Goal: Task Accomplishment & Management: Complete application form

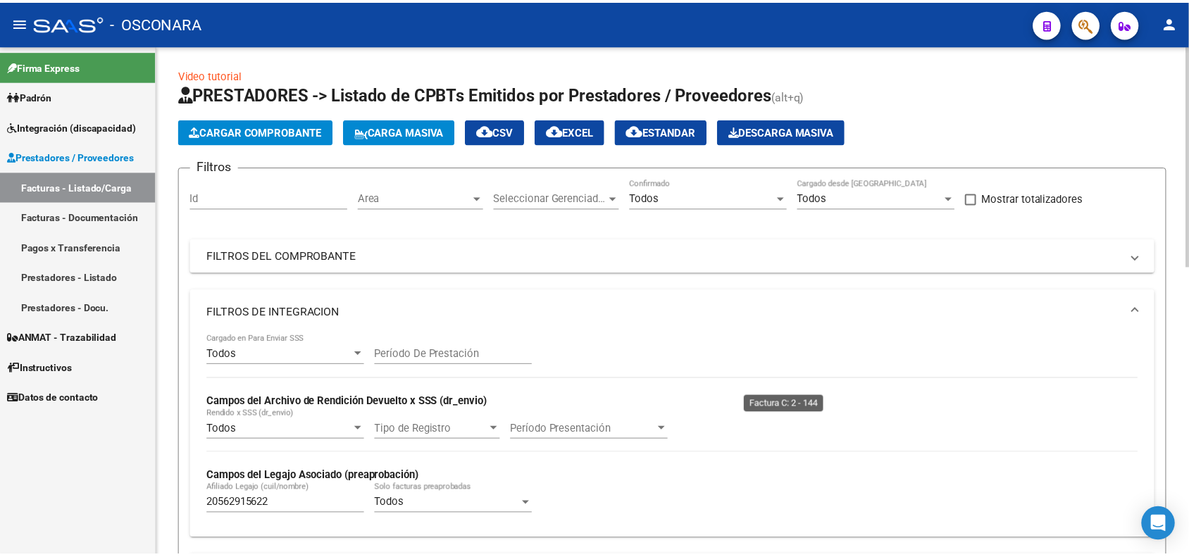
scroll to position [440, 0]
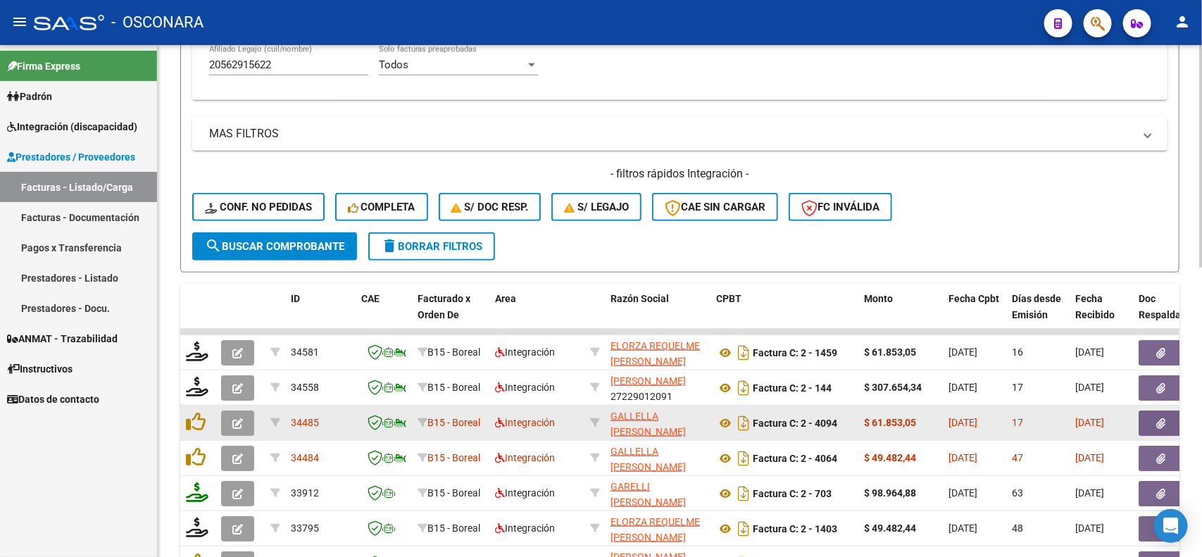
click at [1148, 424] on button "button" at bounding box center [1161, 422] width 45 height 25
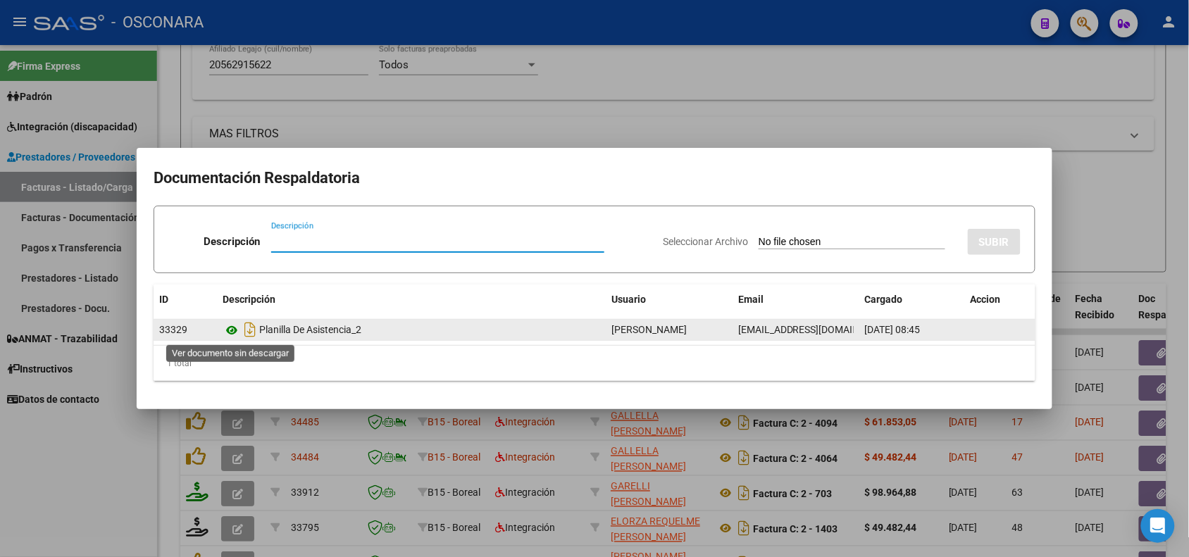
click at [233, 332] on icon at bounding box center [231, 330] width 18 height 17
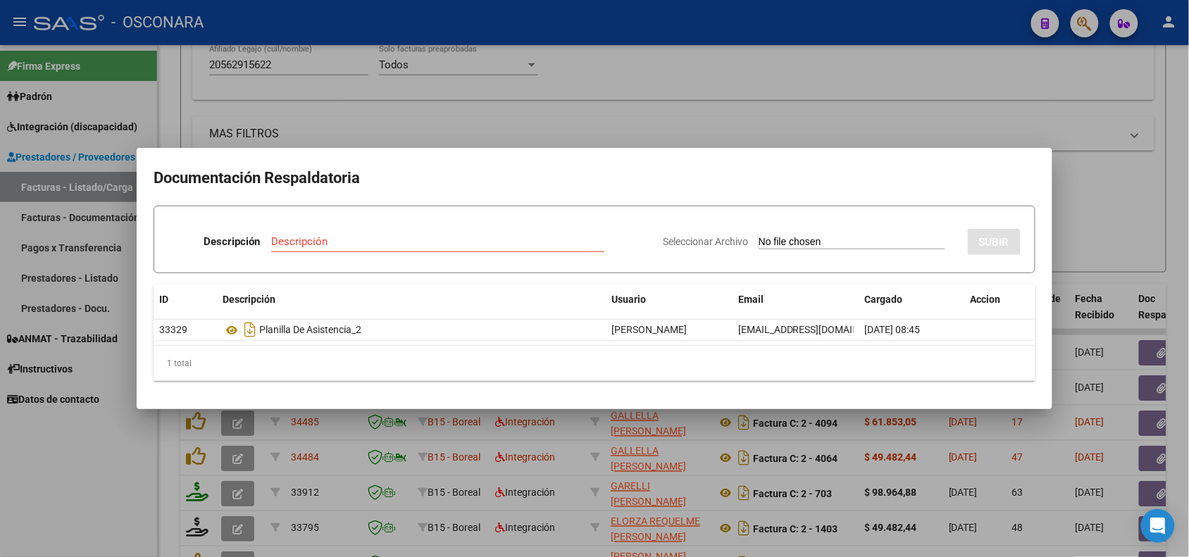
click at [508, 440] on div at bounding box center [594, 278] width 1189 height 557
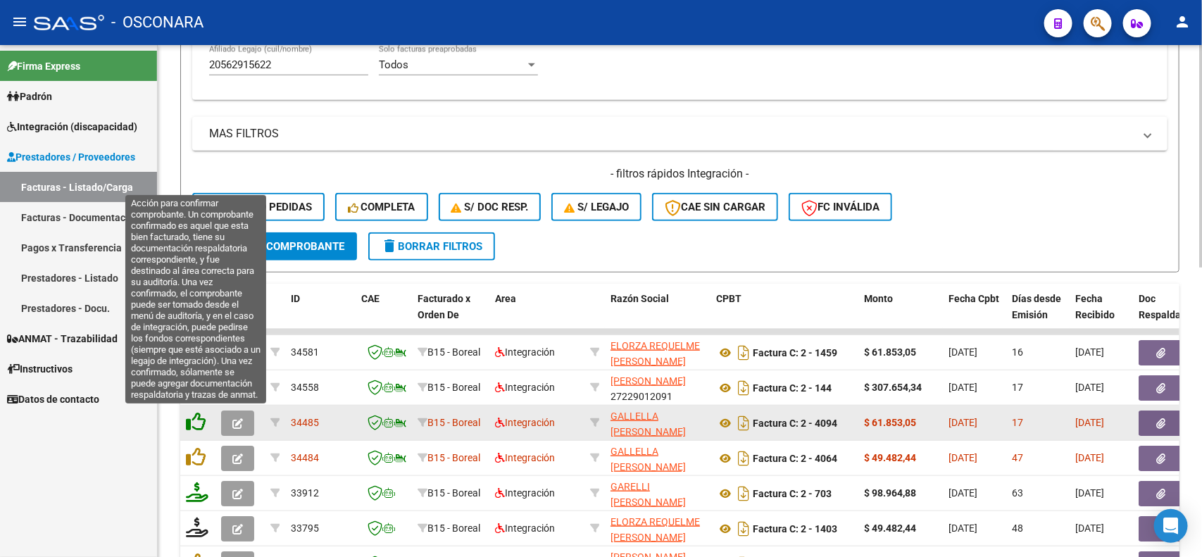
click at [197, 424] on icon at bounding box center [196, 422] width 20 height 20
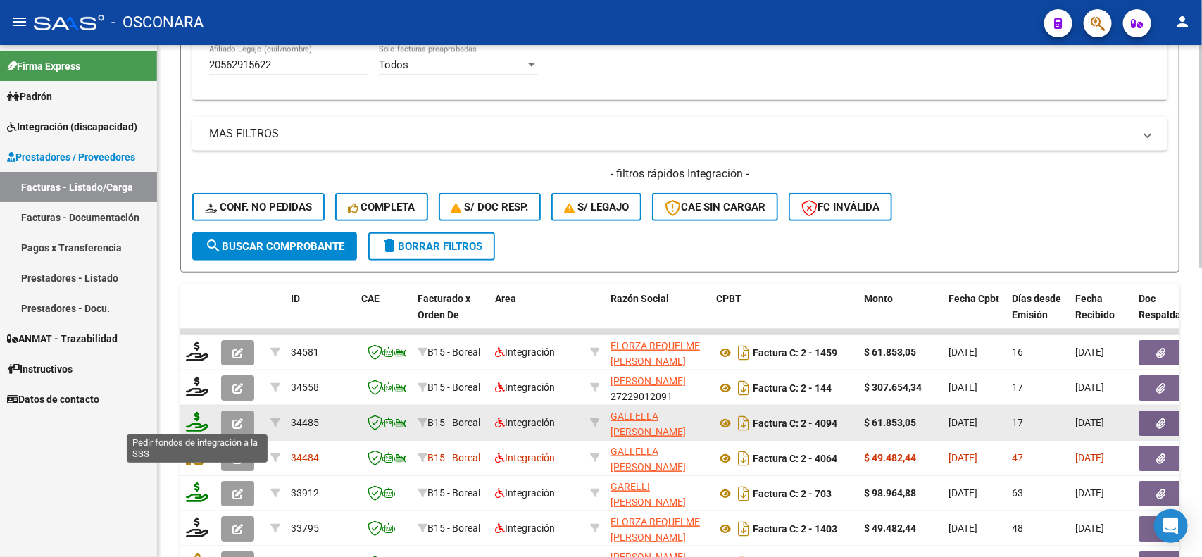
click at [198, 416] on icon at bounding box center [197, 422] width 23 height 20
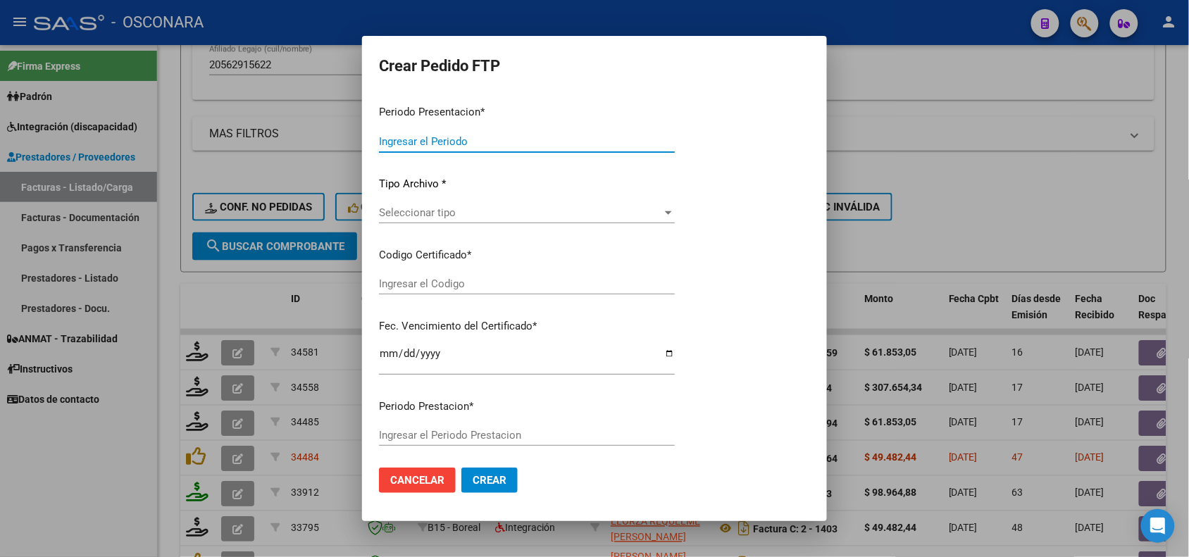
type input "202507"
type input "$ 61.853,05"
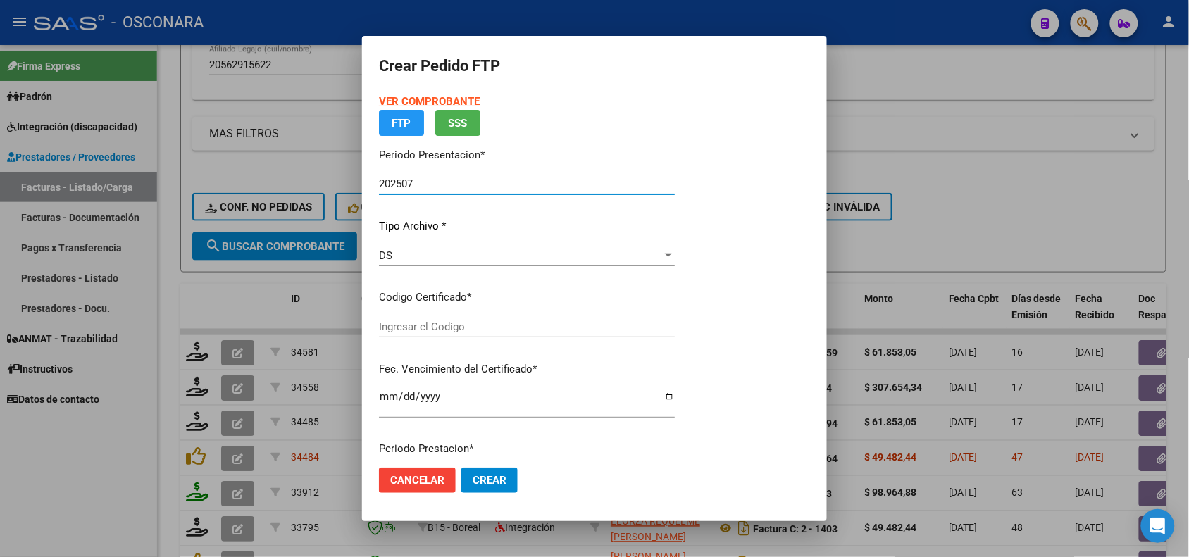
type input "ARG02000562915622022080320270803MZA202"
type input "[DATE]"
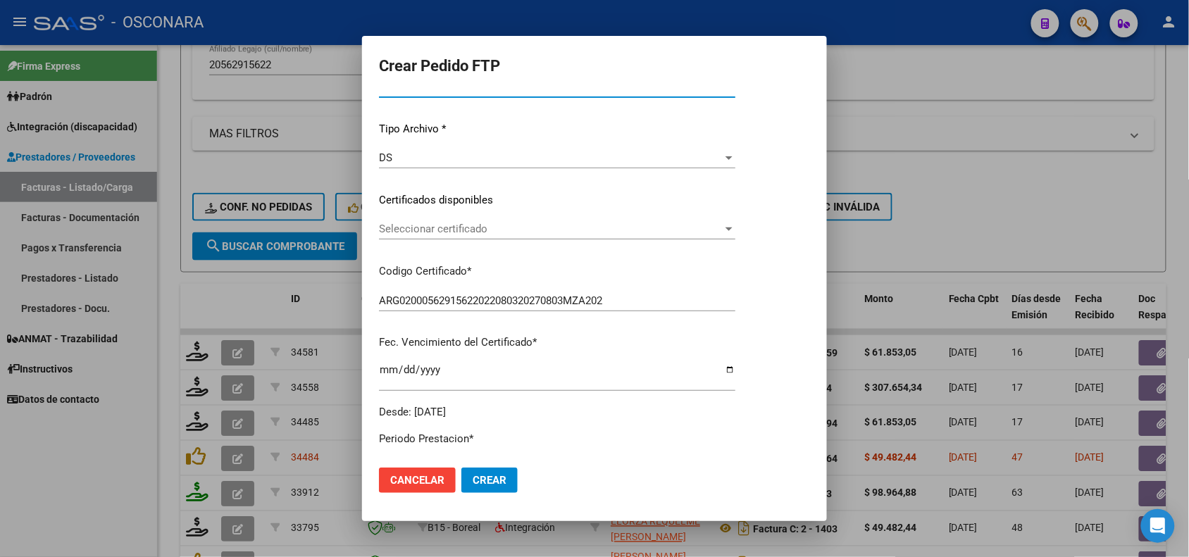
scroll to position [176, 0]
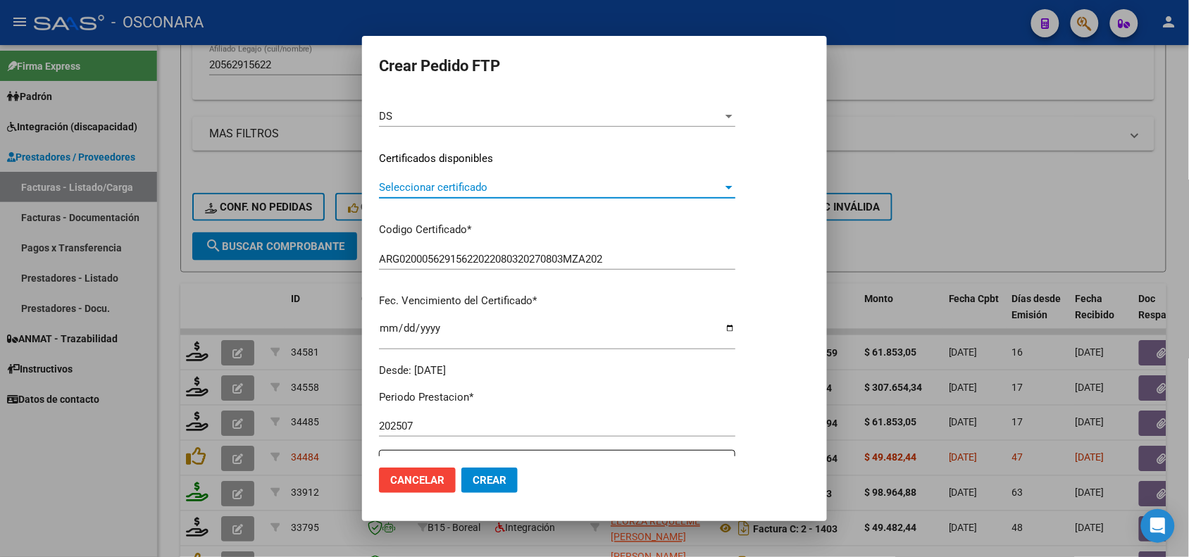
click at [521, 185] on span "Seleccionar certificado" at bounding box center [551, 187] width 344 height 13
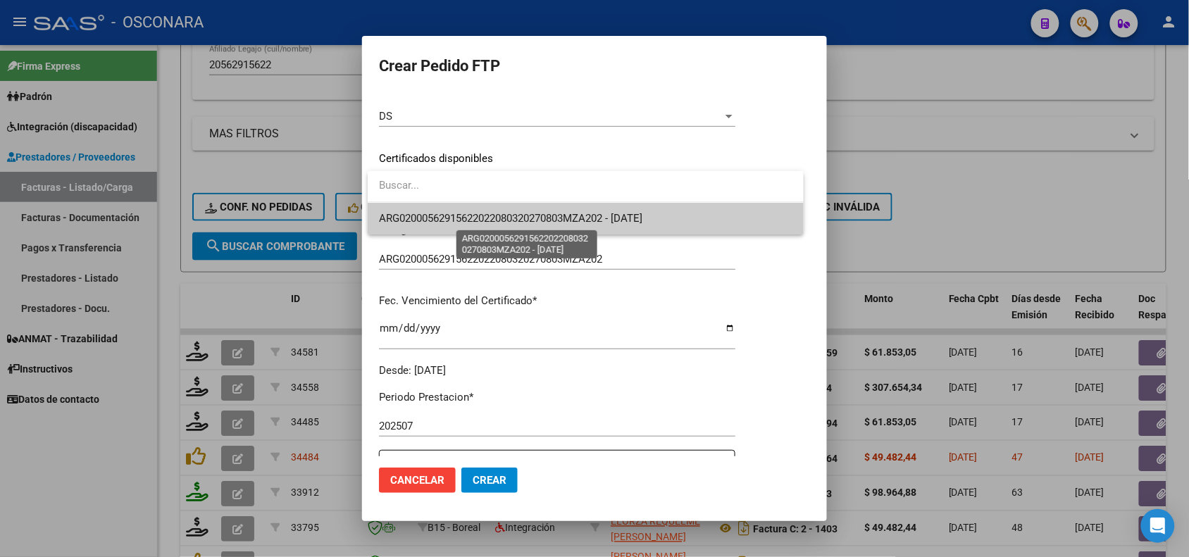
click at [482, 223] on span "ARG02000562915622022080320270803MZA202 - [DATE]" at bounding box center [510, 218] width 263 height 13
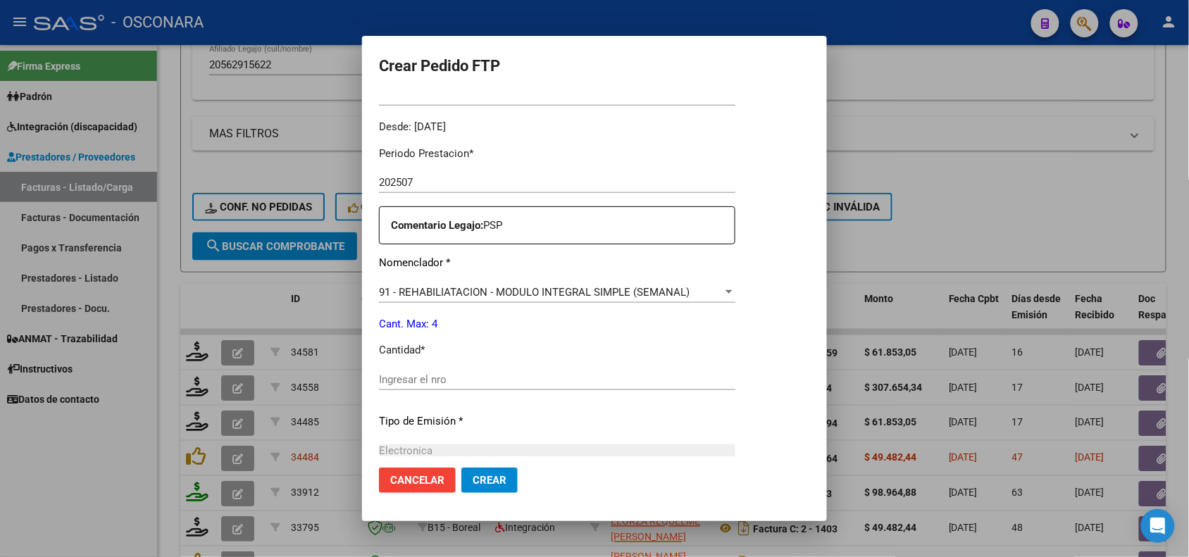
scroll to position [440, 0]
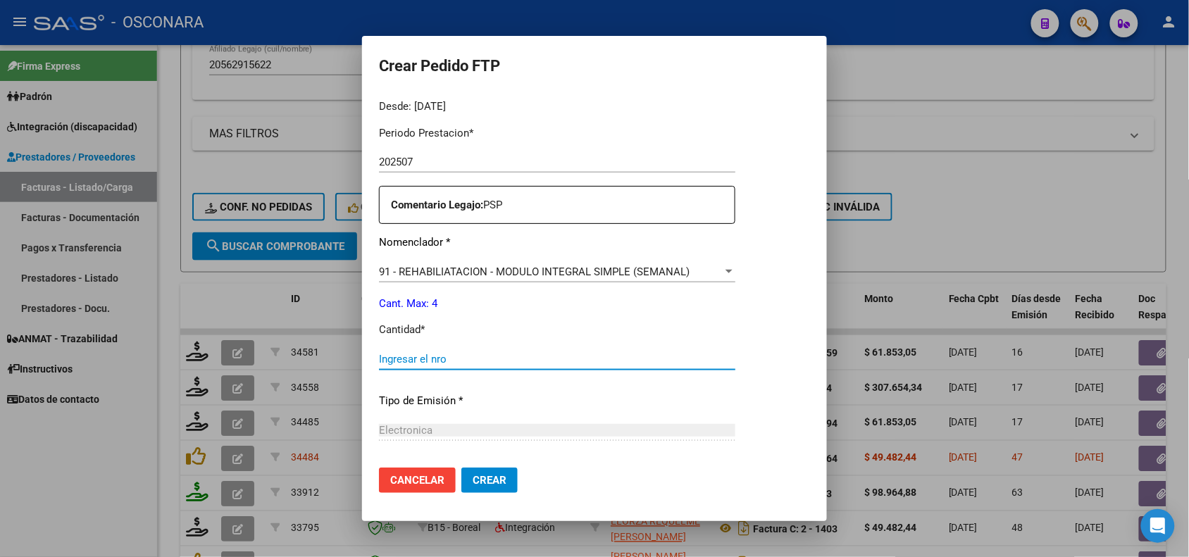
click at [403, 353] on input "Ingresar el nro" at bounding box center [557, 359] width 356 height 13
type input "4"
click at [477, 315] on div "Periodo Prestacion * 202507 Ingresar el Periodo Prestacion Comentario Legajo: P…" at bounding box center [557, 356] width 356 height 482
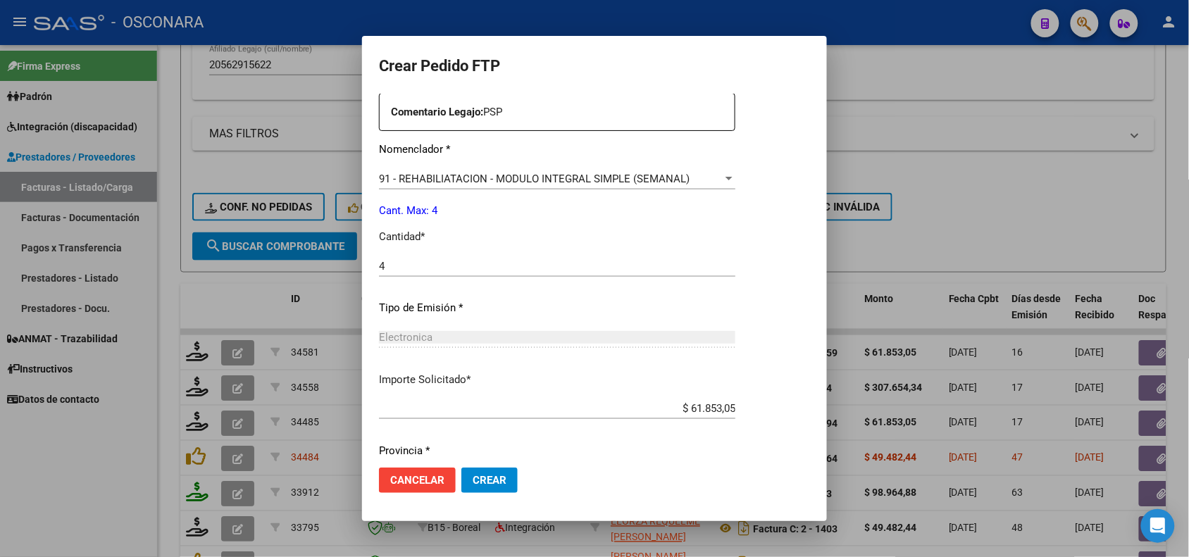
scroll to position [581, 0]
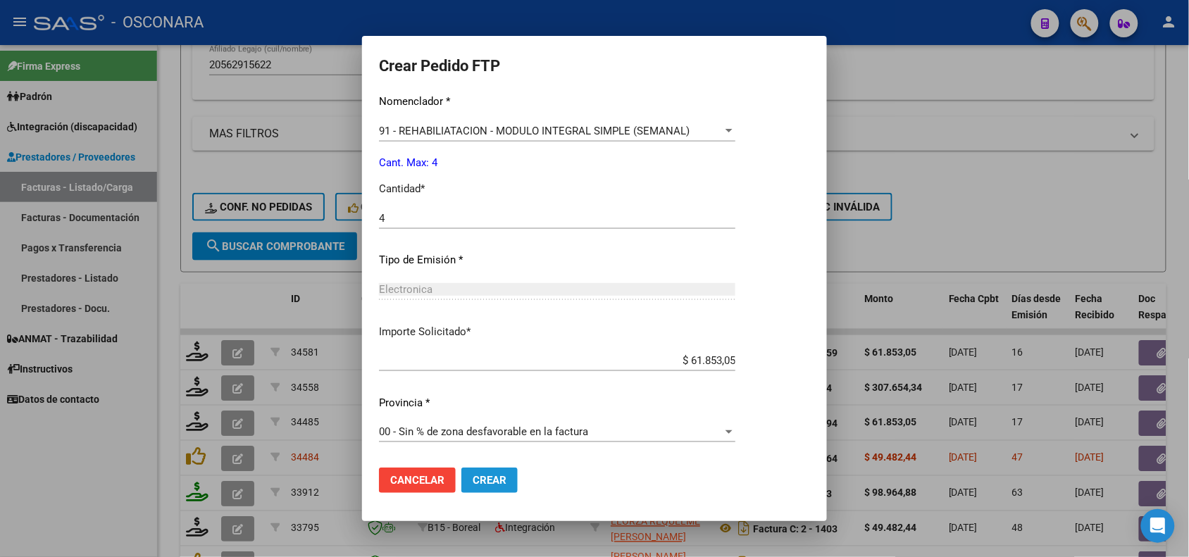
click at [487, 482] on span "Crear" at bounding box center [489, 480] width 34 height 13
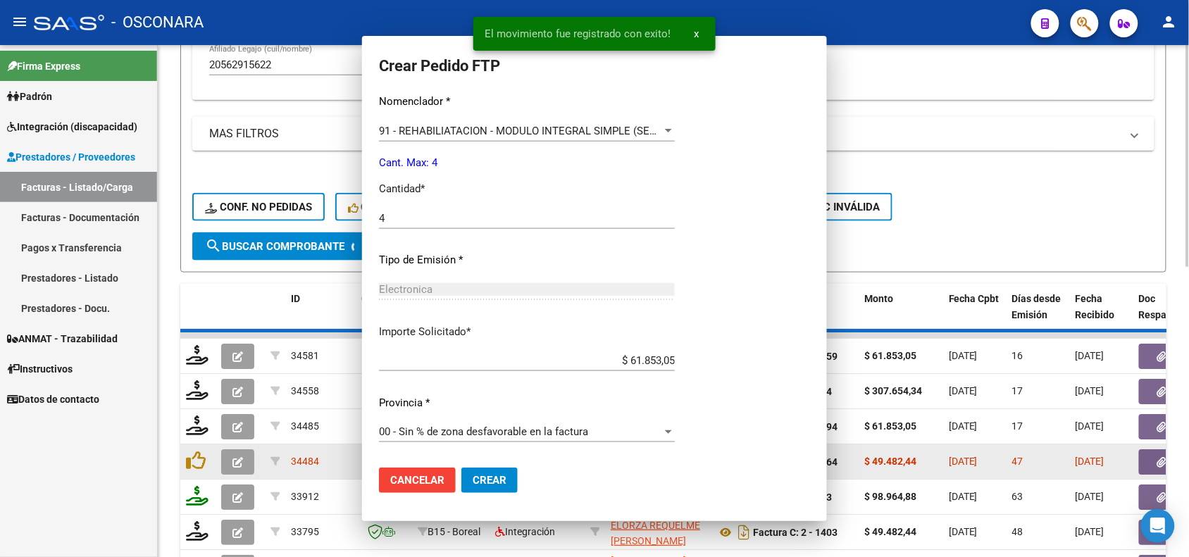
scroll to position [501, 0]
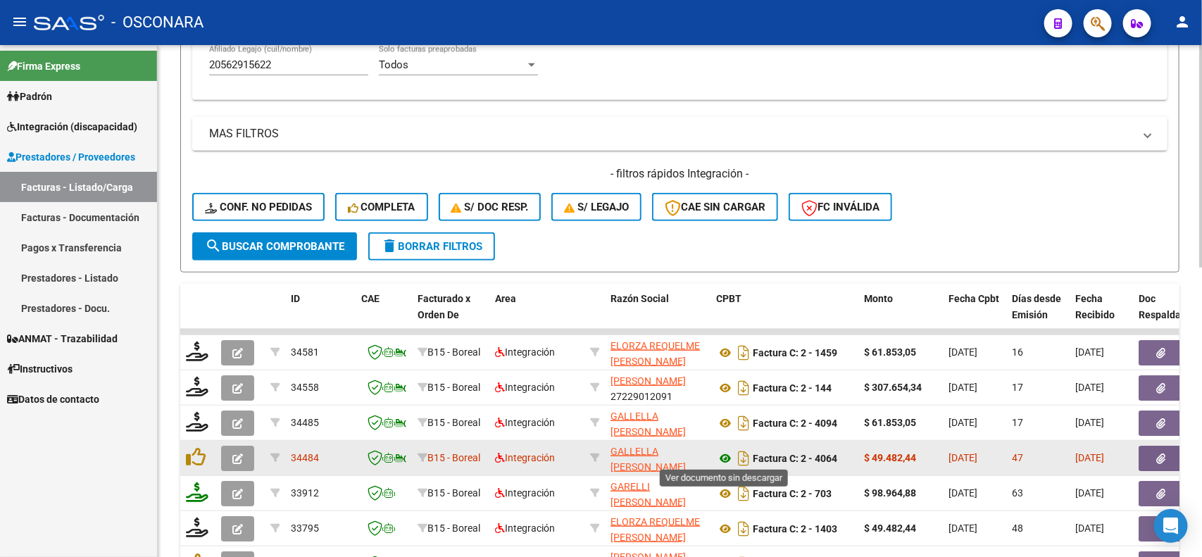
click at [725, 458] on icon at bounding box center [725, 458] width 18 height 17
click at [1160, 456] on icon "button" at bounding box center [1161, 458] width 9 height 11
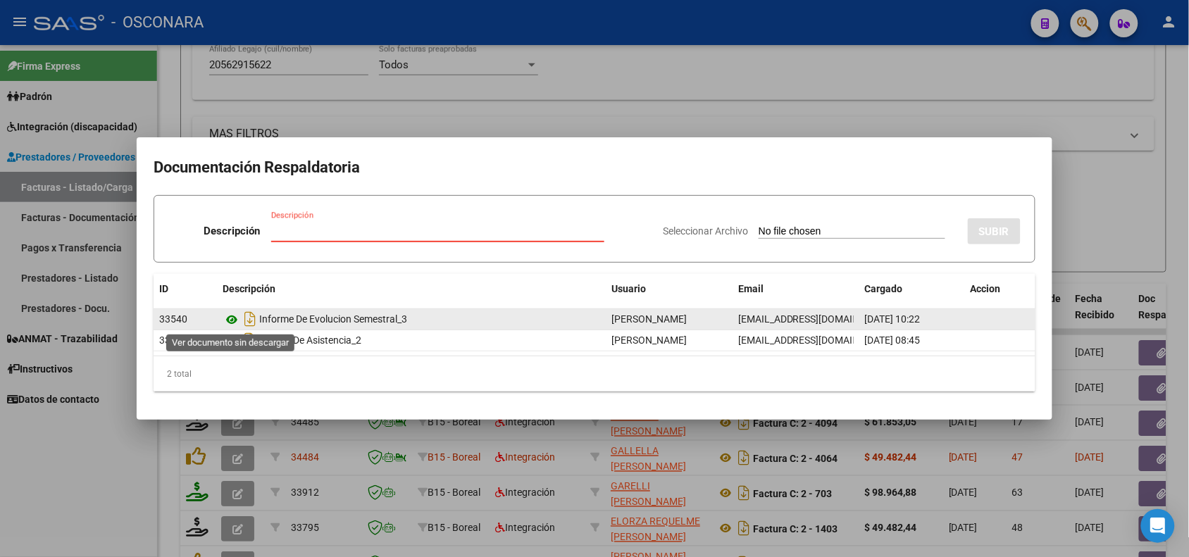
click at [230, 321] on icon at bounding box center [231, 319] width 18 height 17
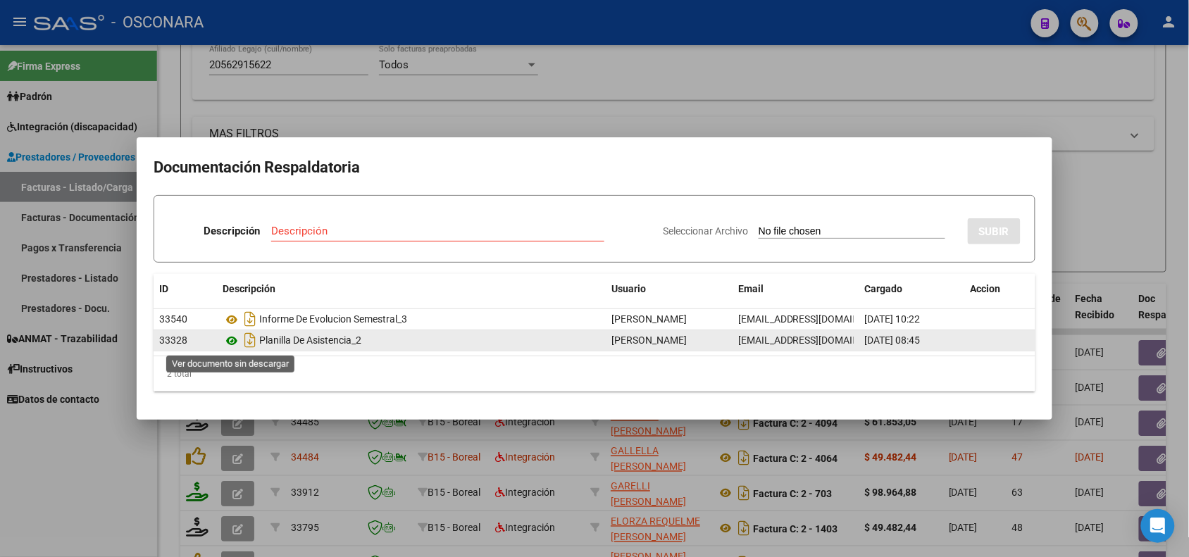
click at [230, 346] on icon at bounding box center [231, 340] width 18 height 17
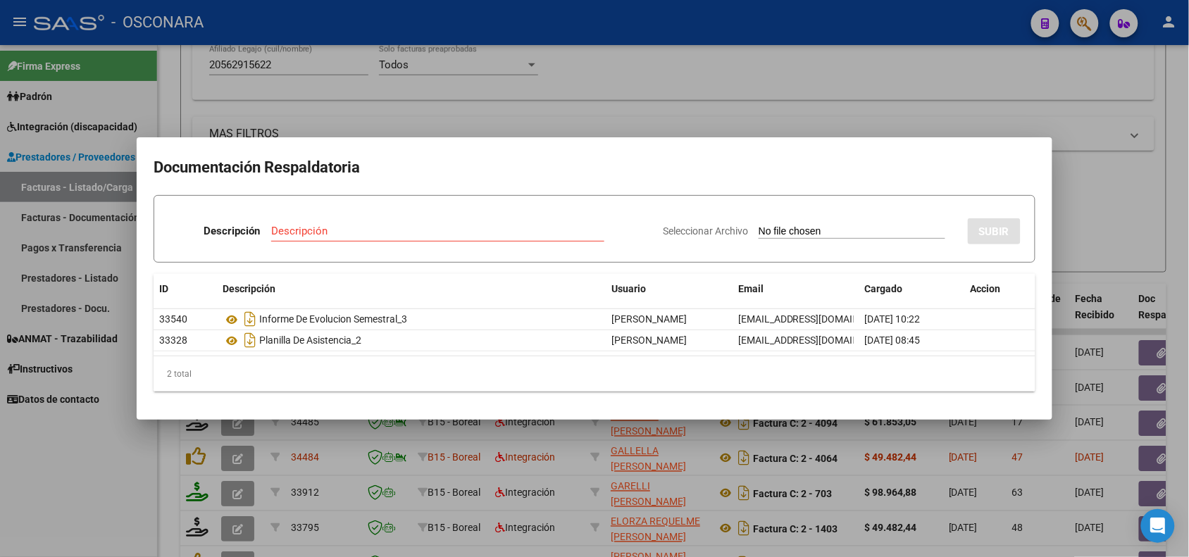
click at [303, 451] on div at bounding box center [594, 278] width 1189 height 557
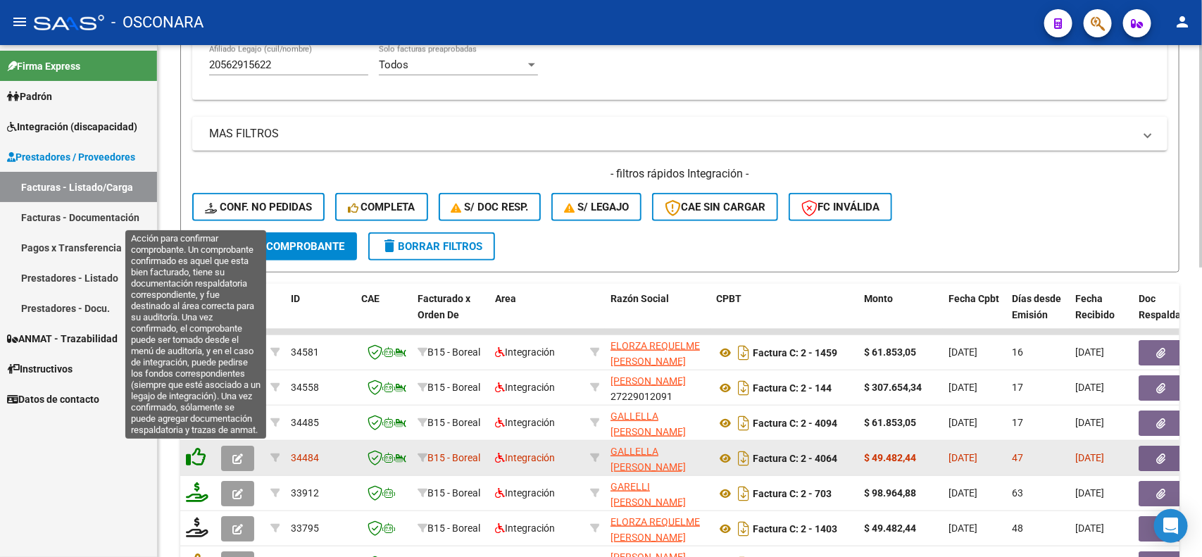
click at [191, 455] on icon at bounding box center [196, 457] width 20 height 20
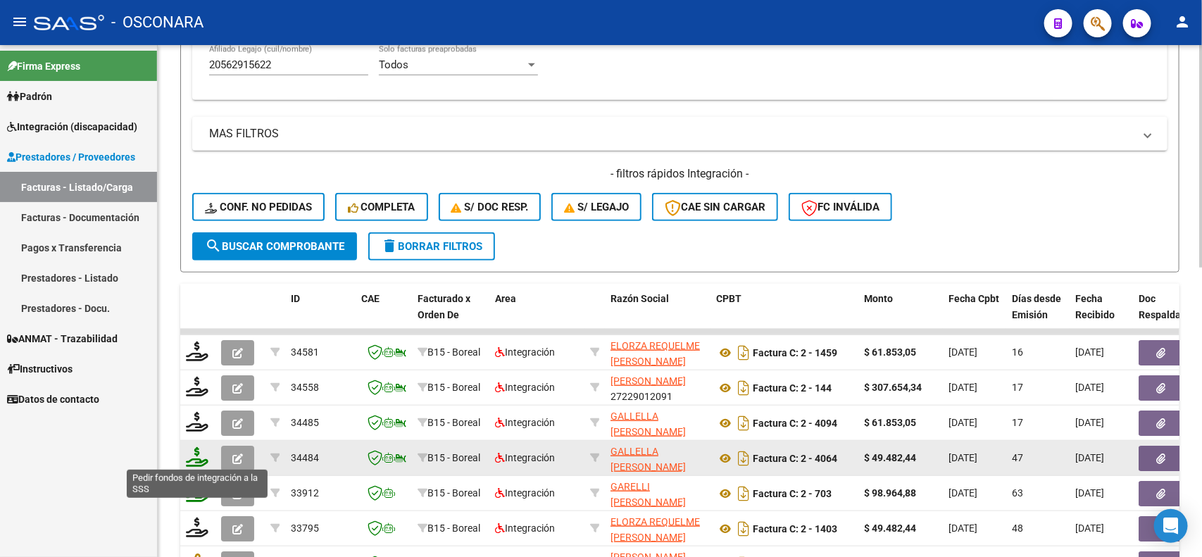
click at [197, 461] on icon at bounding box center [197, 457] width 23 height 20
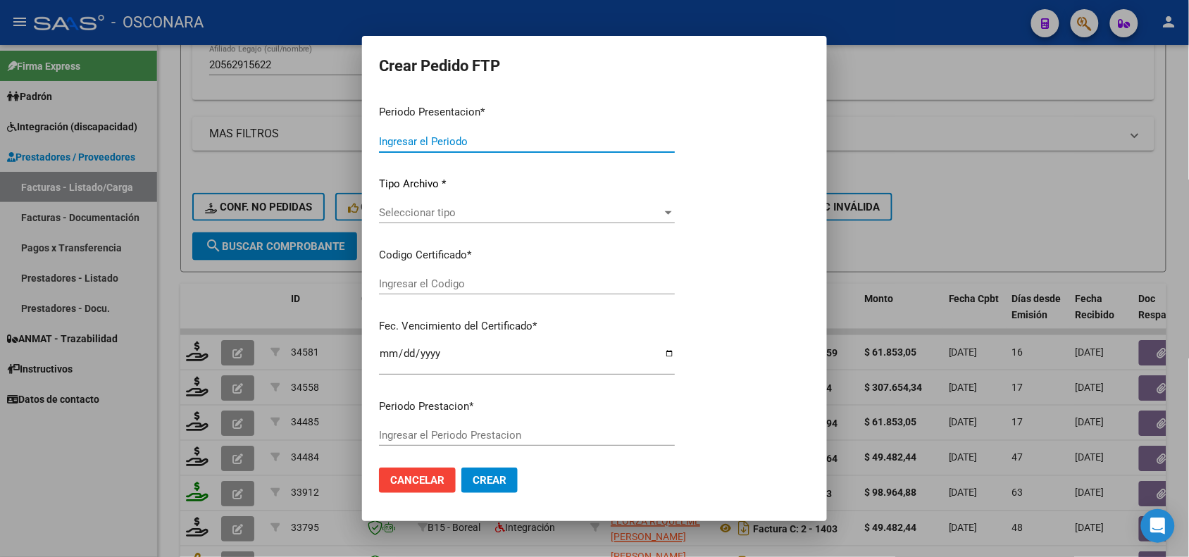
type input "202507"
type input "202506"
type input "$ 49.482,44"
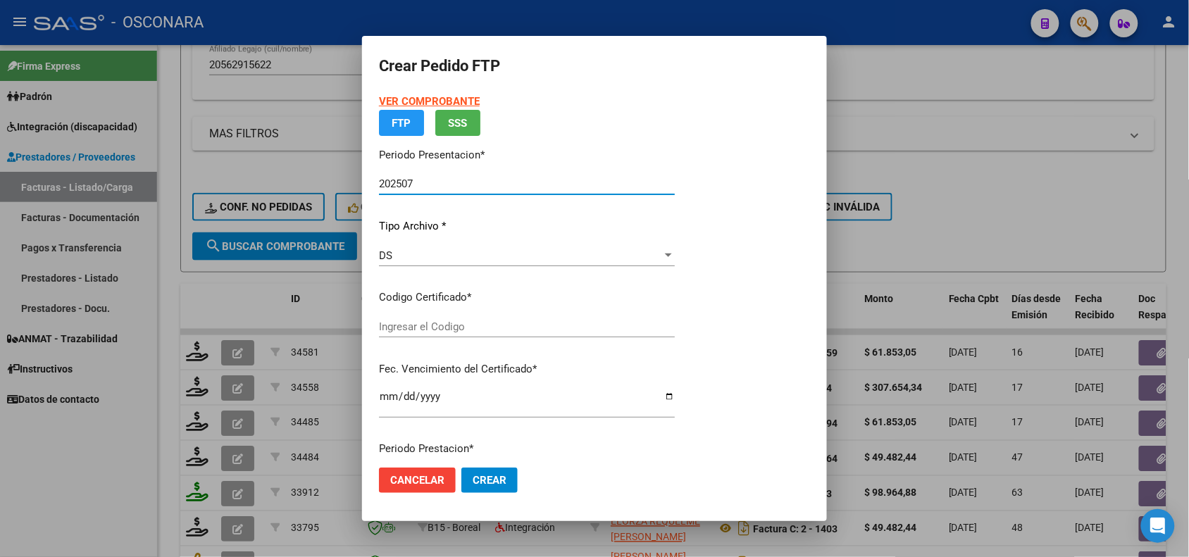
type input "ARG02000562915622022080320270803MZA202"
type input "[DATE]"
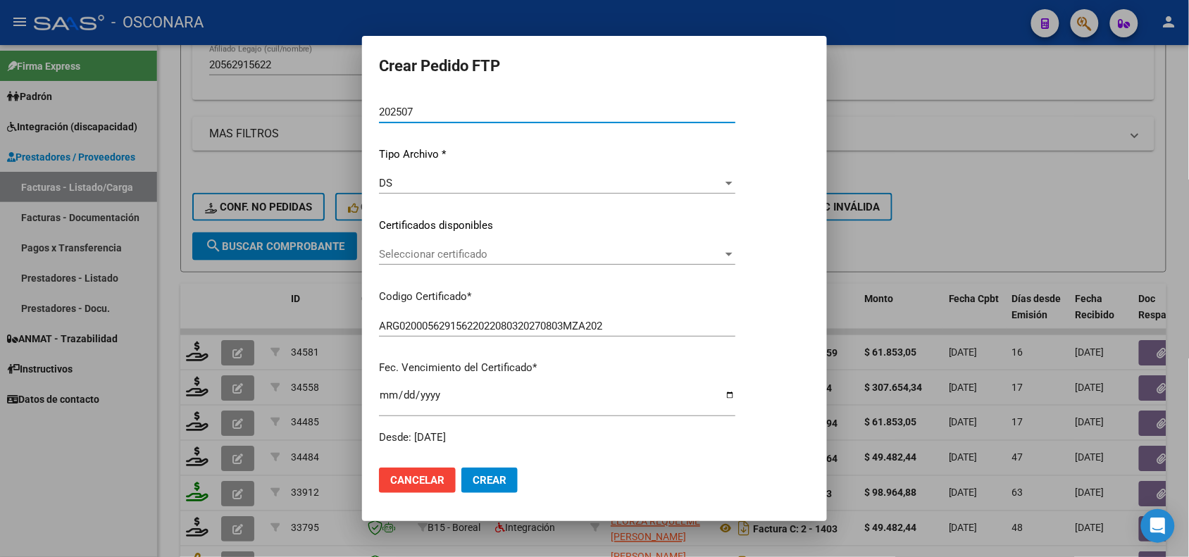
scroll to position [176, 0]
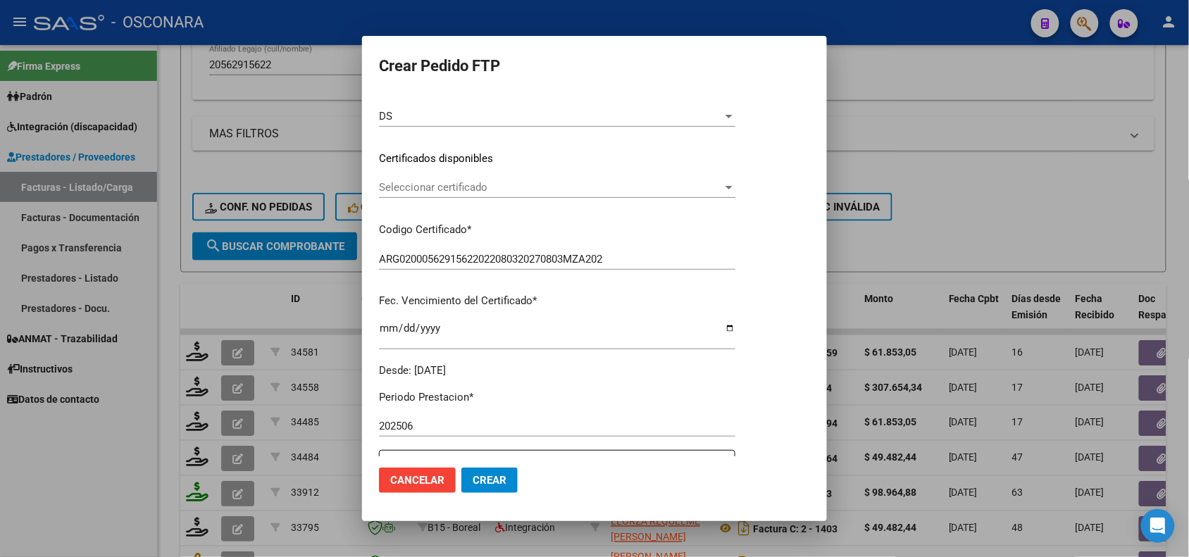
click at [536, 188] on span "Seleccionar certificado" at bounding box center [551, 187] width 344 height 13
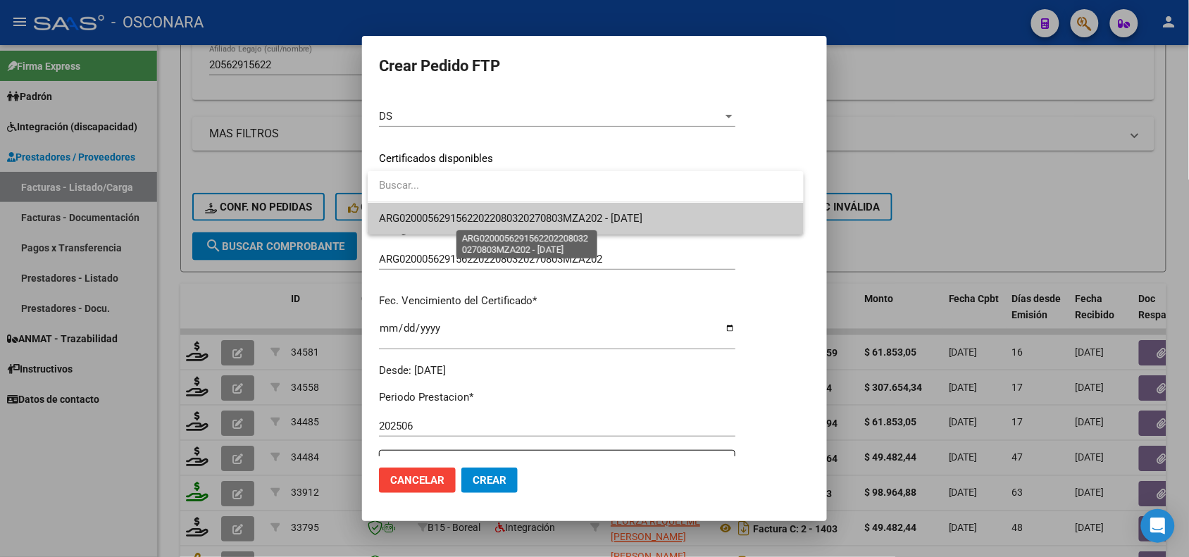
click at [508, 220] on span "ARG02000562915622022080320270803MZA202 - [DATE]" at bounding box center [510, 218] width 263 height 13
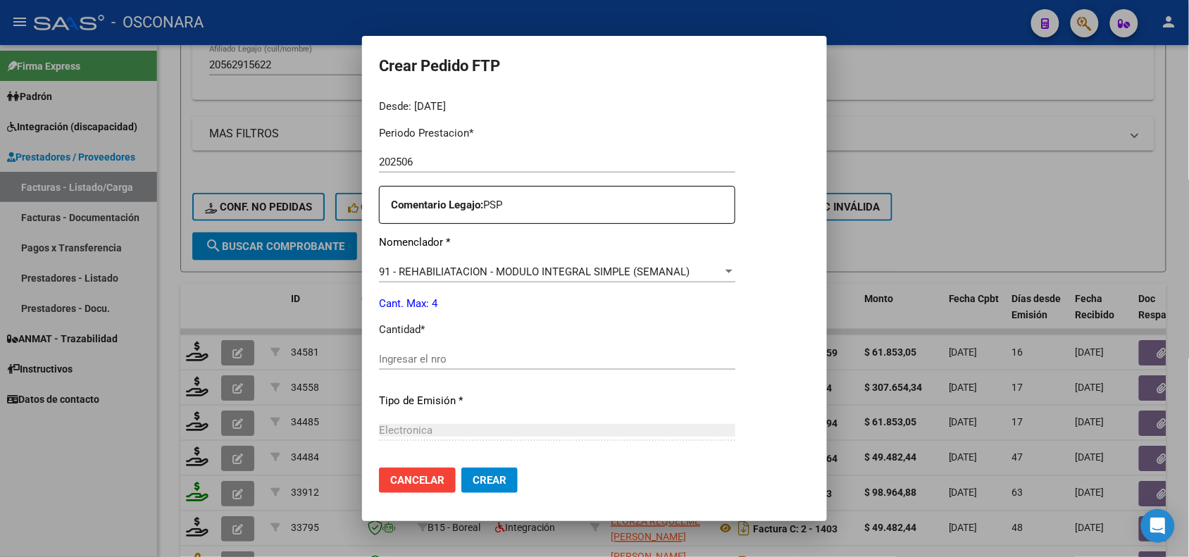
scroll to position [528, 0]
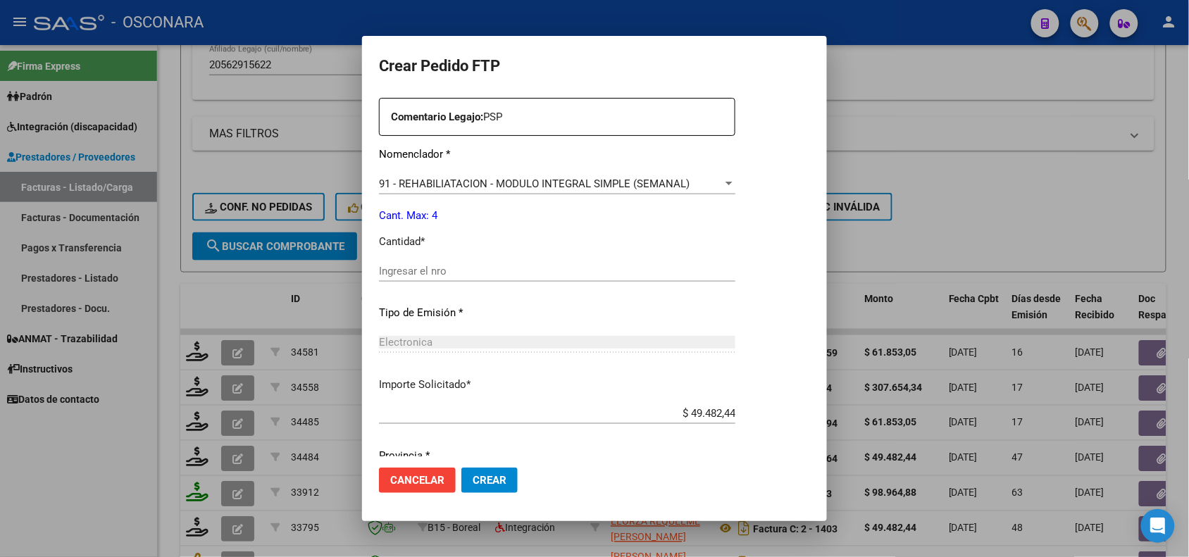
click at [395, 268] on input "Ingresar el nro" at bounding box center [557, 271] width 356 height 13
type input "4"
click at [403, 307] on p "Tipo de Emisión *" at bounding box center [557, 313] width 356 height 16
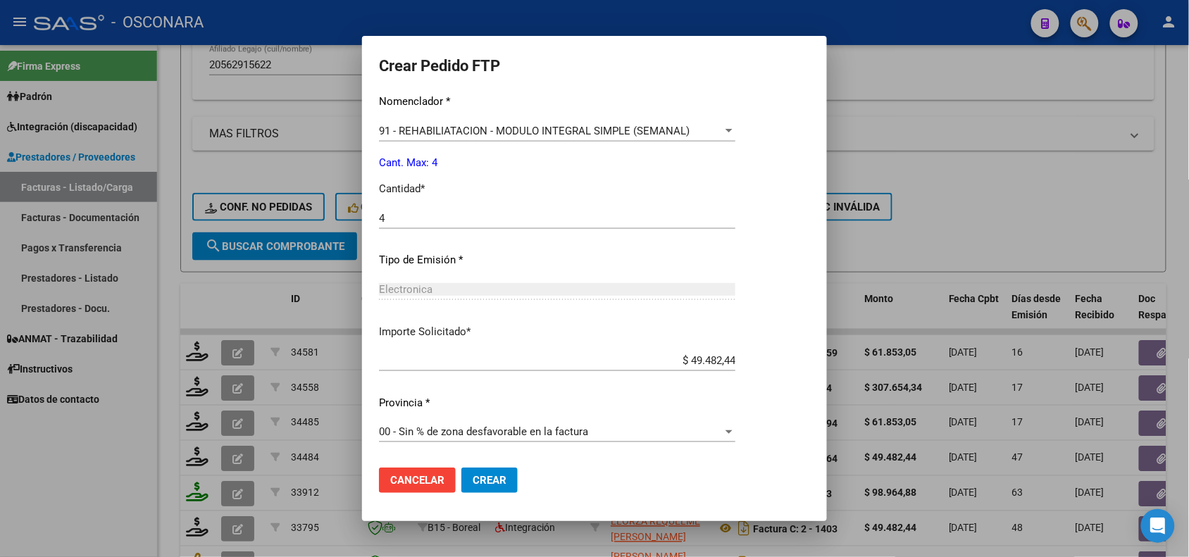
click at [491, 476] on span "Crear" at bounding box center [489, 480] width 34 height 13
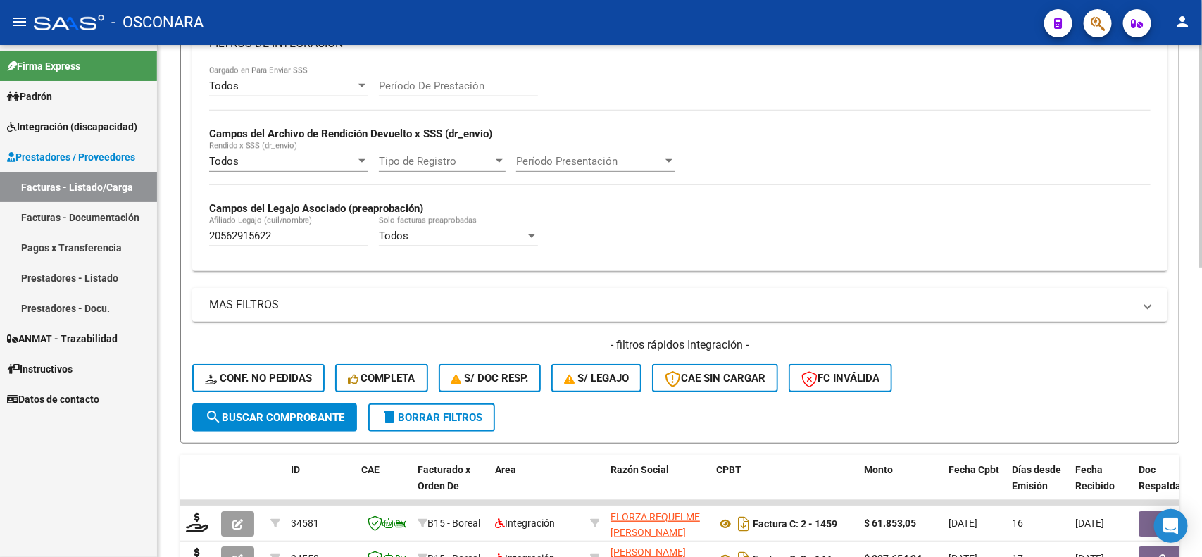
scroll to position [264, 0]
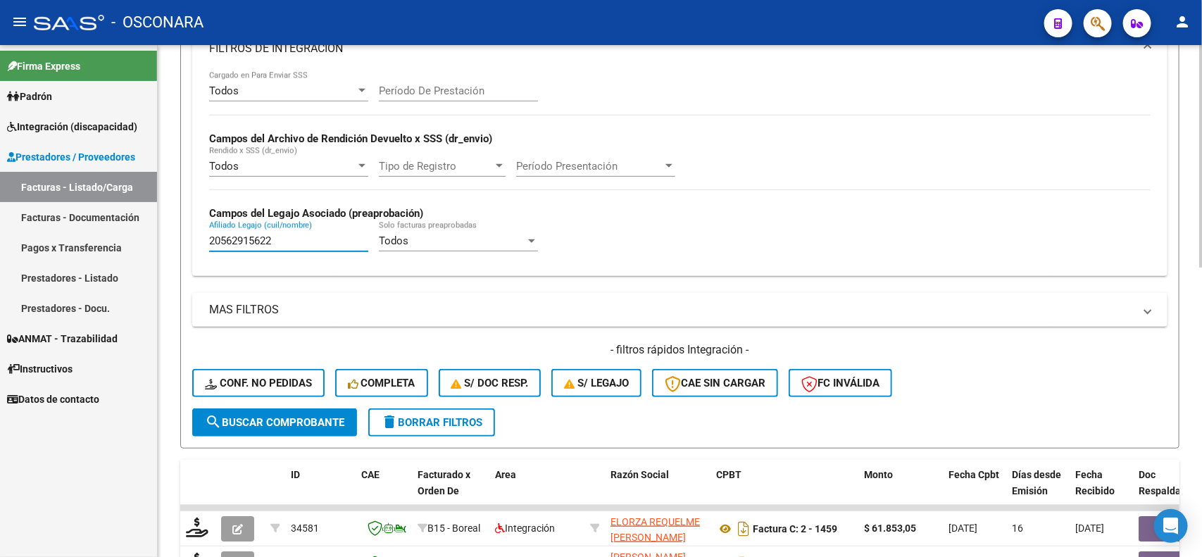
click at [291, 237] on input "20562915622" at bounding box center [288, 240] width 159 height 13
paste input "7353928"
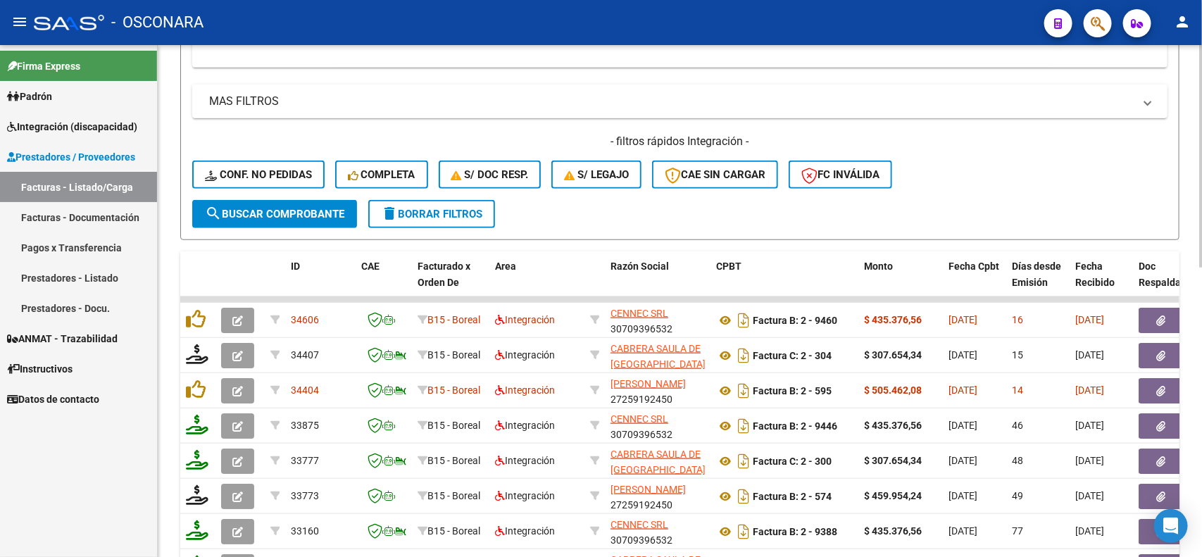
scroll to position [528, 0]
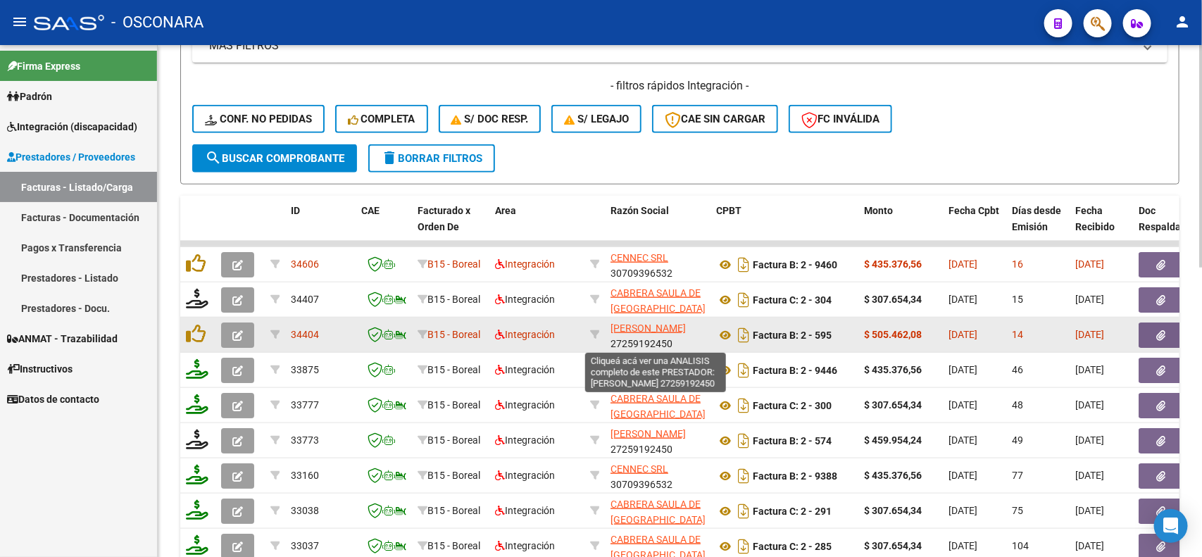
type input "20573539282"
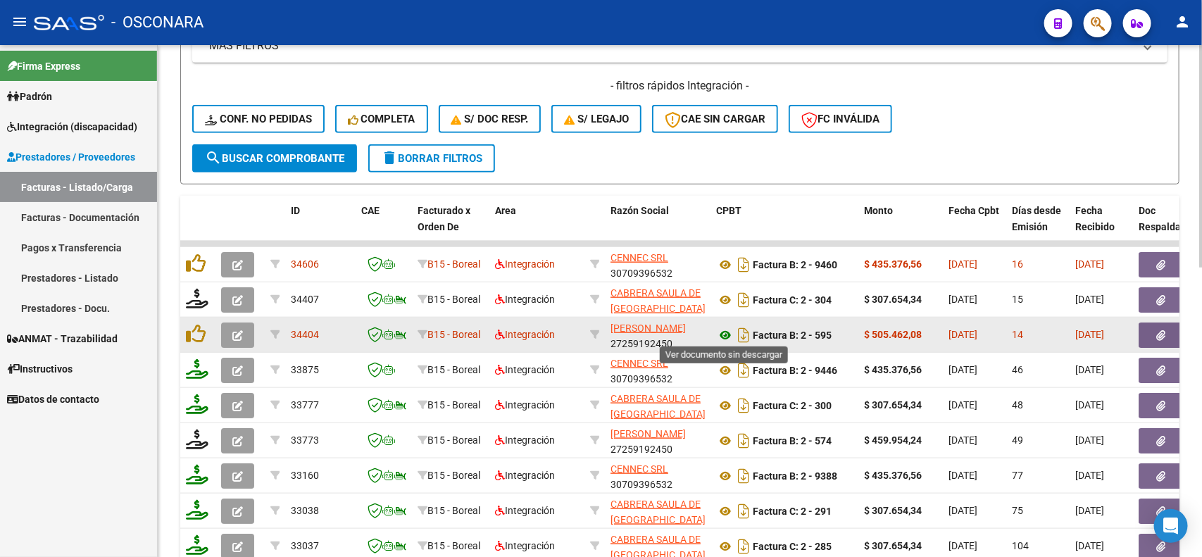
click at [720, 329] on icon at bounding box center [725, 335] width 18 height 17
click at [1153, 325] on button "button" at bounding box center [1161, 334] width 45 height 25
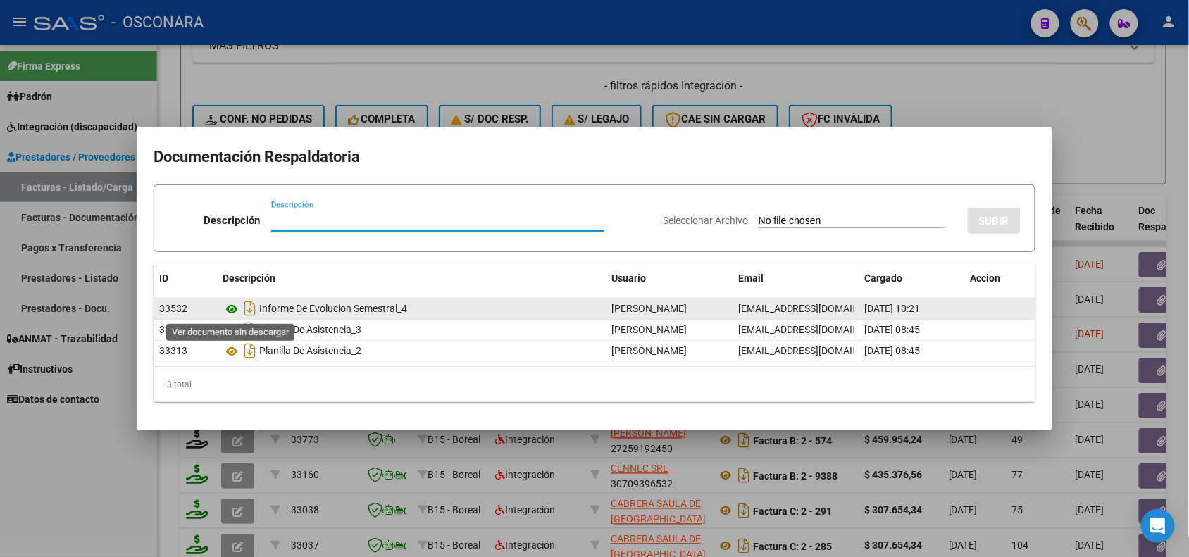
click at [232, 307] on icon at bounding box center [231, 309] width 18 height 17
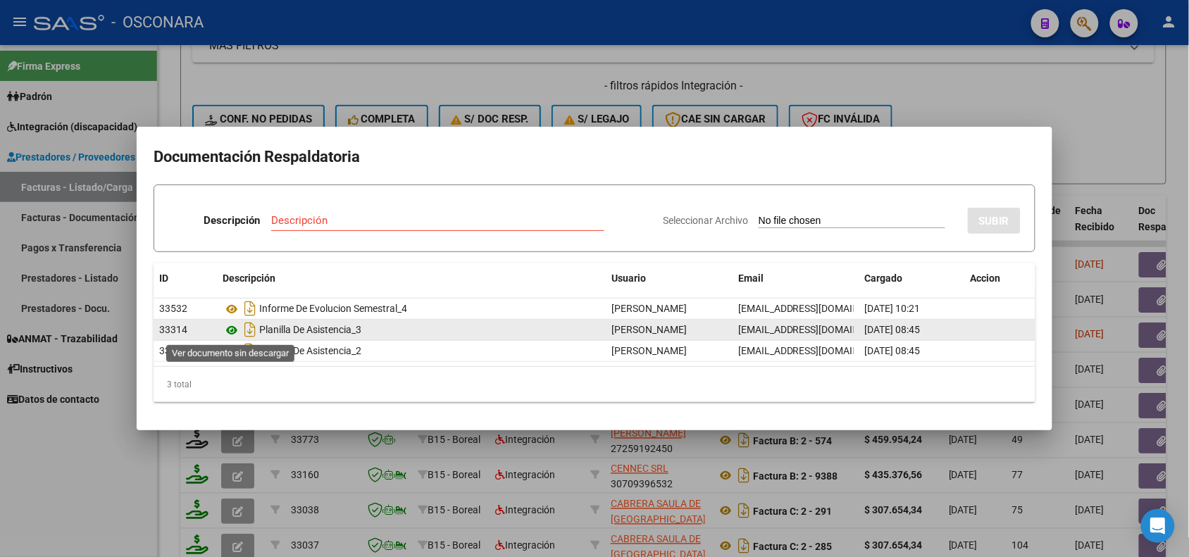
click at [230, 331] on icon at bounding box center [231, 330] width 18 height 17
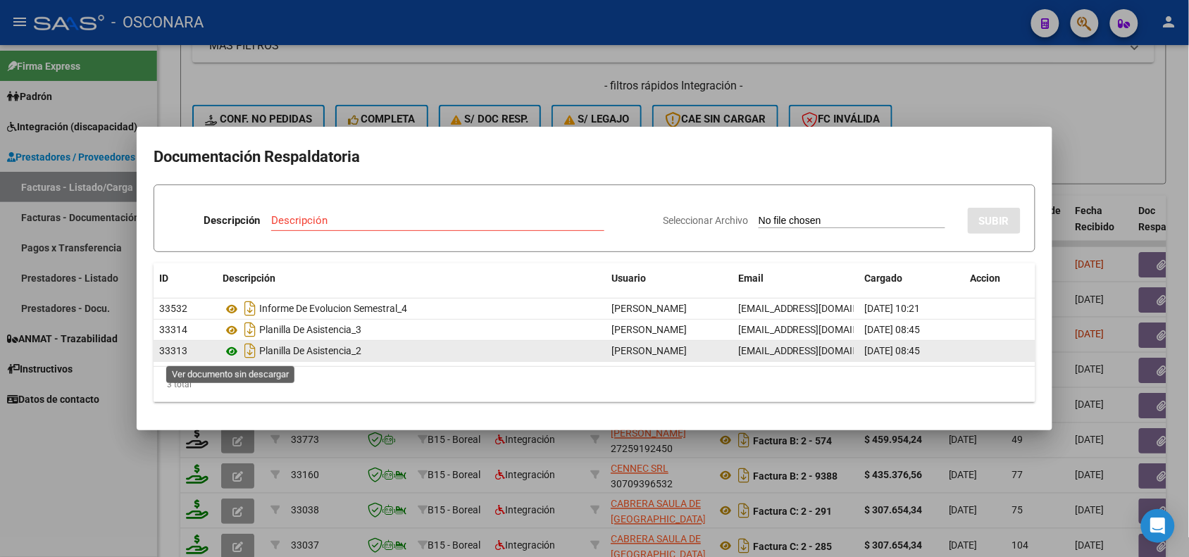
click at [229, 353] on icon at bounding box center [231, 351] width 18 height 17
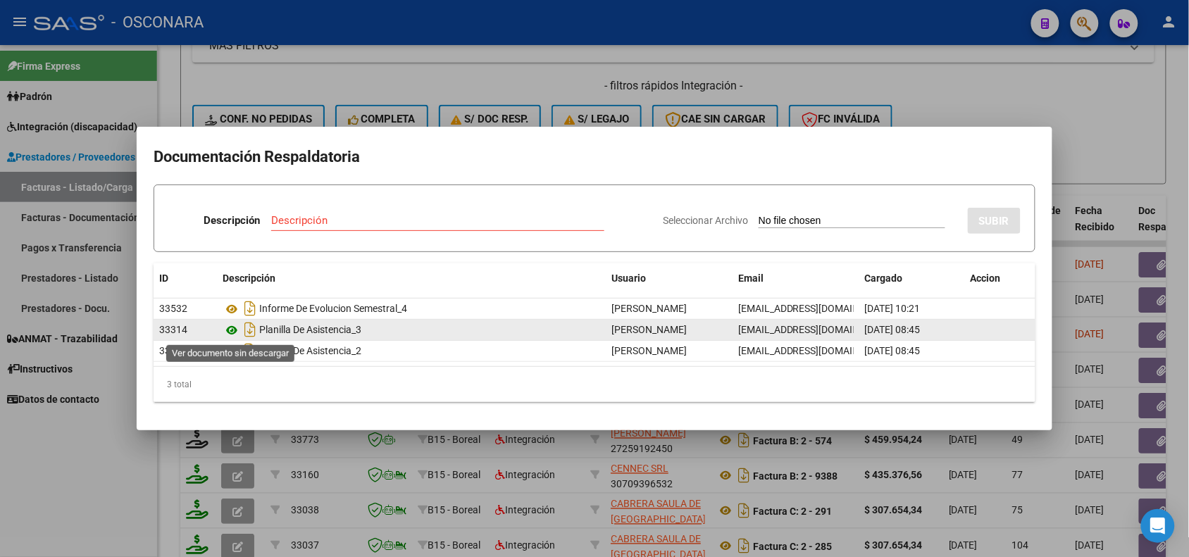
click at [234, 335] on icon at bounding box center [231, 330] width 18 height 17
click at [232, 329] on icon at bounding box center [231, 330] width 18 height 17
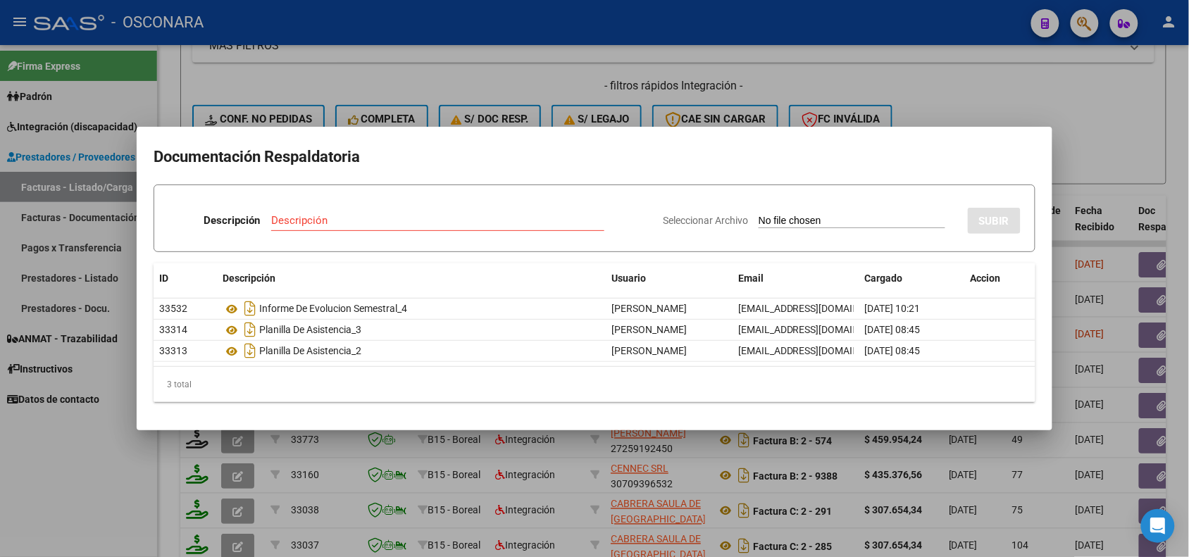
click at [403, 94] on div at bounding box center [594, 278] width 1189 height 557
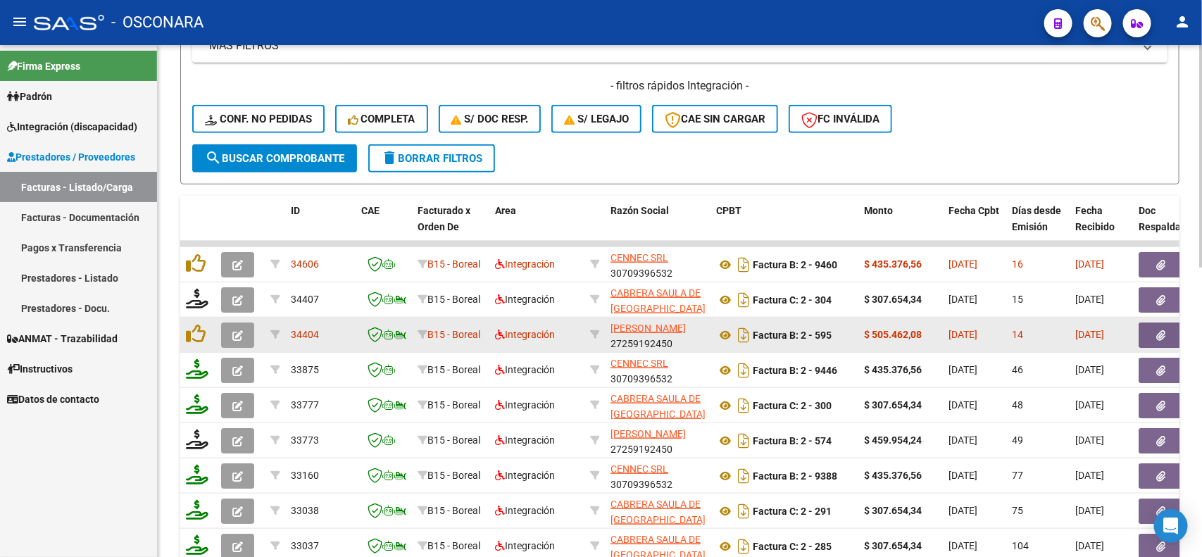
click at [229, 331] on button "button" at bounding box center [237, 334] width 33 height 25
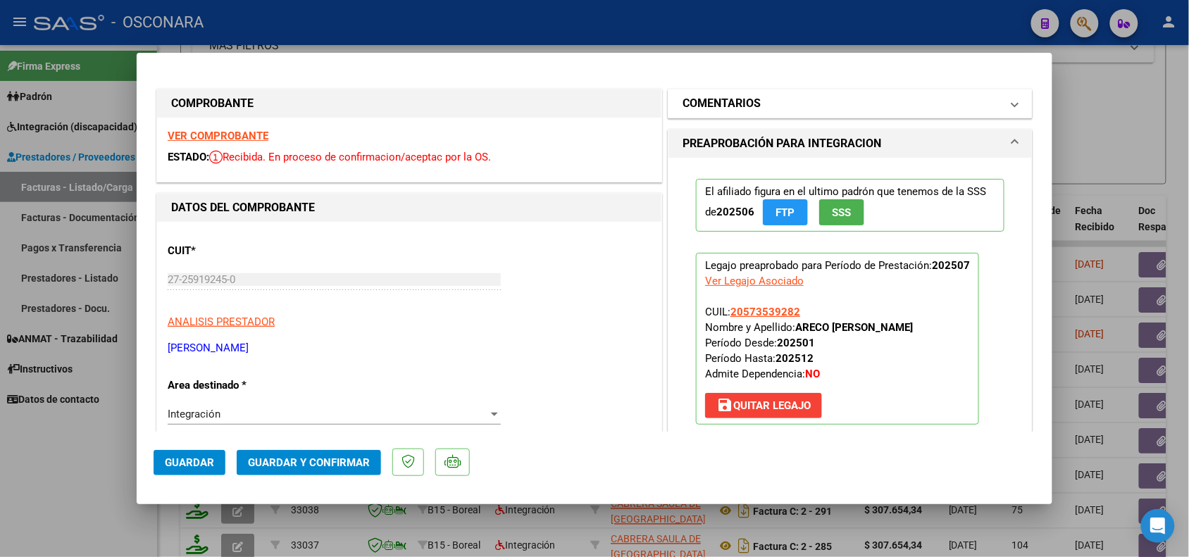
click at [765, 110] on mat-panel-title "COMENTARIOS" at bounding box center [841, 103] width 318 height 17
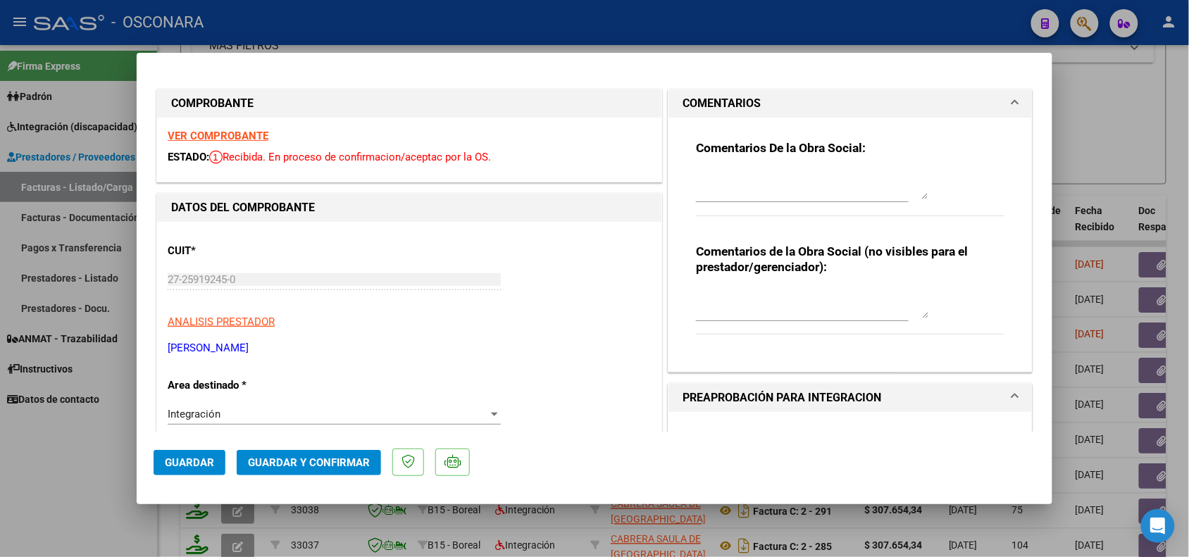
click at [747, 166] on div "Comentarios De la Obra Social:" at bounding box center [850, 185] width 308 height 91
click at [751, 180] on textarea at bounding box center [812, 185] width 232 height 28
drag, startPoint x: 905, startPoint y: 180, endPoint x: 518, endPoint y: 187, distance: 387.3
type textarea "19/08 Falta planilla de asistencia a escuela."
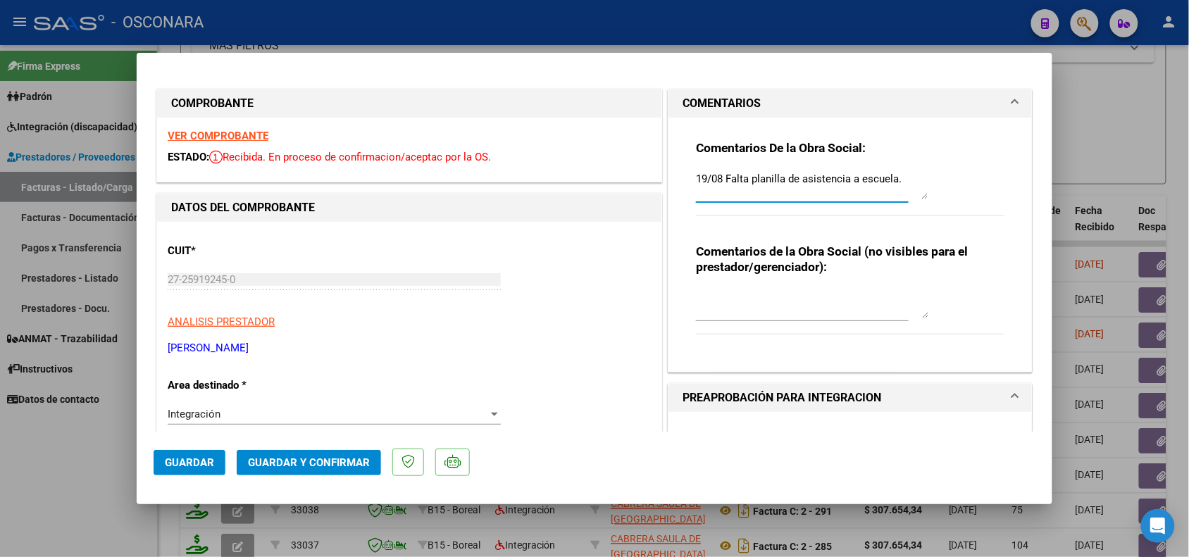
click at [166, 456] on span "Guardar" at bounding box center [189, 462] width 49 height 13
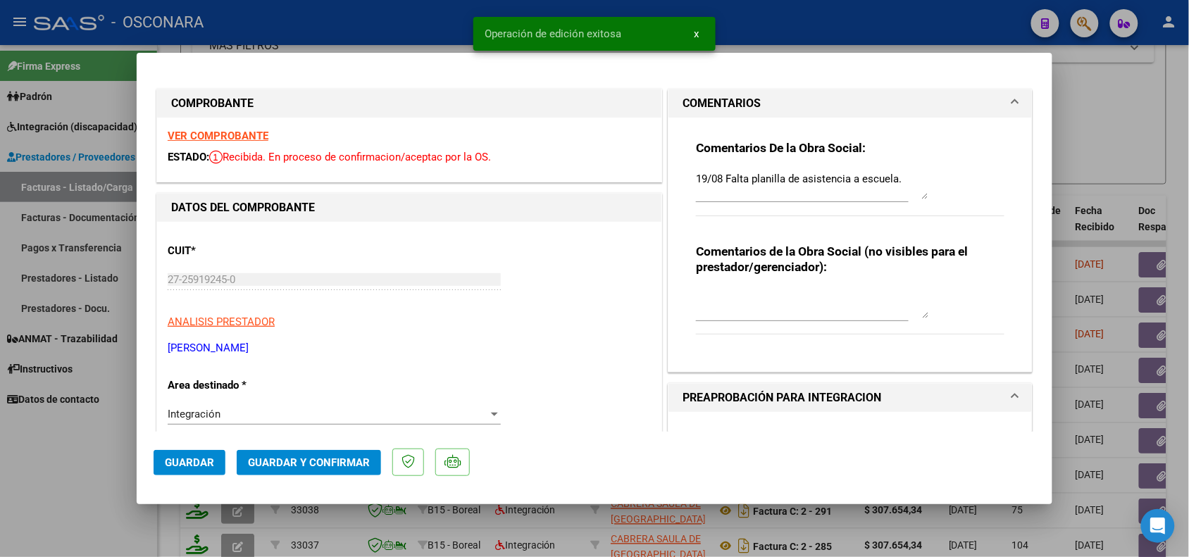
click at [1086, 220] on div at bounding box center [594, 278] width 1189 height 557
type input "$ 0,00"
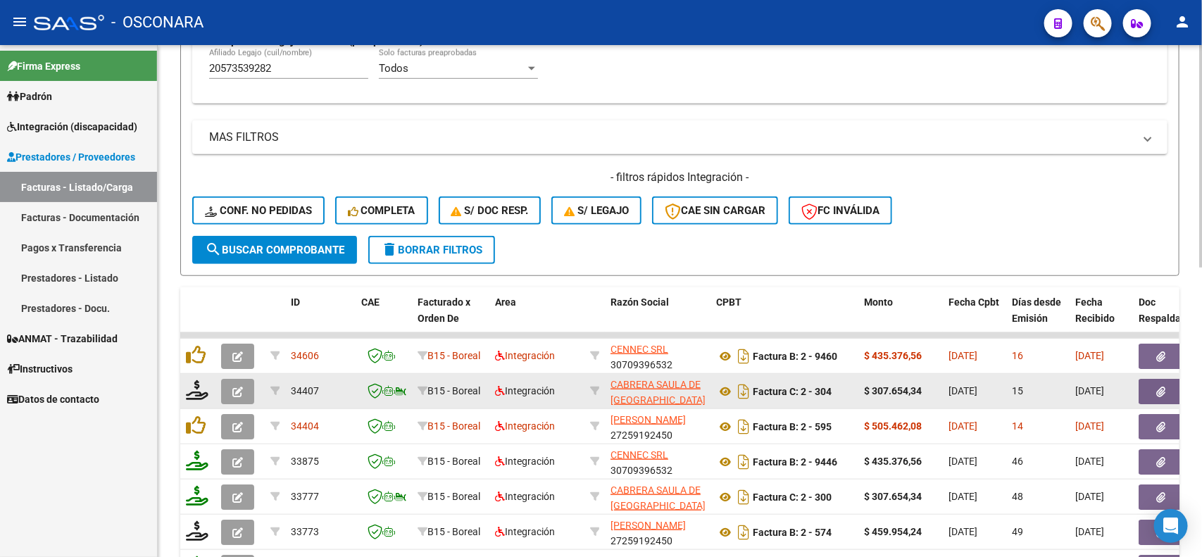
scroll to position [352, 0]
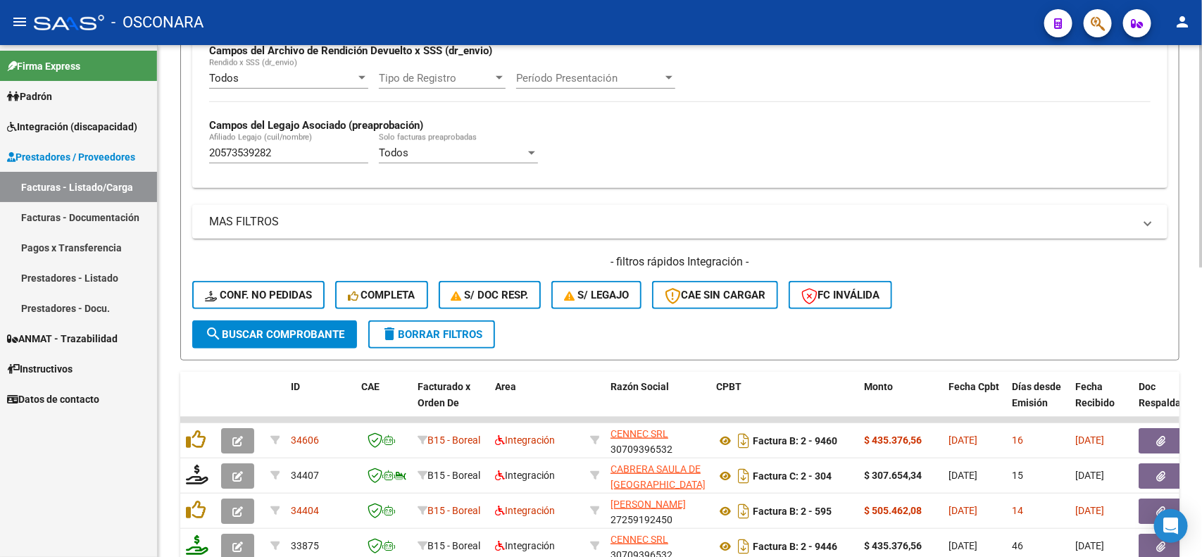
click at [255, 149] on input "20573539282" at bounding box center [288, 152] width 159 height 13
paste input "7552569631"
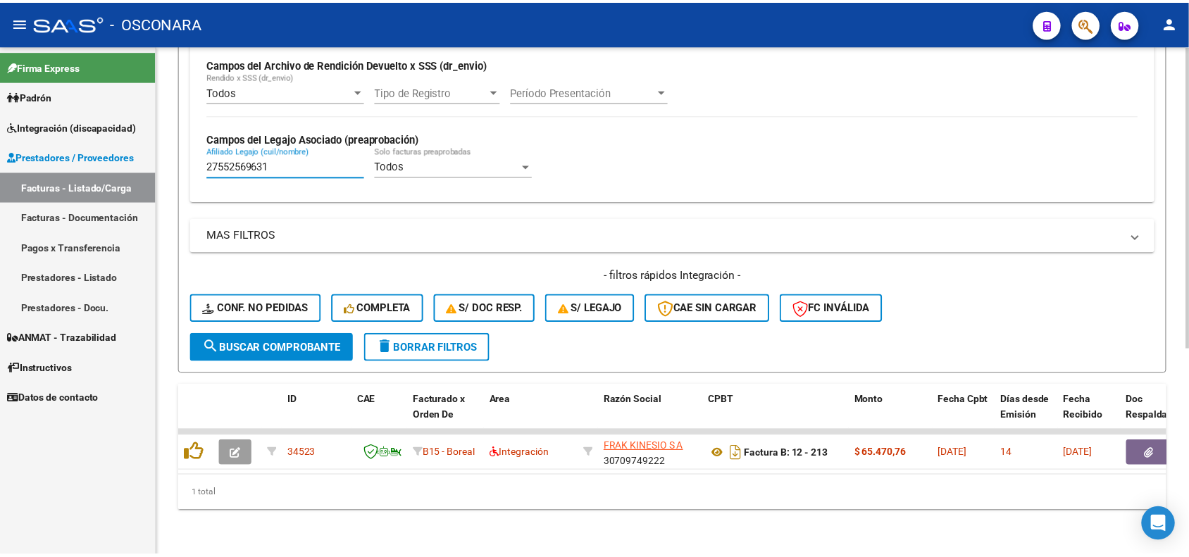
scroll to position [349, 0]
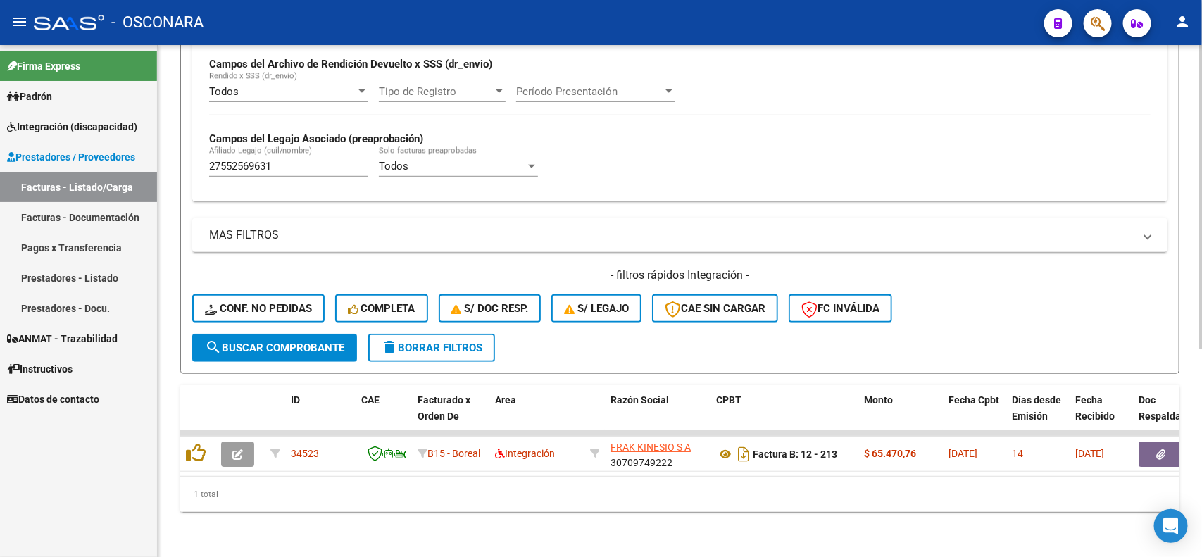
click at [632, 356] on form "Filtros Id Area Area Seleccionar Gerenciador Seleccionar Gerenciador Todos Conf…" at bounding box center [679, 101] width 999 height 546
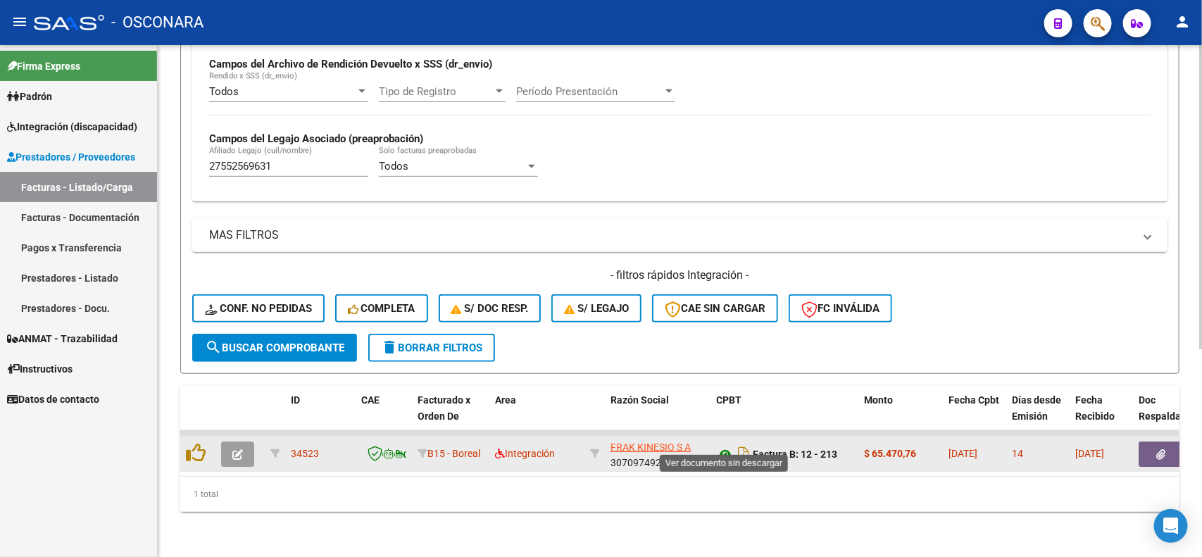
click at [720, 446] on icon at bounding box center [725, 454] width 18 height 17
click at [1160, 446] on button "button" at bounding box center [1161, 453] width 45 height 25
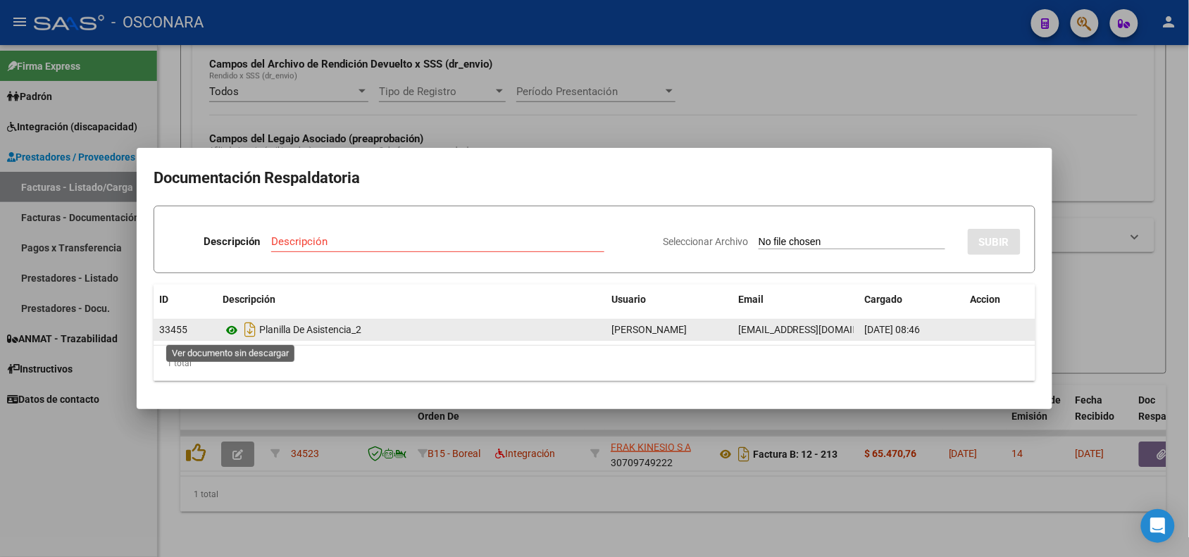
click at [226, 327] on icon at bounding box center [231, 330] width 18 height 17
click at [230, 330] on icon at bounding box center [231, 330] width 18 height 17
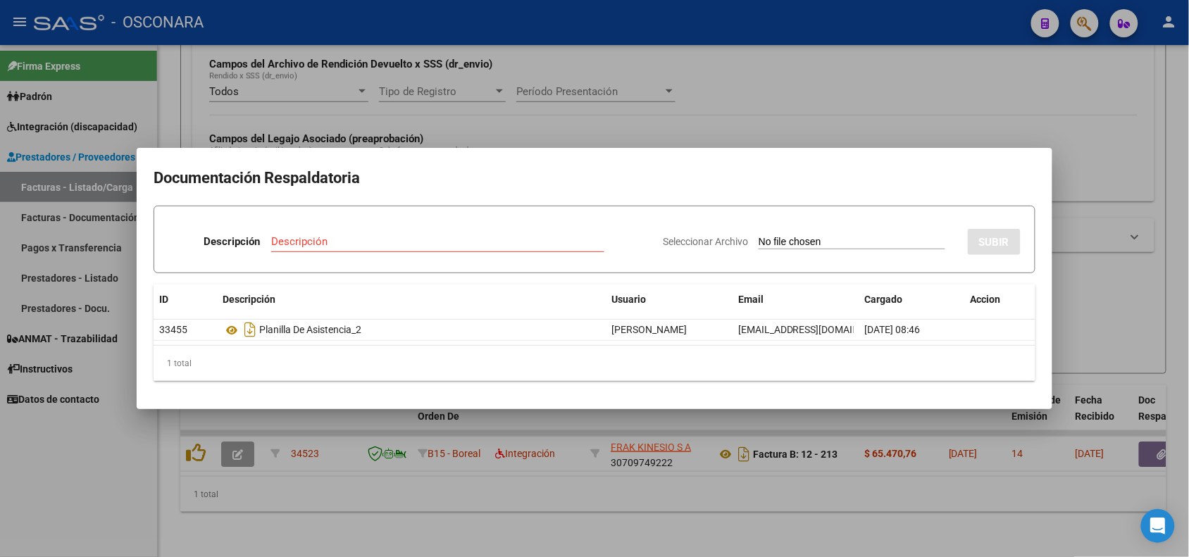
click at [516, 476] on div at bounding box center [594, 278] width 1189 height 557
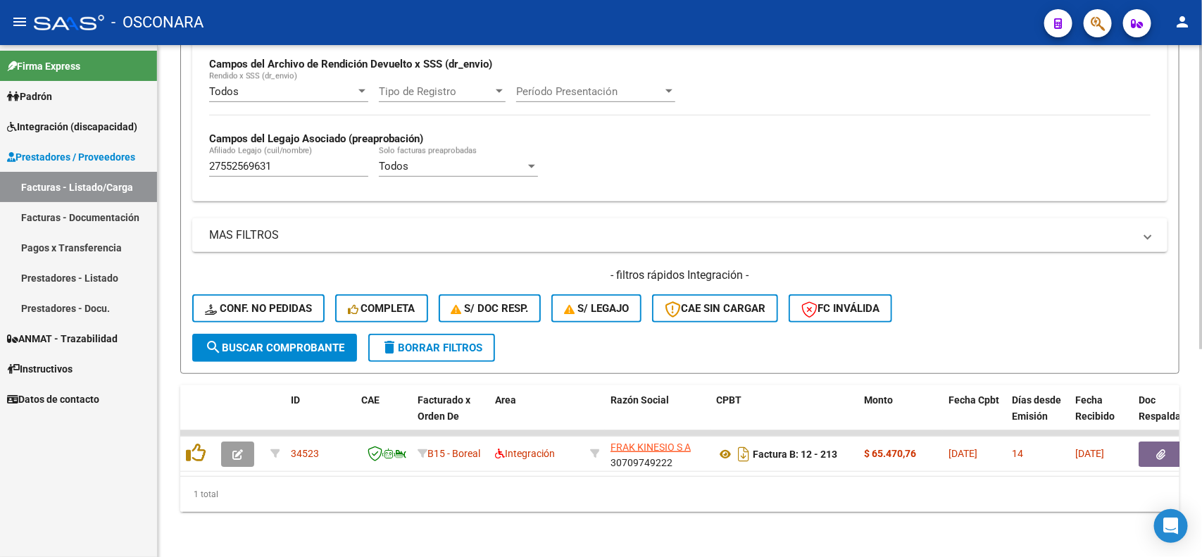
click at [292, 160] on input "27552569631" at bounding box center [288, 166] width 159 height 13
paste input "0557059564"
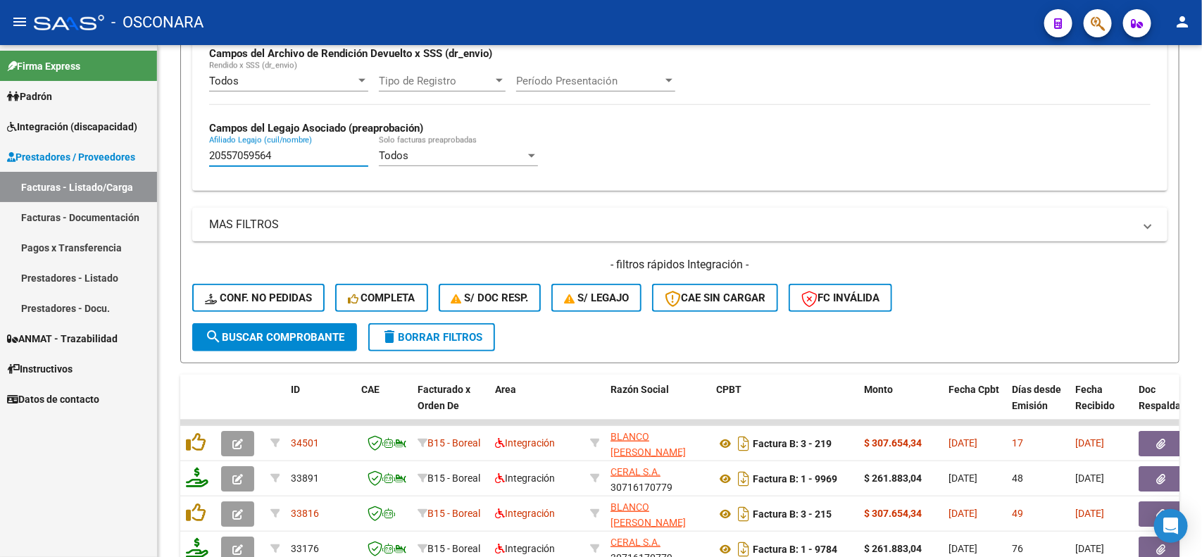
type input "20557059564"
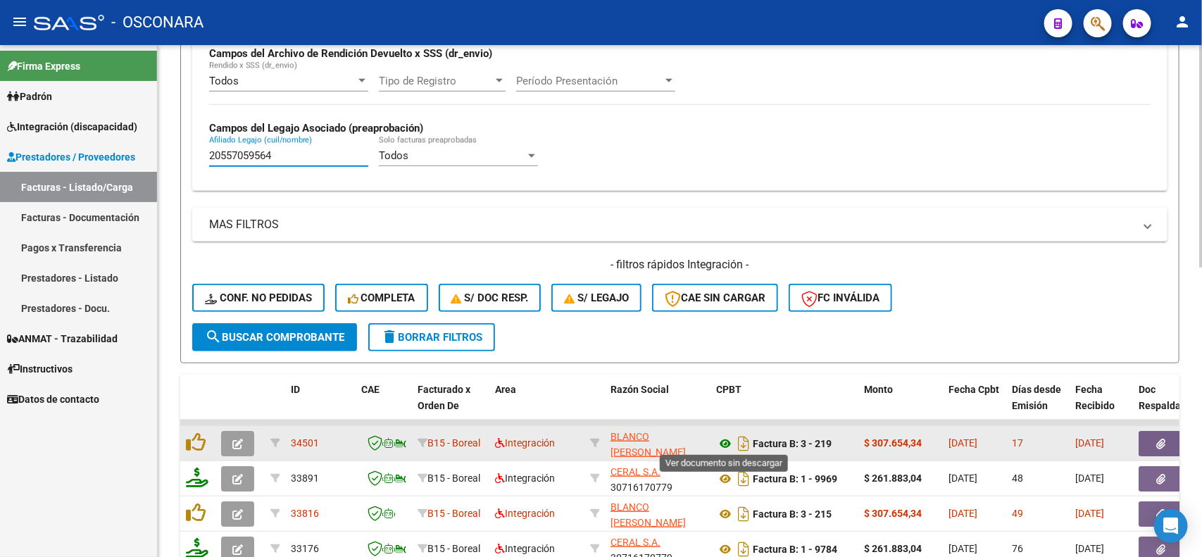
click at [729, 441] on icon at bounding box center [725, 443] width 18 height 17
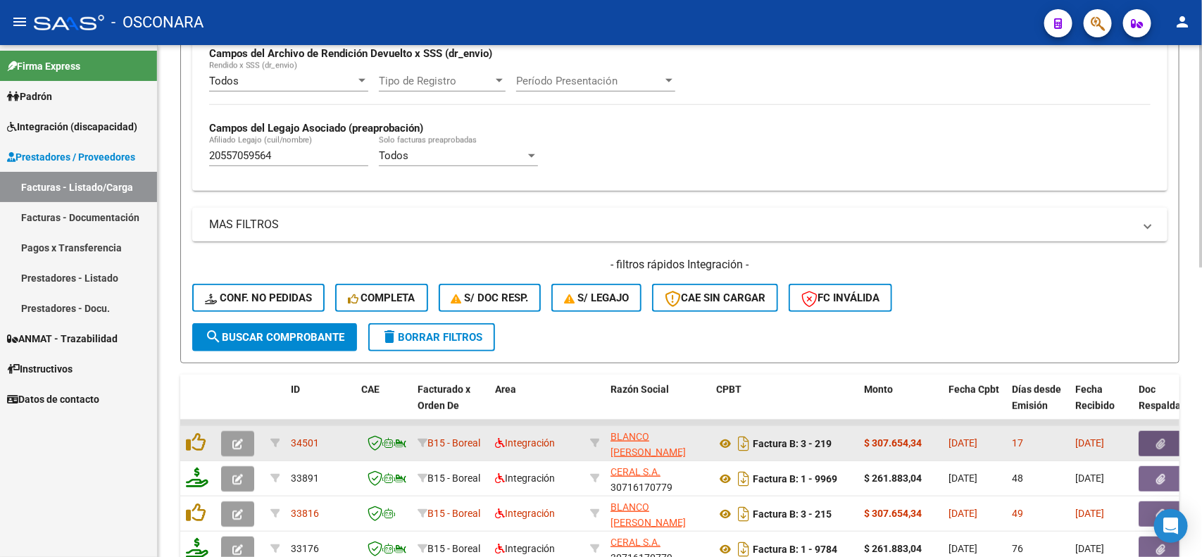
click at [1156, 449] on button "button" at bounding box center [1161, 443] width 45 height 25
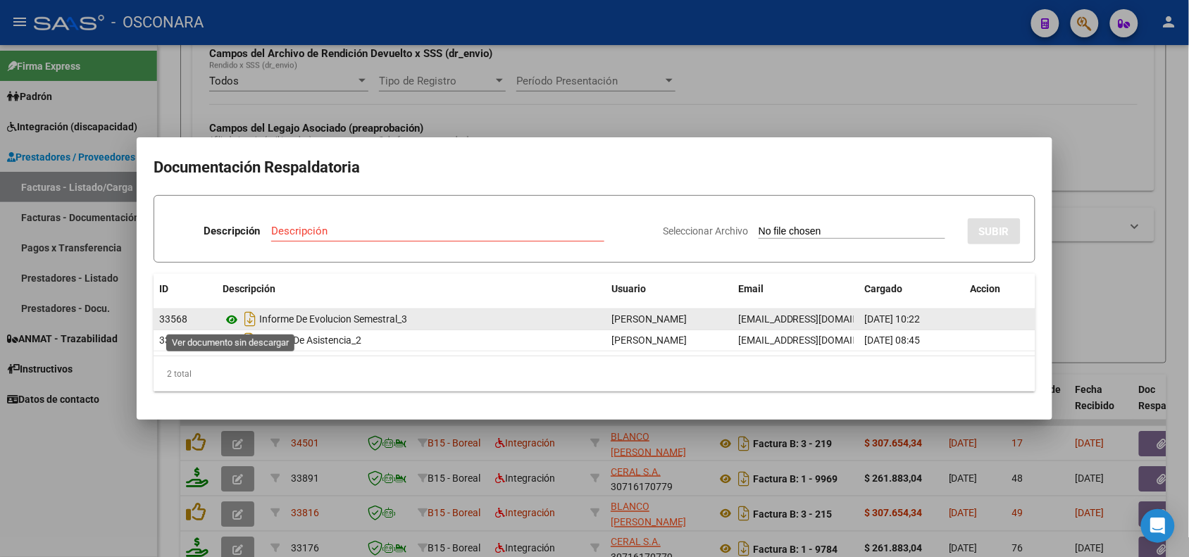
click at [223, 315] on icon at bounding box center [231, 319] width 18 height 17
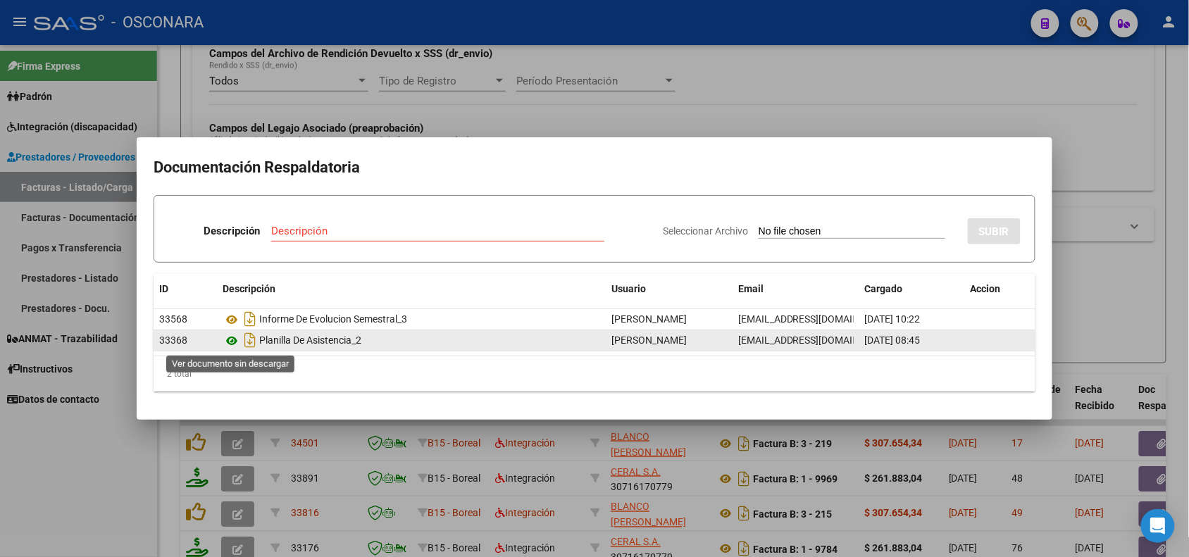
click at [225, 343] on icon at bounding box center [231, 340] width 18 height 17
click at [234, 343] on icon at bounding box center [231, 340] width 18 height 17
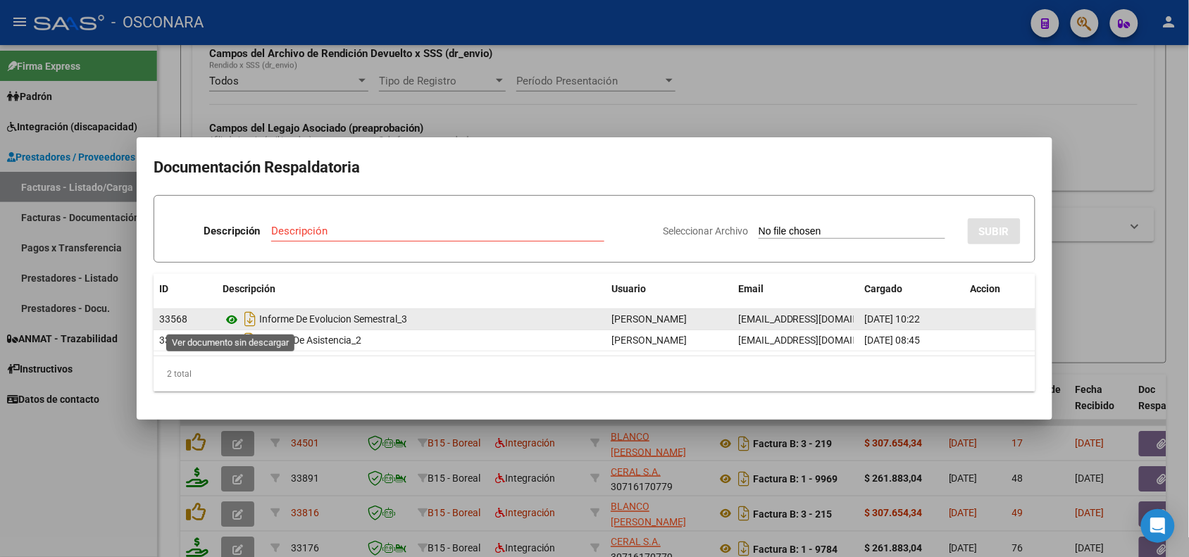
click at [230, 318] on icon at bounding box center [231, 319] width 18 height 17
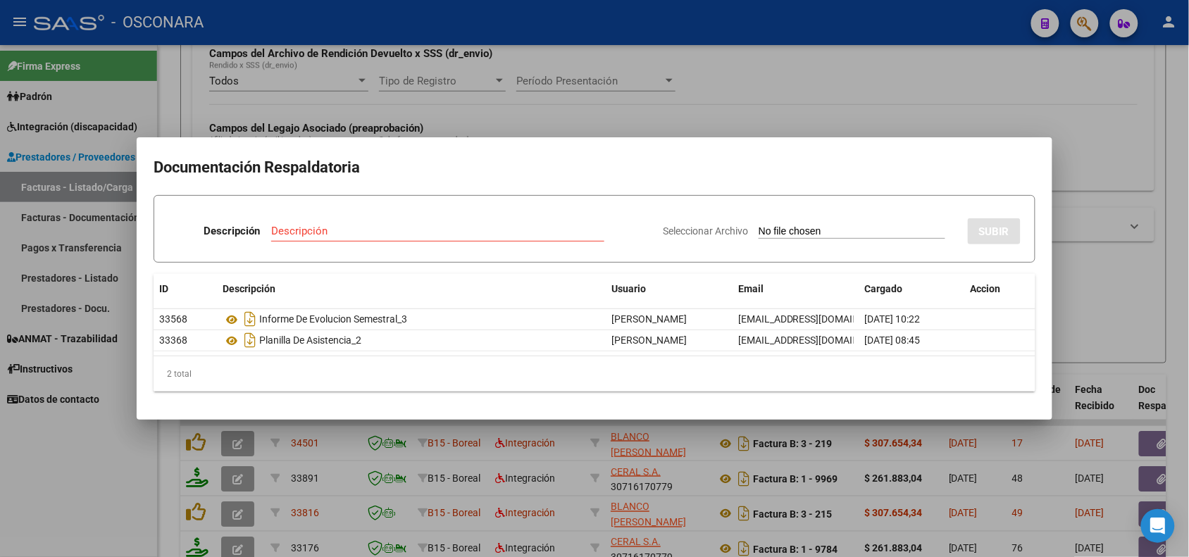
click at [539, 448] on div at bounding box center [594, 278] width 1189 height 557
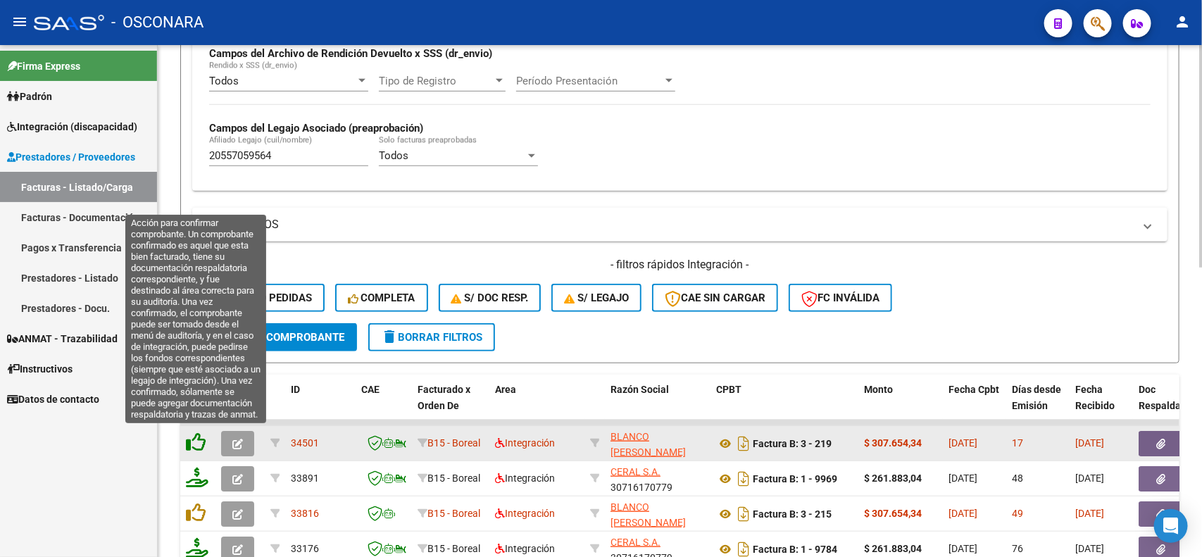
click at [194, 437] on icon at bounding box center [196, 442] width 20 height 20
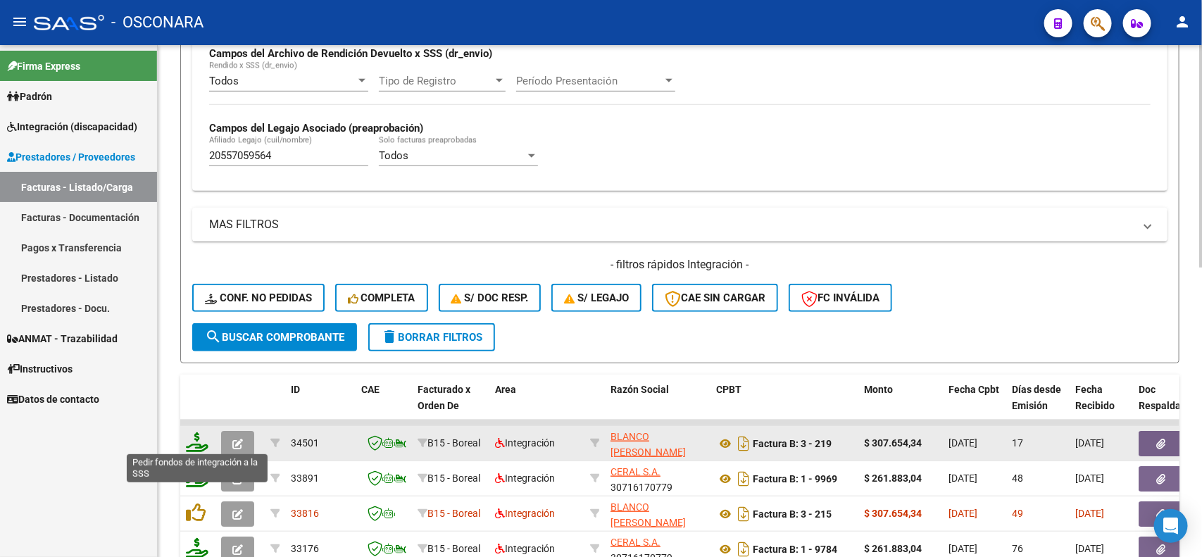
click at [187, 440] on icon at bounding box center [197, 442] width 23 height 20
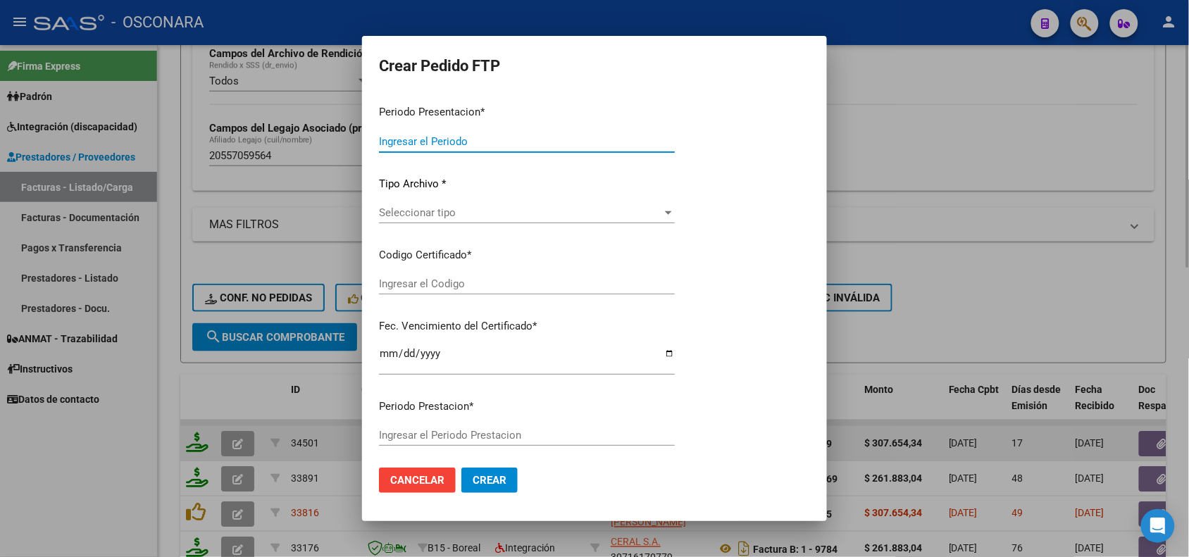
type input "202507"
type input "$ 307.654,34"
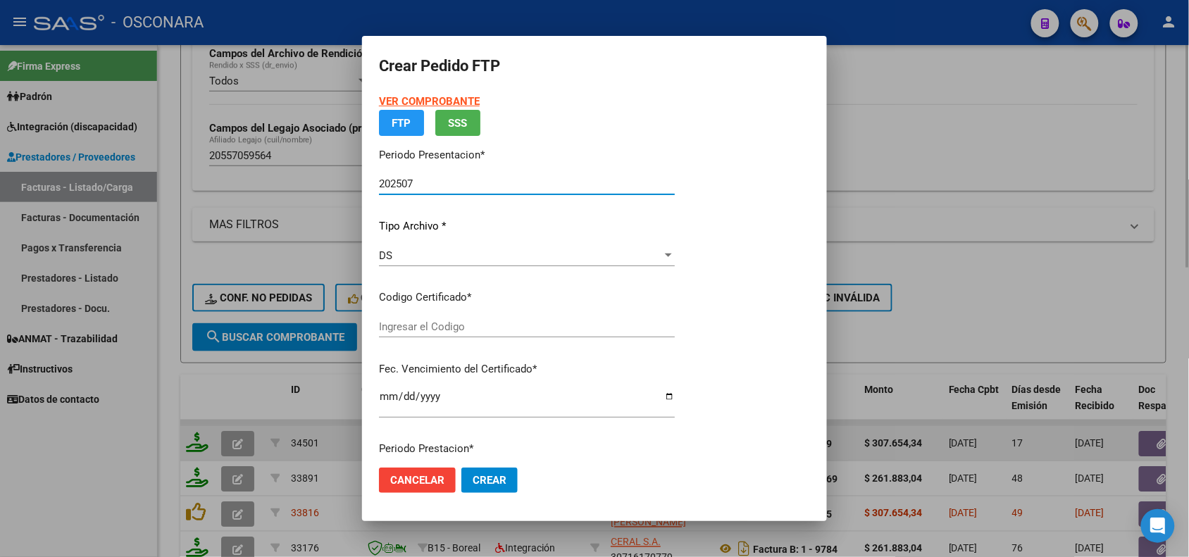
type input "ARG0200055705956202482320290623MEN200"
type input "[DATE]"
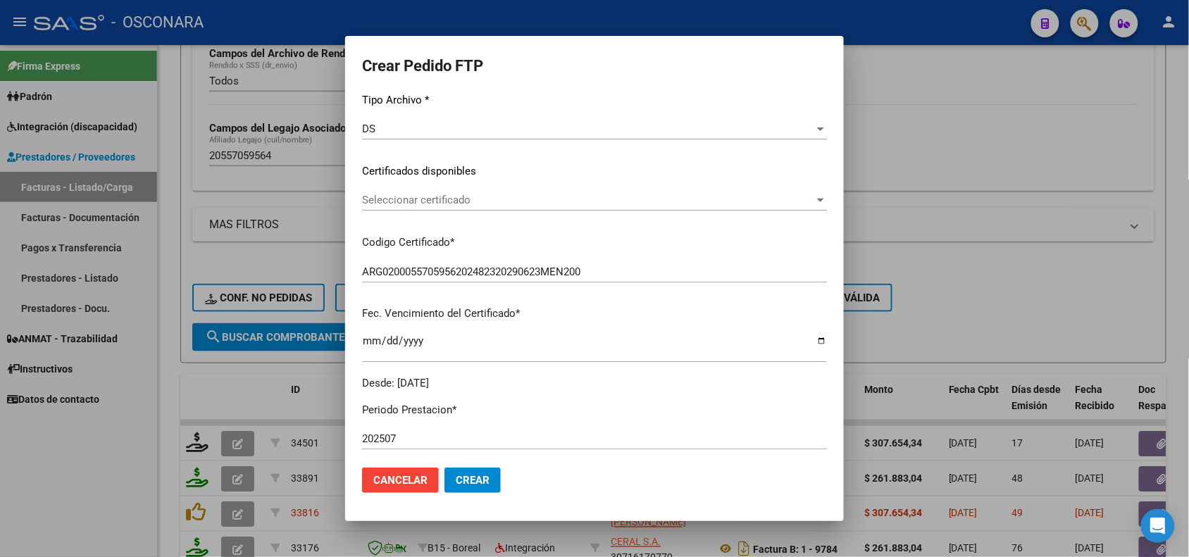
scroll to position [176, 0]
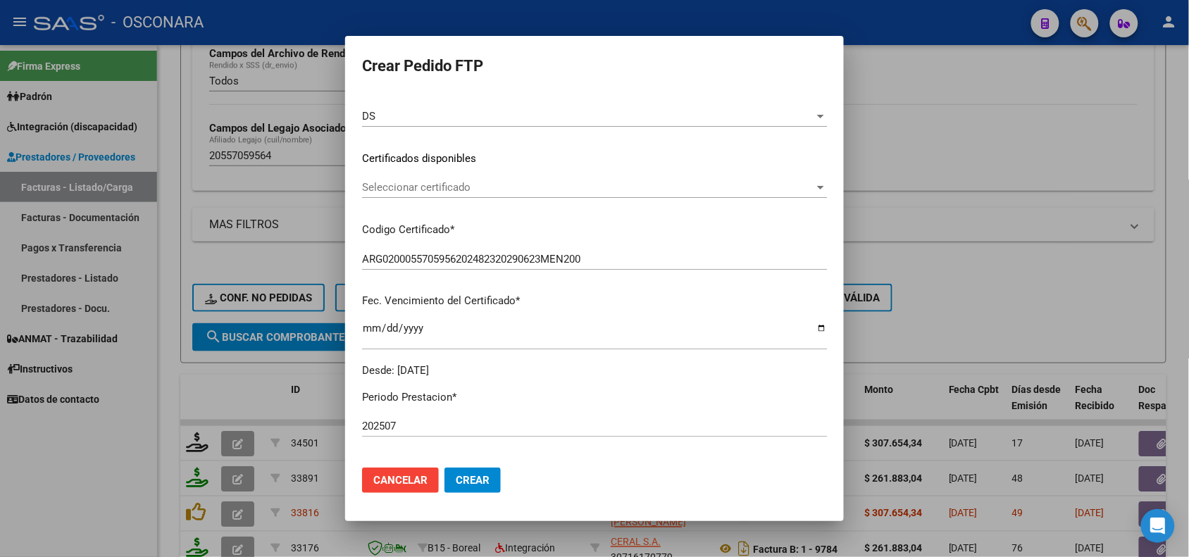
click at [477, 182] on span "Seleccionar certificado" at bounding box center [588, 187] width 452 height 13
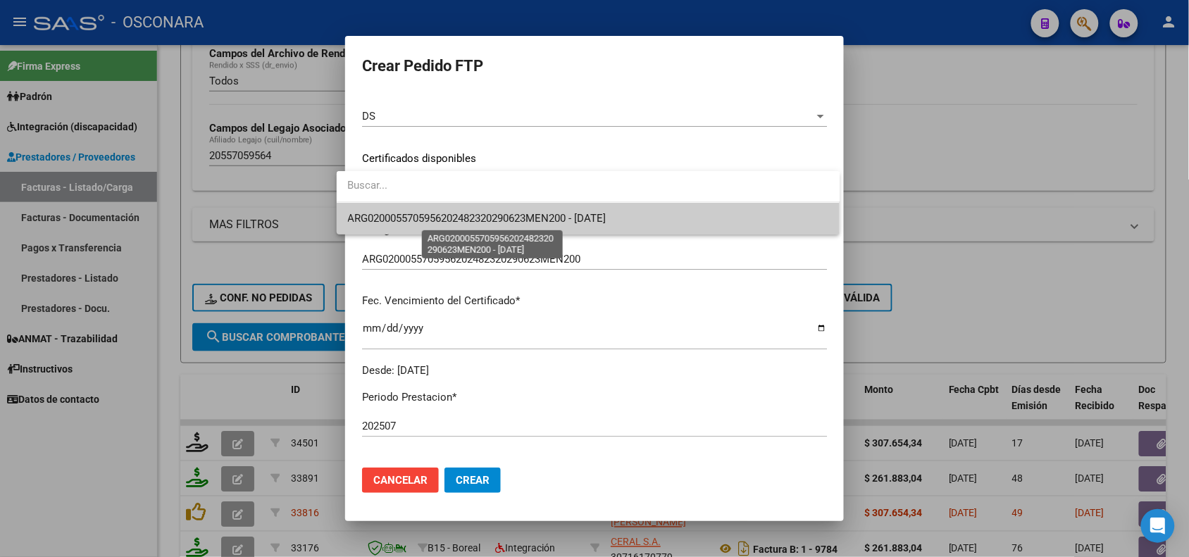
click at [441, 220] on span "ARG0200055705956202482320290623MEN200 - [DATE]" at bounding box center [477, 218] width 258 height 13
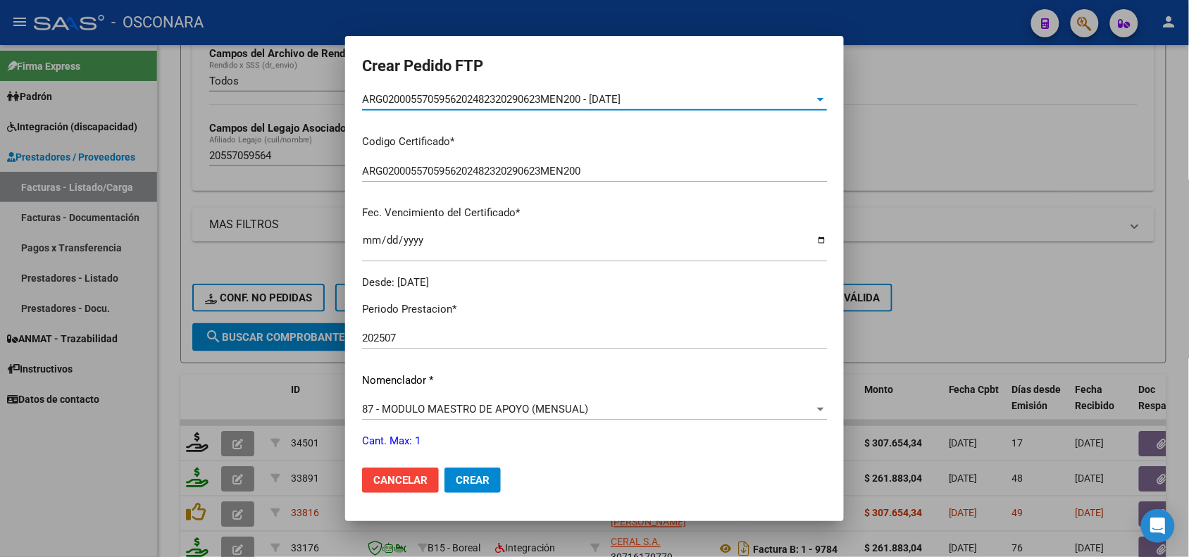
scroll to position [352, 0]
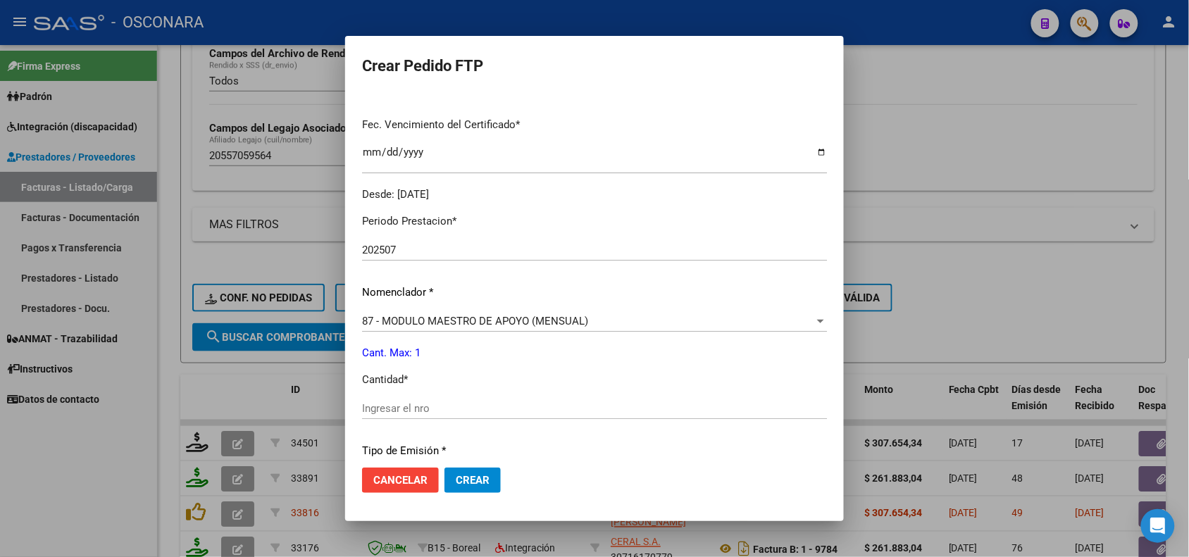
click at [394, 409] on input "Ingresar el nro" at bounding box center [594, 408] width 465 height 13
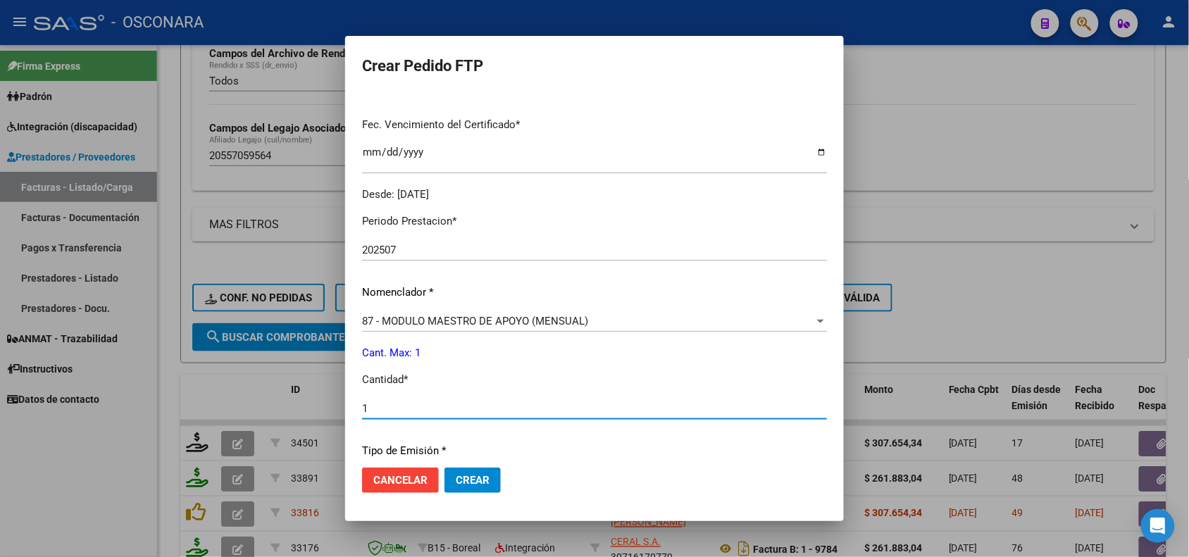
type input "1"
click at [470, 470] on button "Crear" at bounding box center [472, 480] width 56 height 25
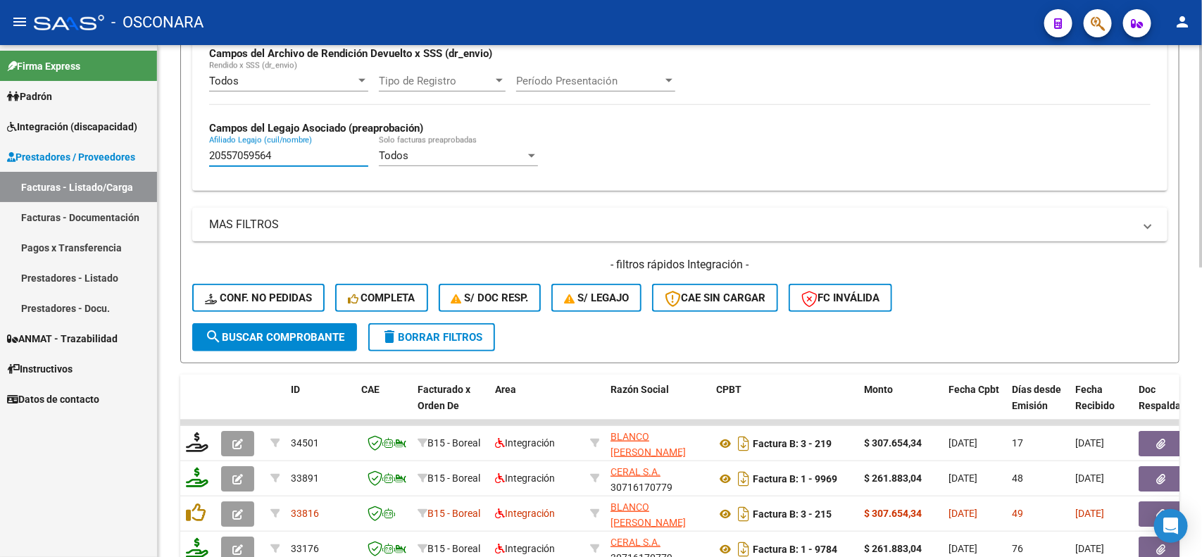
click at [311, 152] on input "20557059564" at bounding box center [288, 155] width 159 height 13
paste input "7552569631"
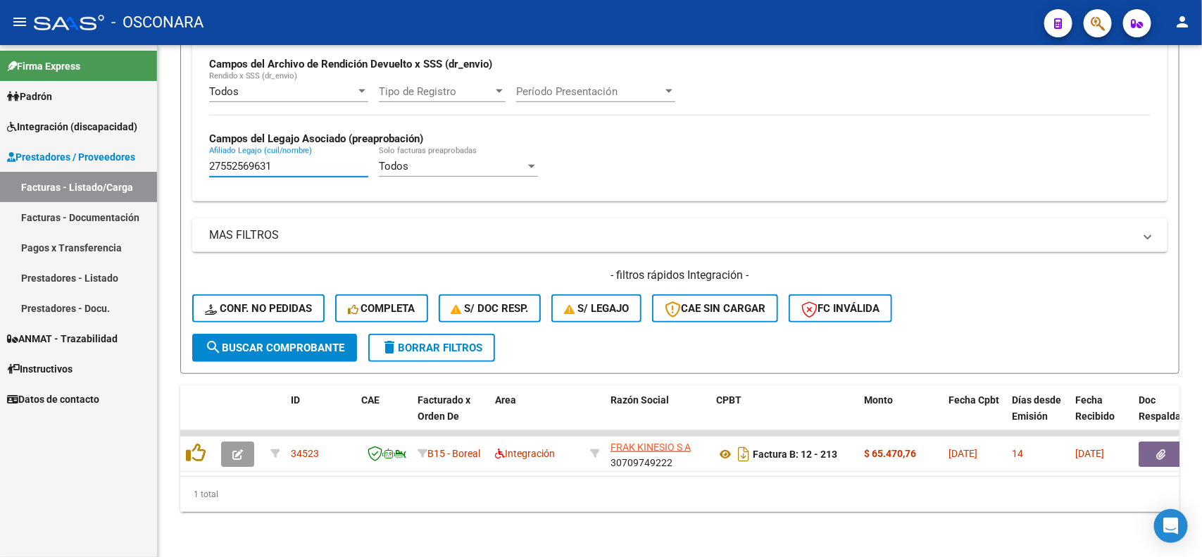
type input "27552569631"
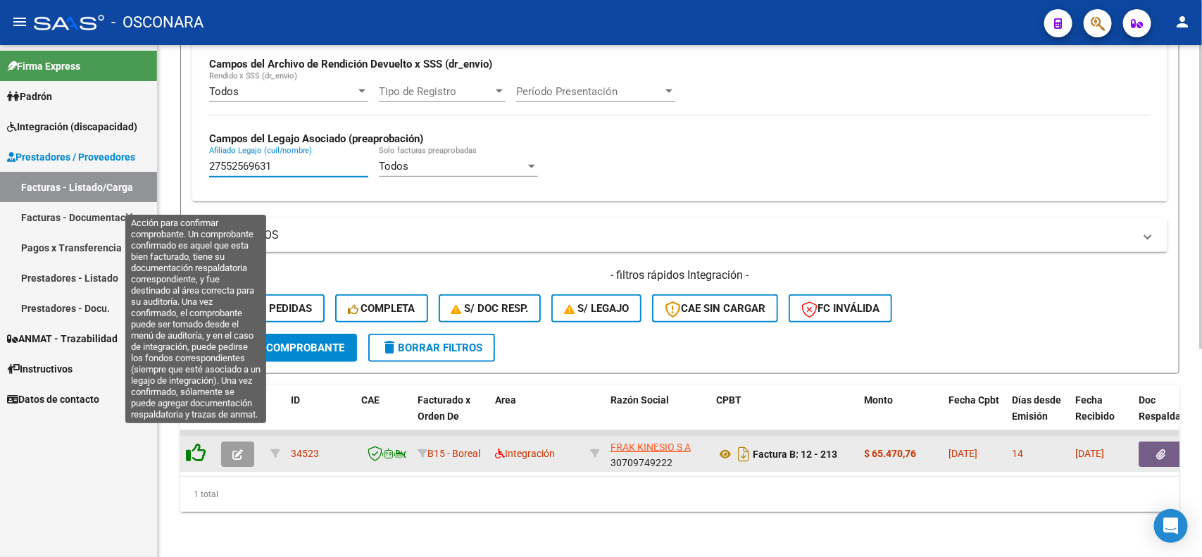
click at [196, 445] on icon at bounding box center [196, 453] width 20 height 20
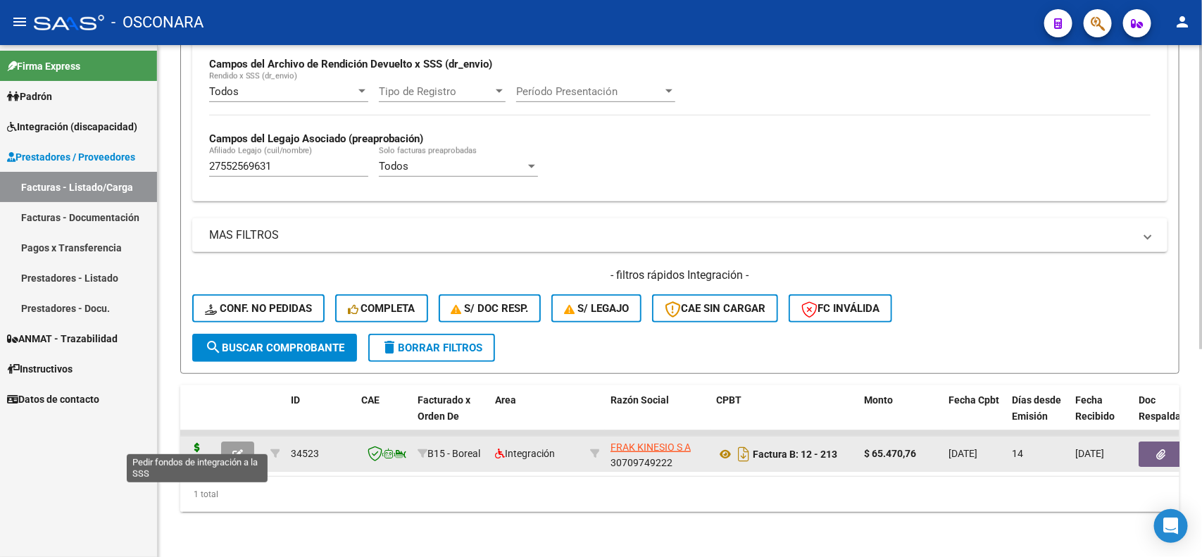
click at [197, 443] on icon at bounding box center [197, 453] width 23 height 20
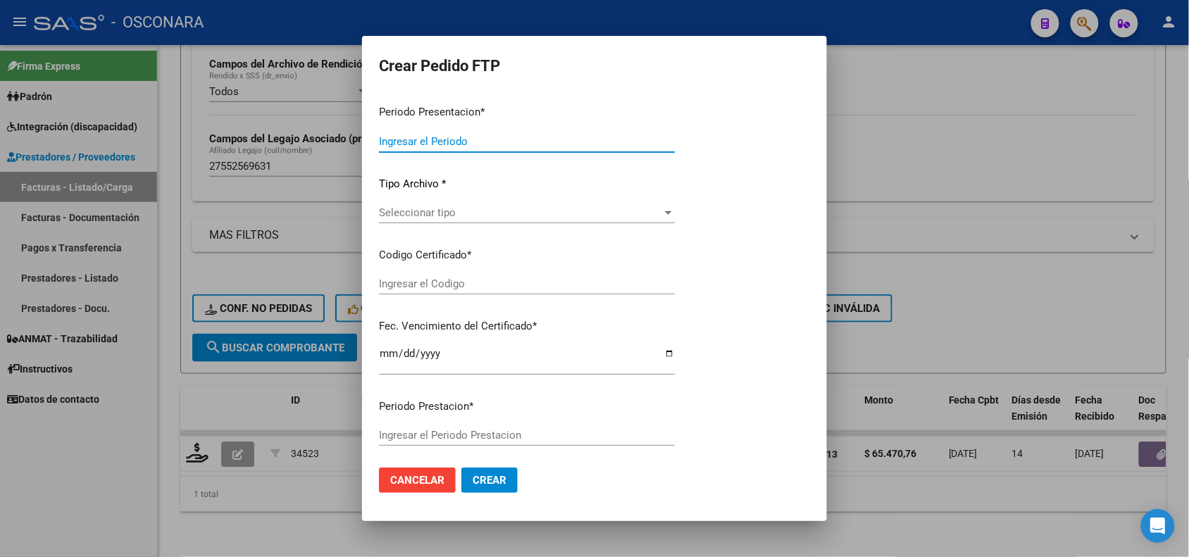
type input "202507"
type input "$ 65.470,76"
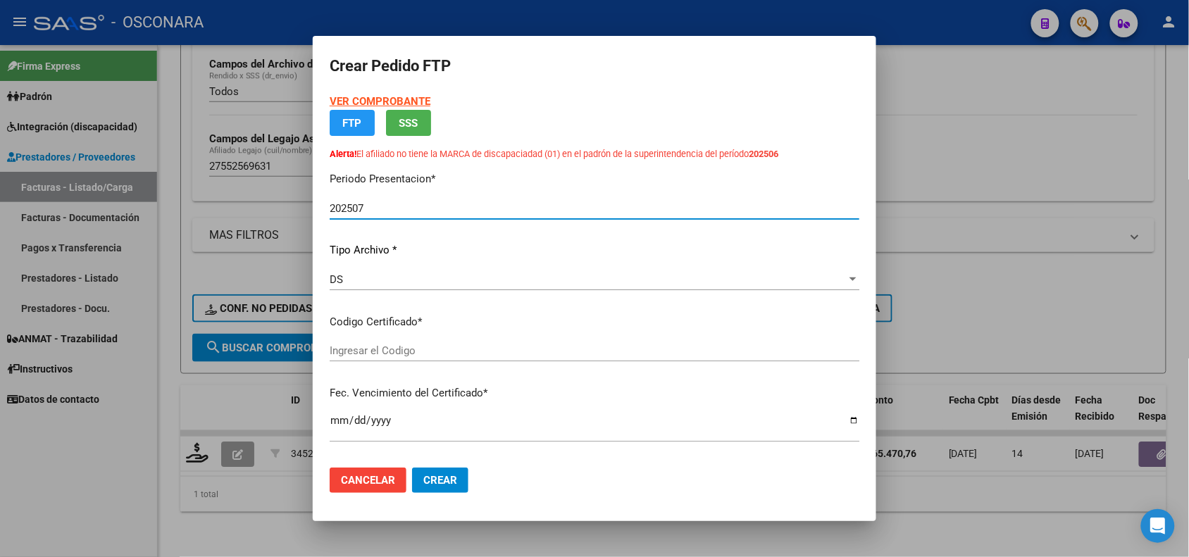
type input "ARG0100055256963-20241128-20291128"
type input "[DATE]"
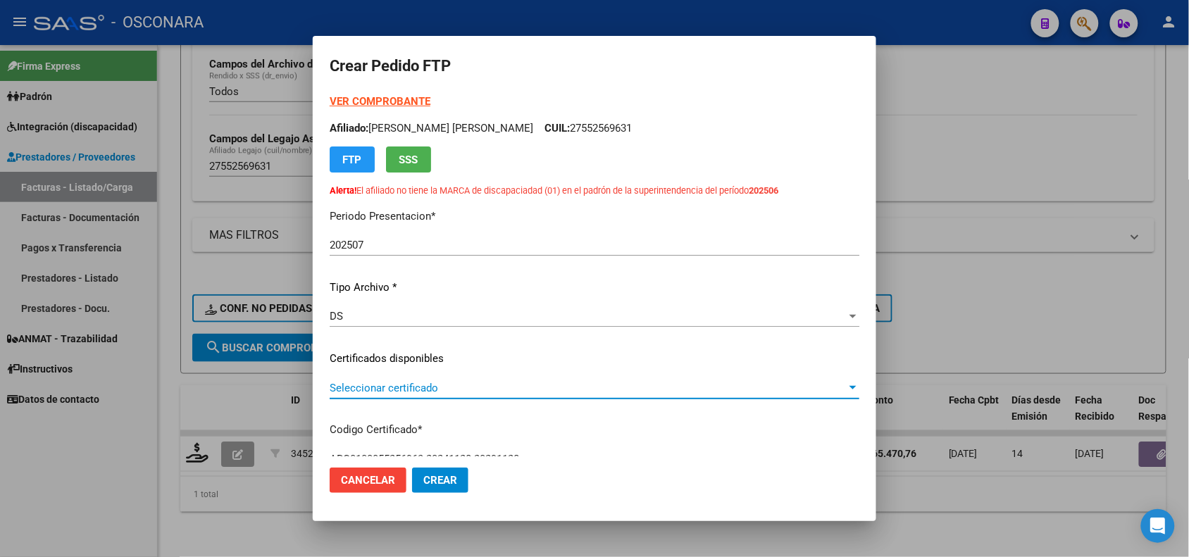
click at [482, 385] on span "Seleccionar certificado" at bounding box center [588, 388] width 517 height 13
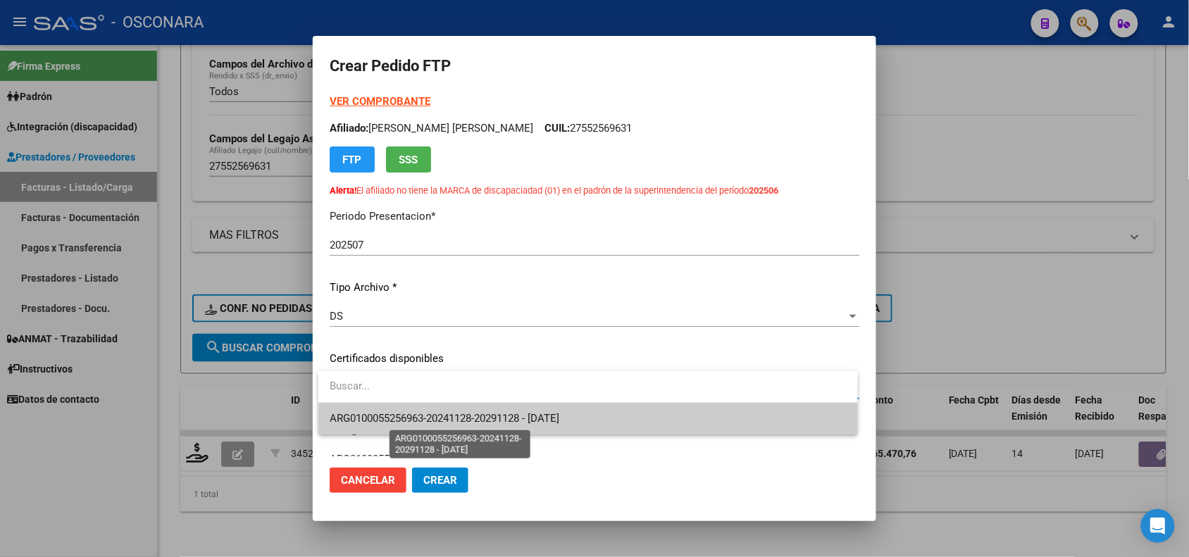
click at [465, 419] on span "ARG0100055256963-20241128-20291128 - [DATE]" at bounding box center [445, 418] width 230 height 13
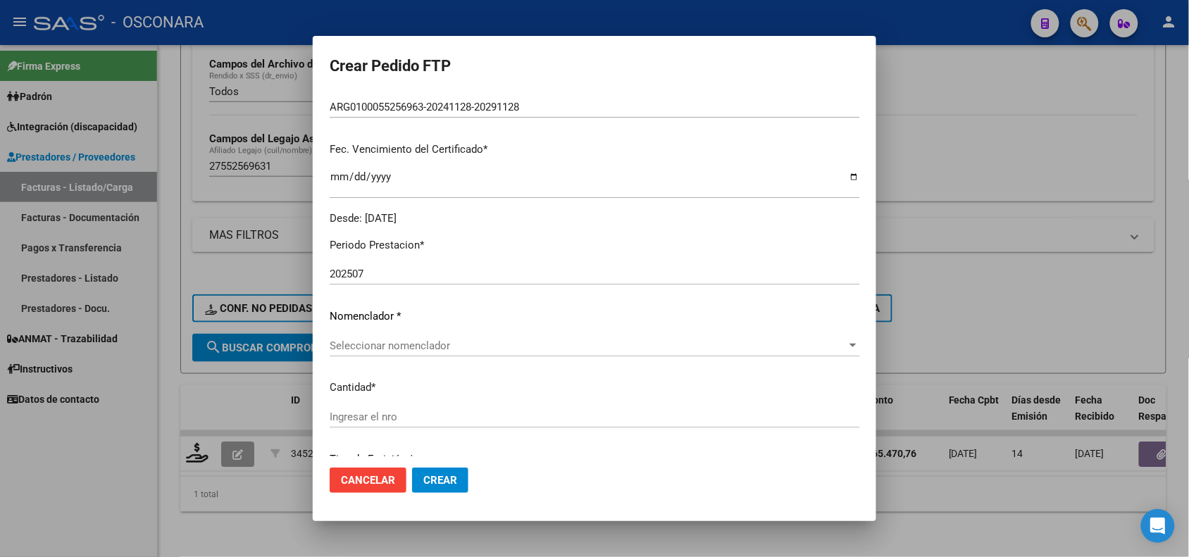
click at [480, 352] on div "Seleccionar nomenclador Seleccionar nomenclador" at bounding box center [594, 345] width 529 height 21
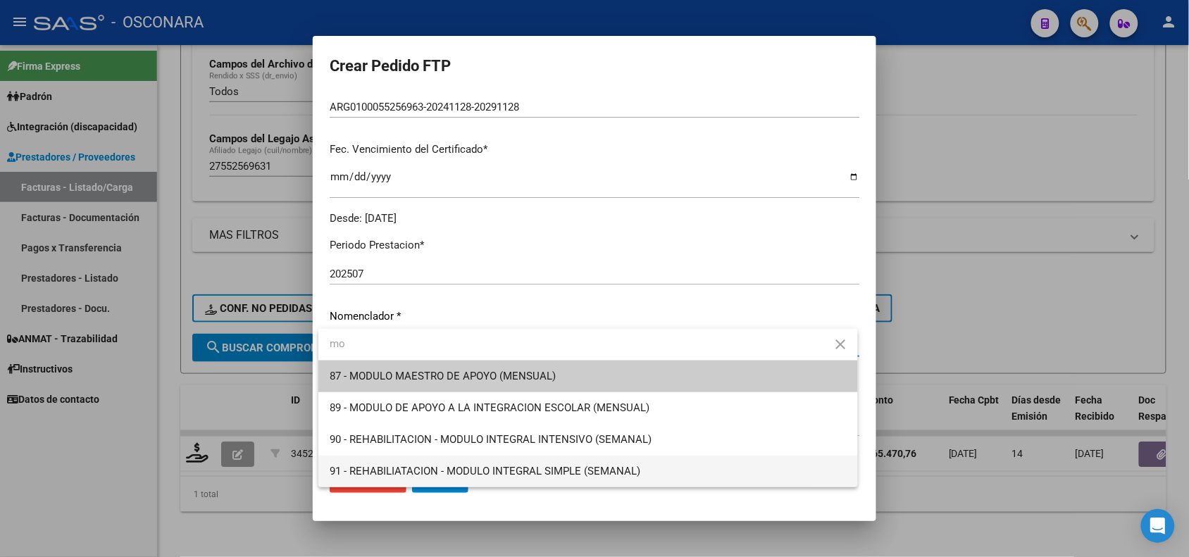
type input "mo"
click at [473, 462] on span "91 - REHABILIATACION - MODULO INTEGRAL SIMPLE (SEMANAL)" at bounding box center [588, 472] width 516 height 32
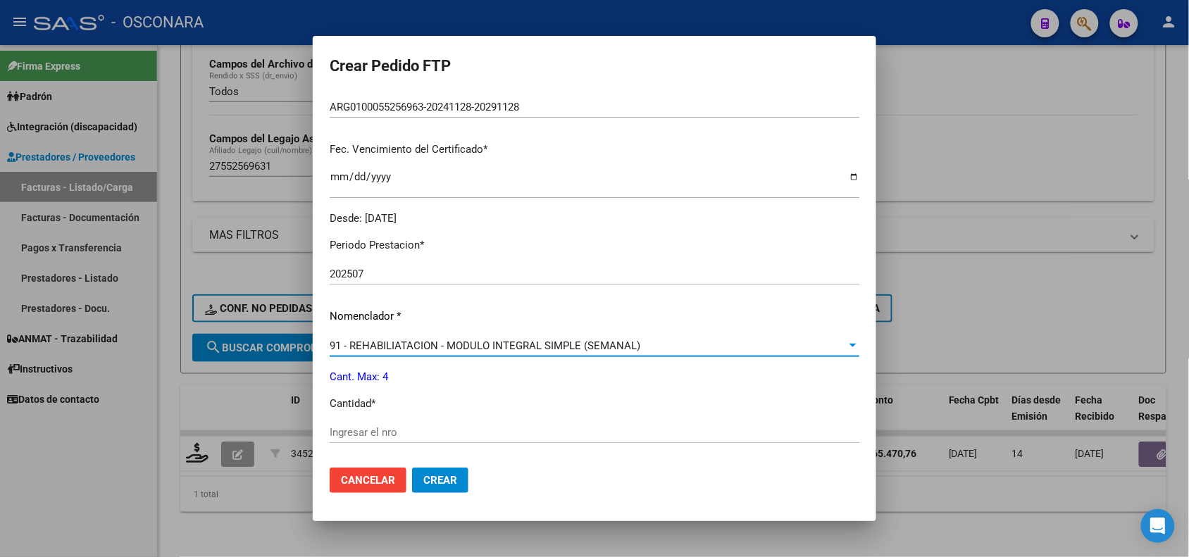
click at [371, 479] on span "Cancelar" at bounding box center [368, 480] width 54 height 13
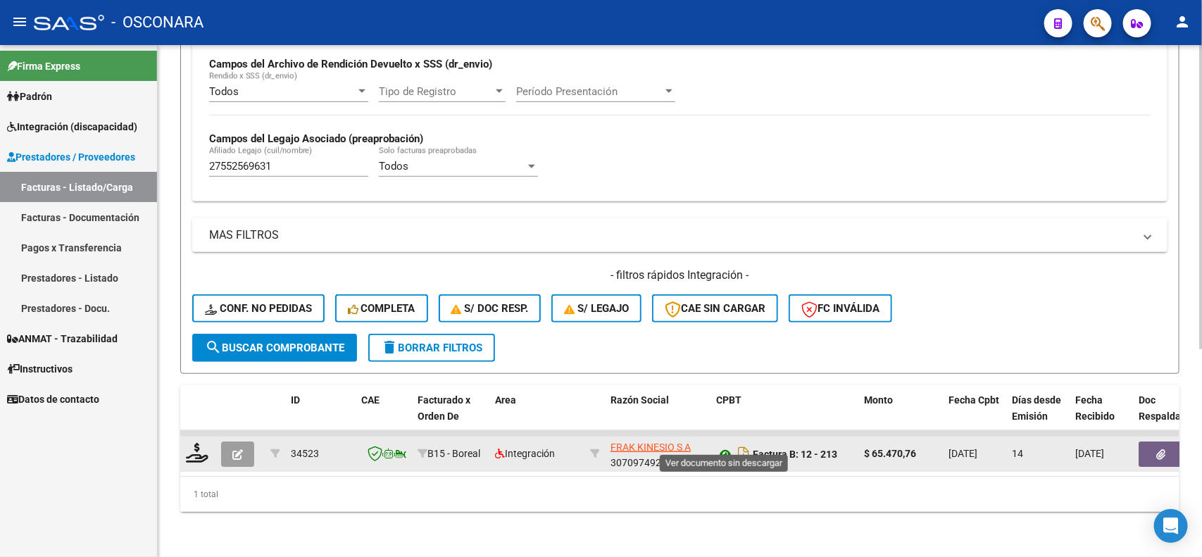
click at [727, 446] on icon at bounding box center [725, 454] width 18 height 17
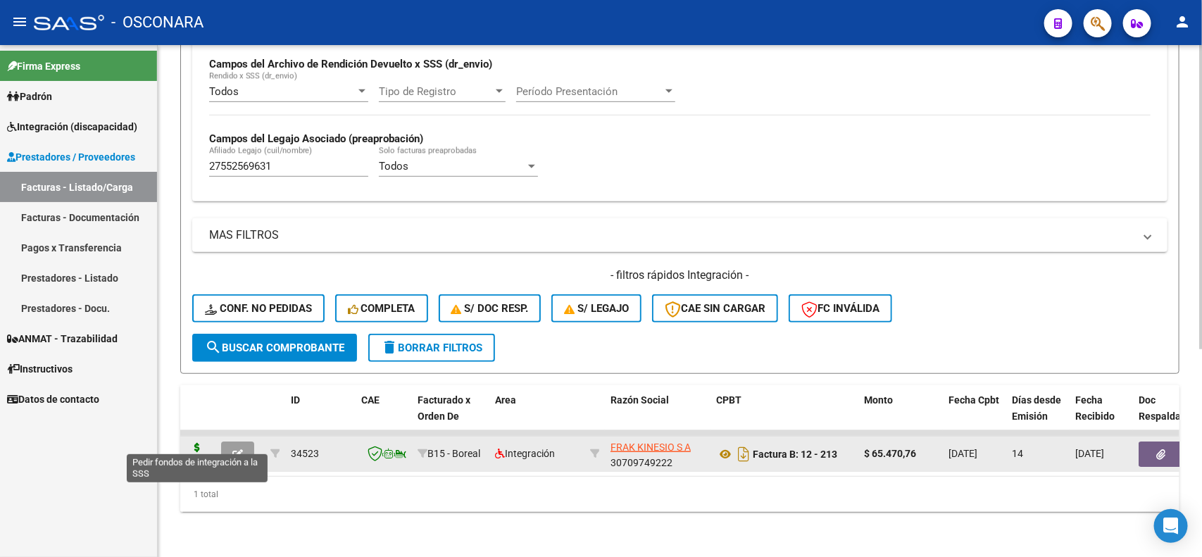
click at [198, 443] on icon at bounding box center [197, 453] width 23 height 20
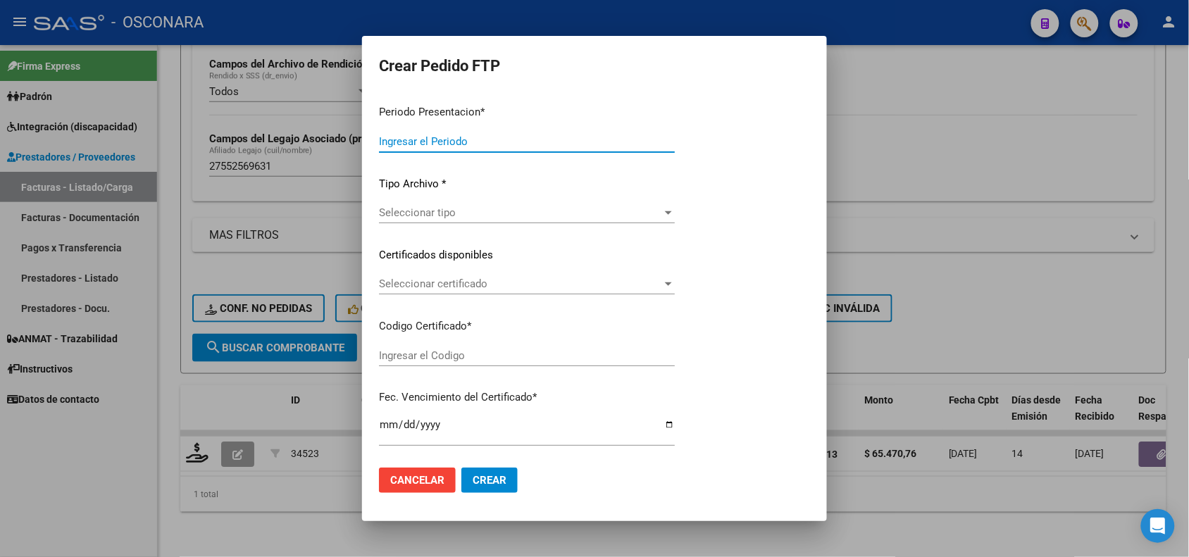
type input "202507"
type input "$ 65.470,76"
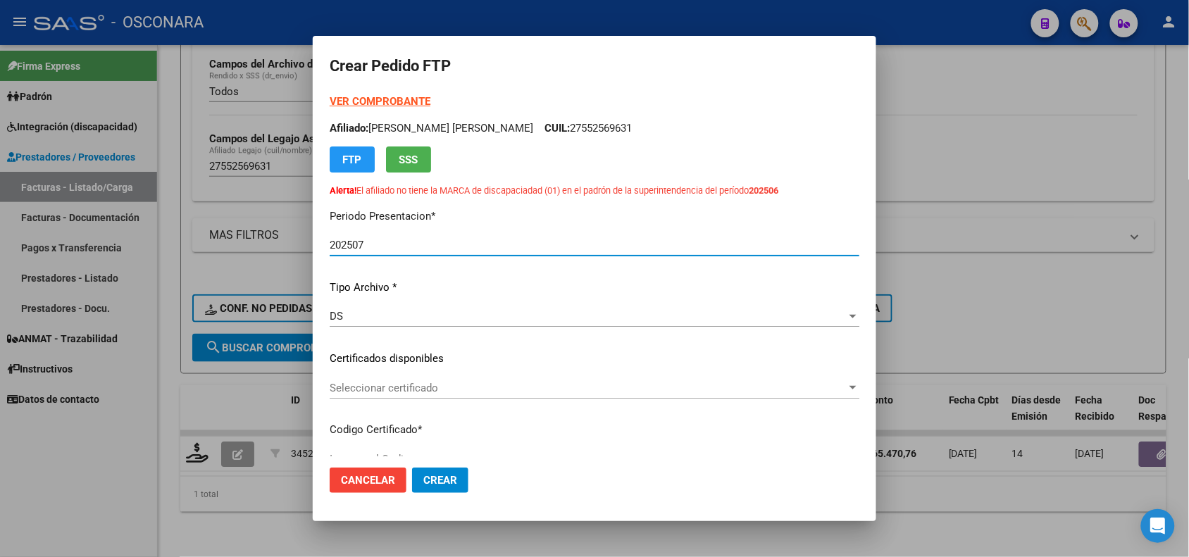
type input "ARG0100055256963-20241128-20291128"
type input "[DATE]"
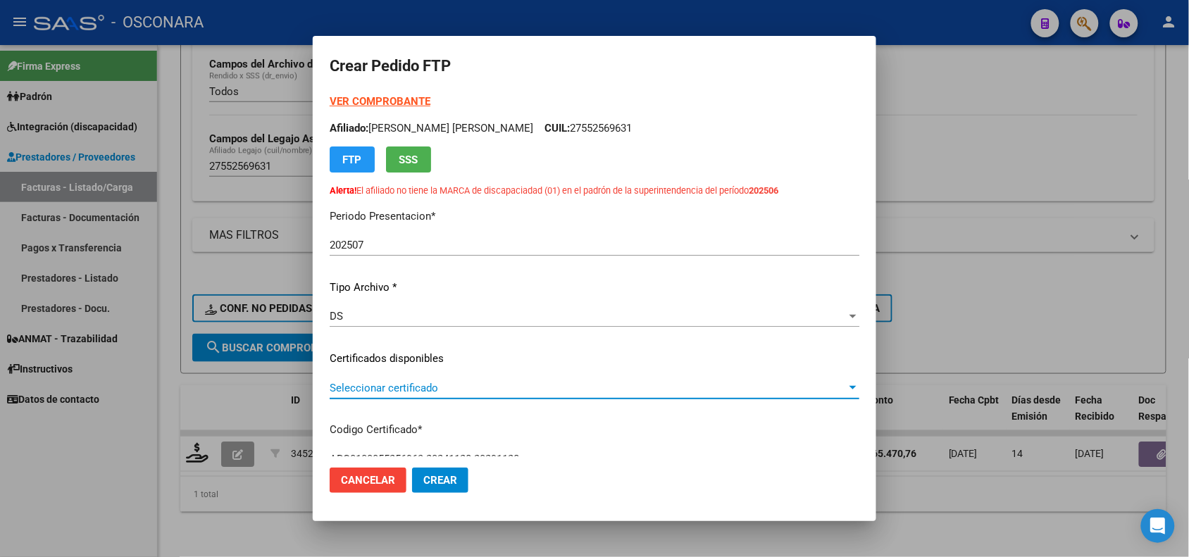
click at [498, 388] on span "Seleccionar certificado" at bounding box center [588, 388] width 517 height 13
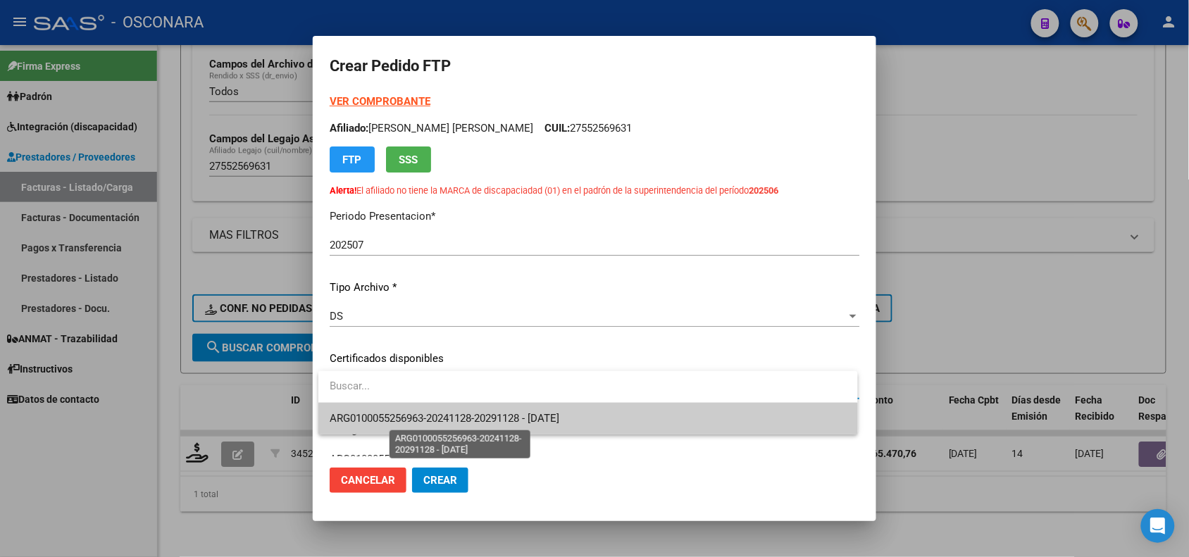
click at [512, 421] on span "ARG0100055256963-20241128-20291128 - [DATE]" at bounding box center [445, 418] width 230 height 13
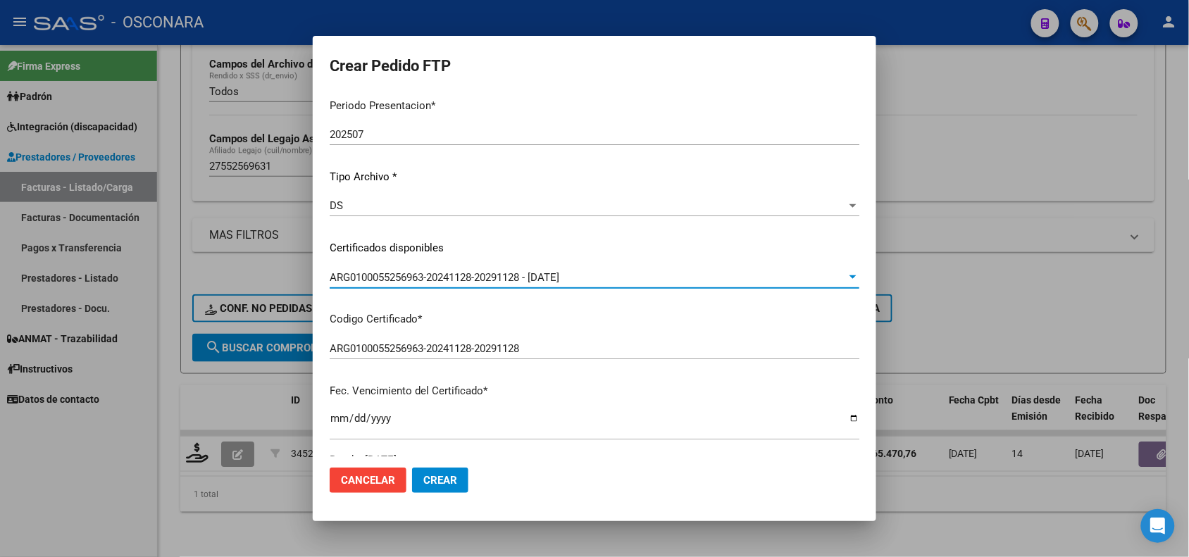
scroll to position [176, 0]
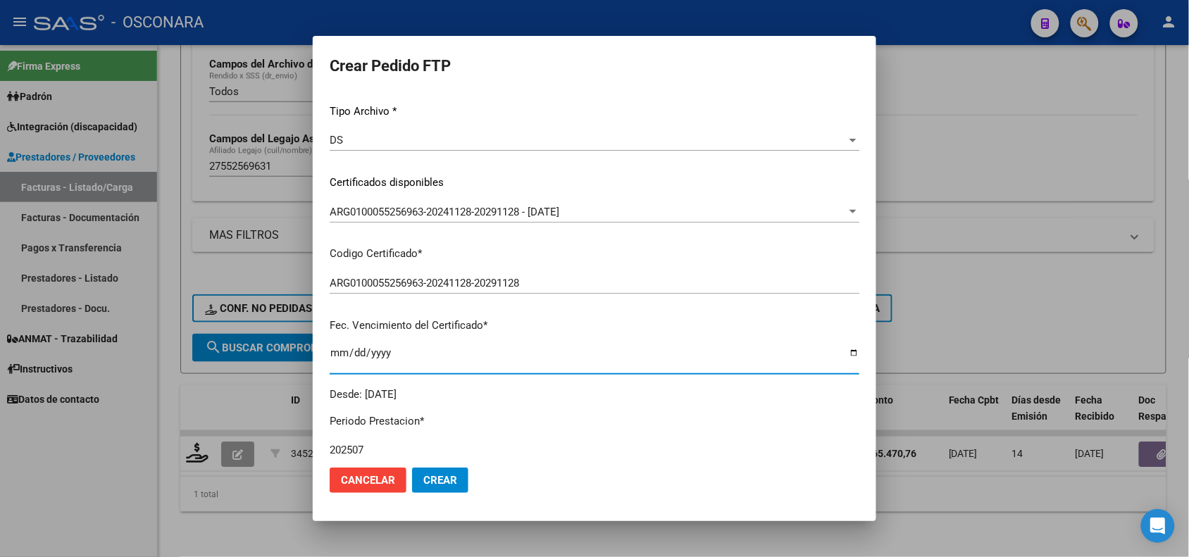
click at [493, 363] on input "[DATE]" at bounding box center [594, 358] width 529 height 23
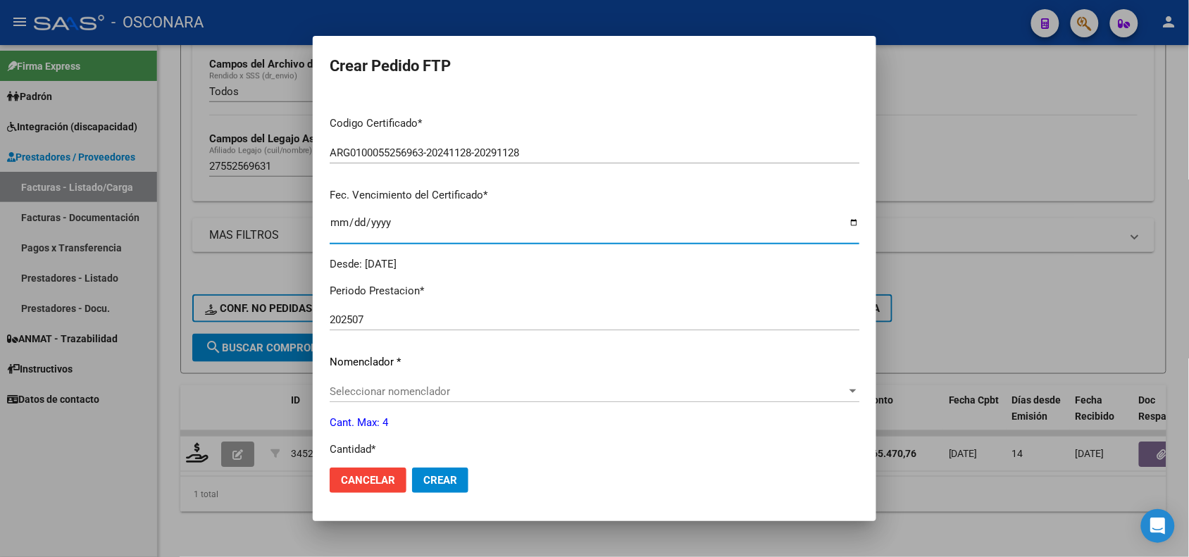
scroll to position [352, 0]
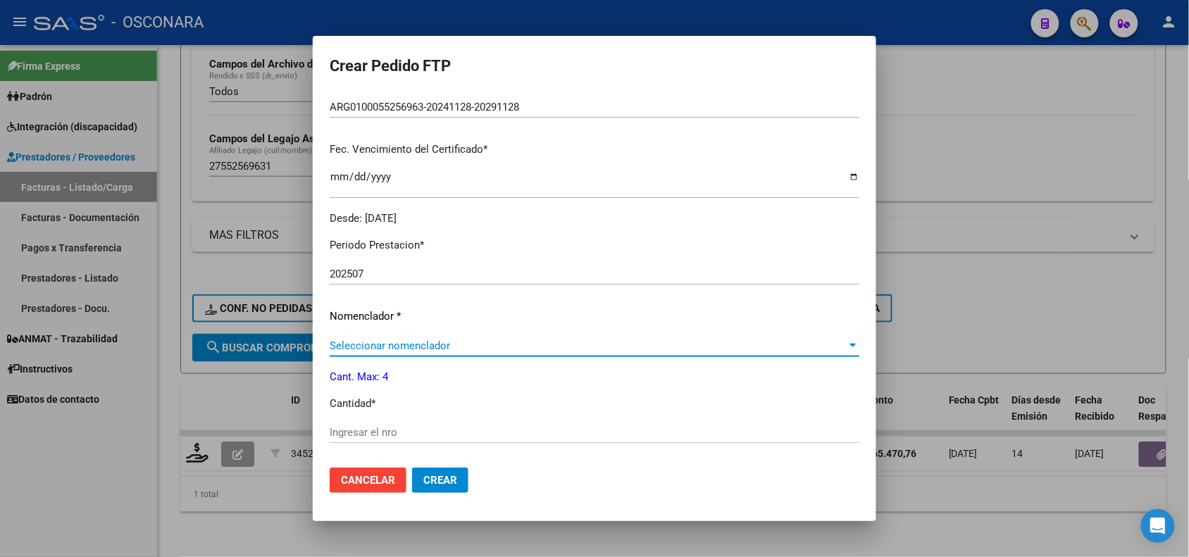
click at [520, 349] on span "Seleccionar nomenclador" at bounding box center [588, 345] width 517 height 13
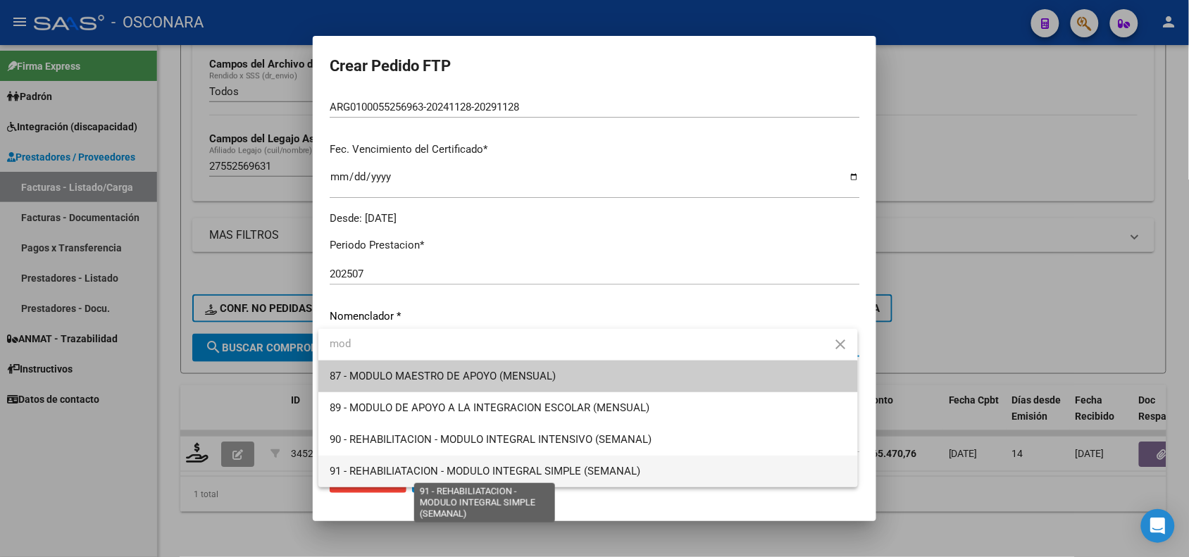
type input "mod"
click at [539, 467] on span "91 - REHABILIATACION - MODULO INTEGRAL SIMPLE (SEMANAL)" at bounding box center [485, 471] width 311 height 13
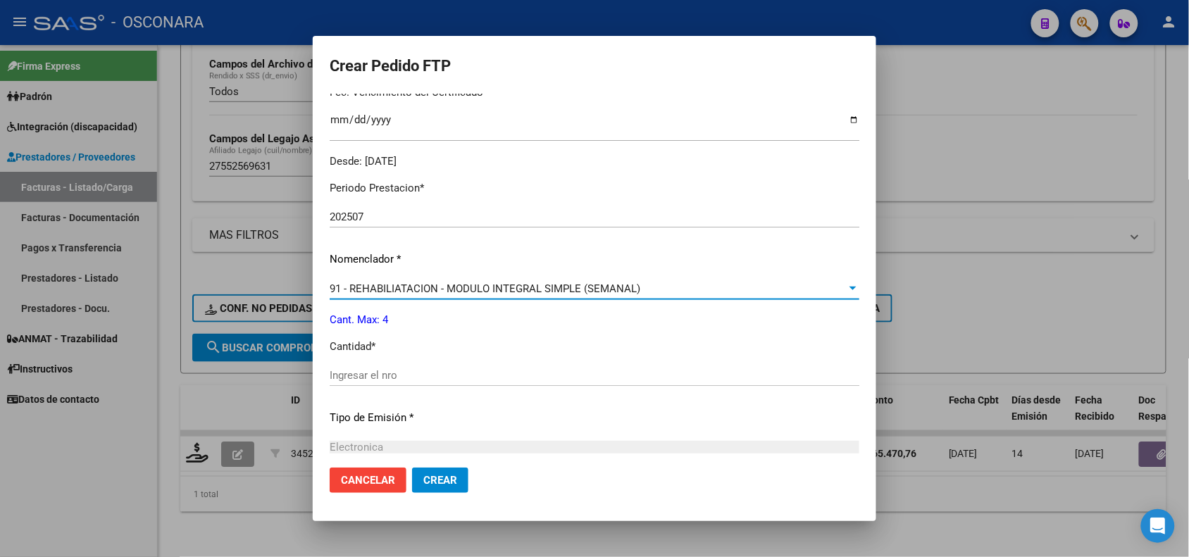
scroll to position [440, 0]
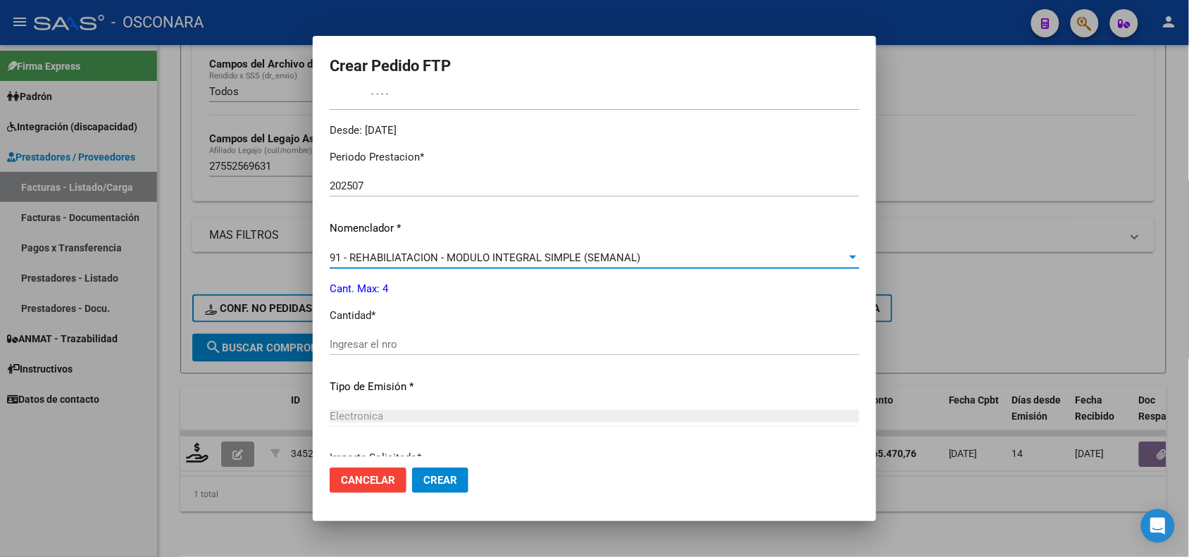
click at [416, 349] on input "Ingresar el nro" at bounding box center [594, 344] width 529 height 13
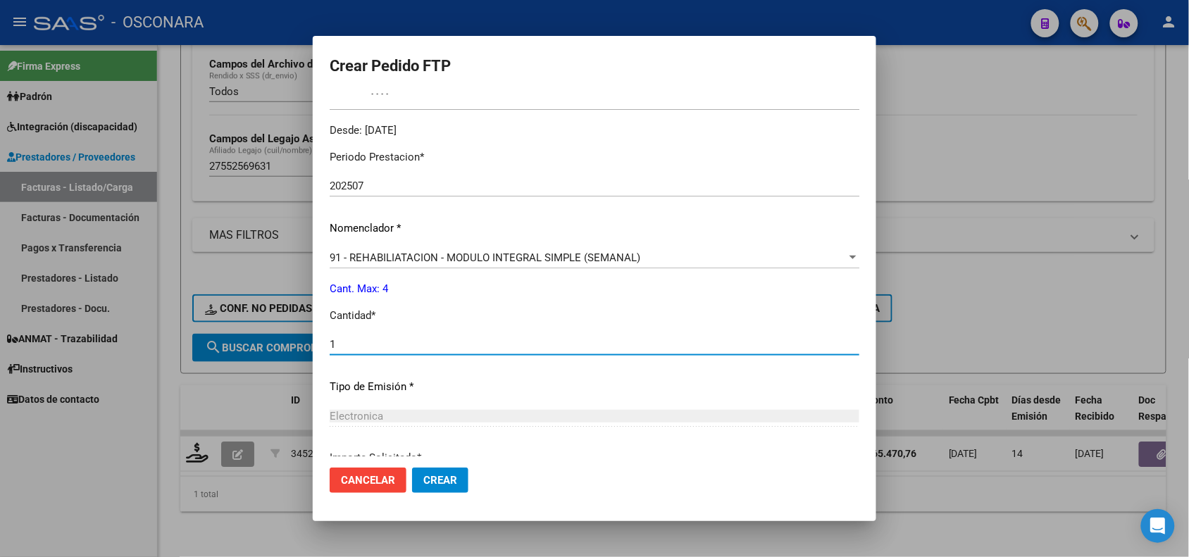
type input "1"
click at [441, 381] on p "Tipo de Emisión *" at bounding box center [594, 387] width 529 height 16
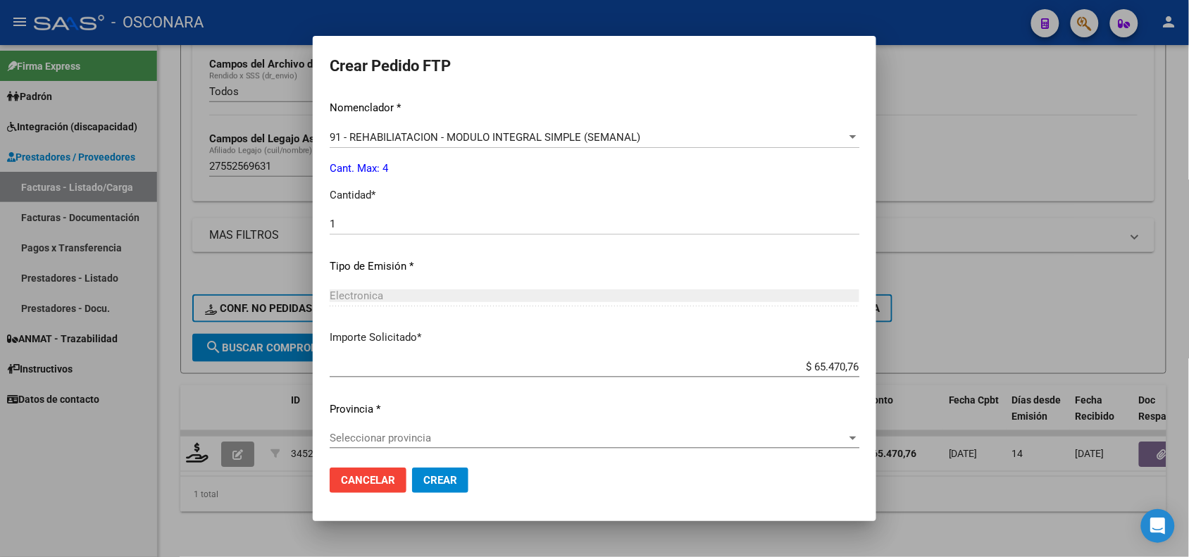
scroll to position [565, 0]
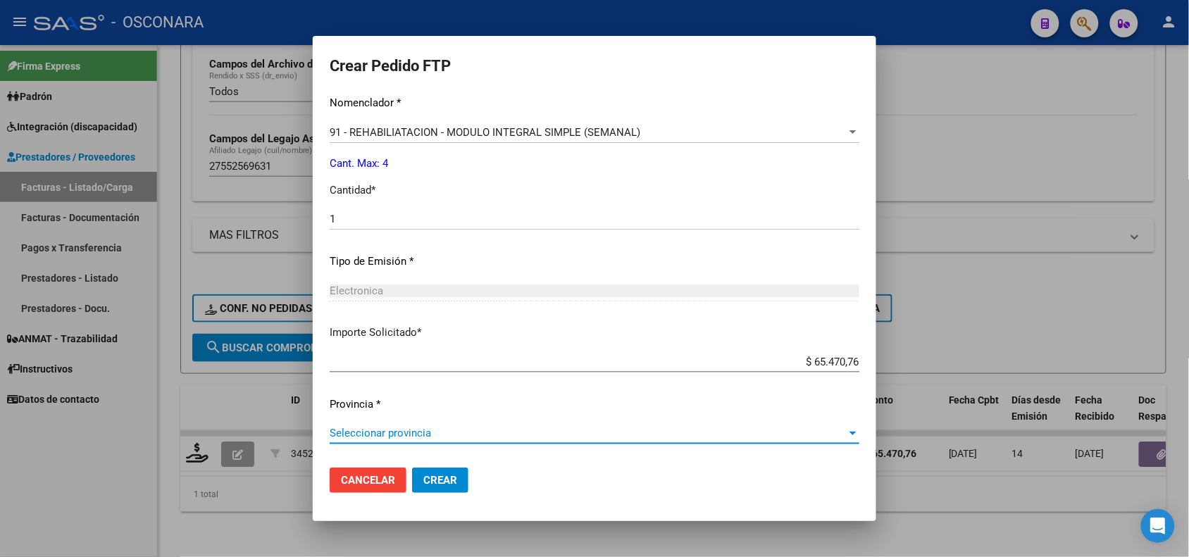
click at [399, 437] on span "Seleccionar provincia" at bounding box center [588, 433] width 517 height 13
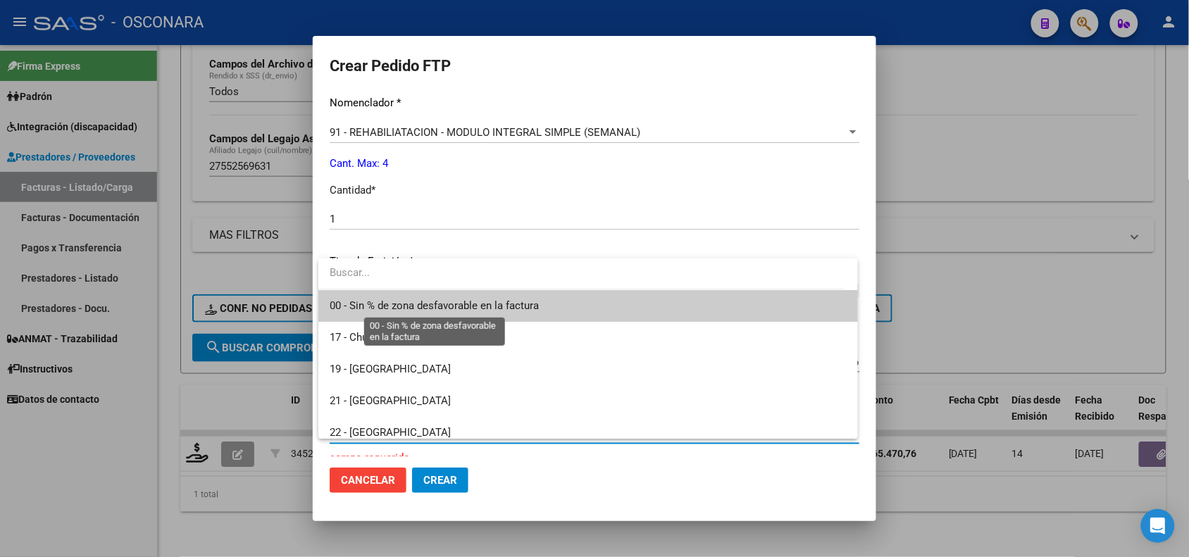
click at [412, 301] on span "00 - Sin % de zona desfavorable en la factura" at bounding box center [434, 305] width 209 height 13
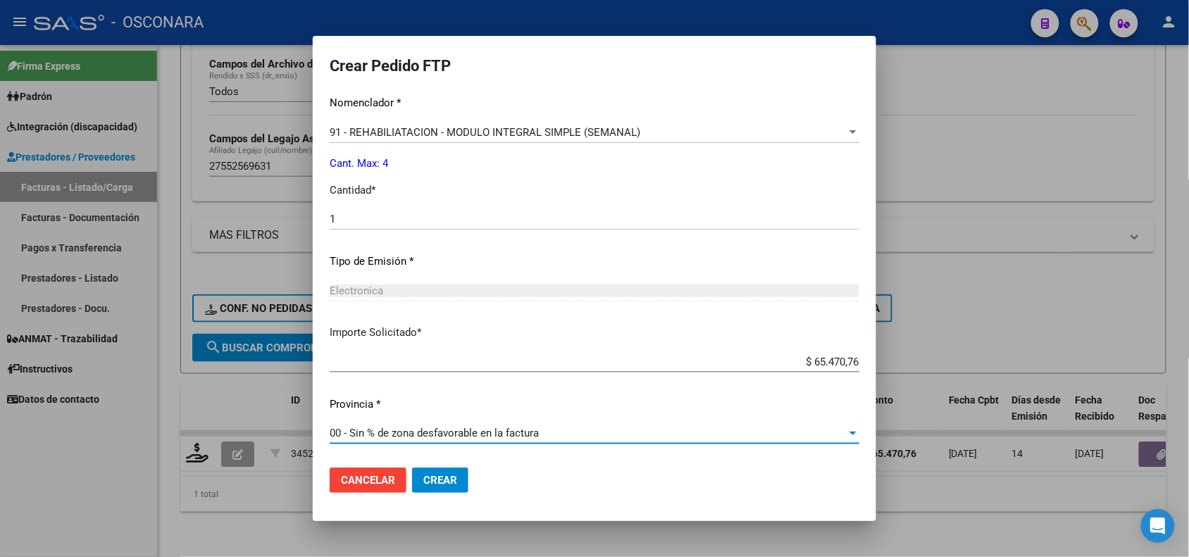
click at [451, 483] on span "Crear" at bounding box center [440, 480] width 34 height 13
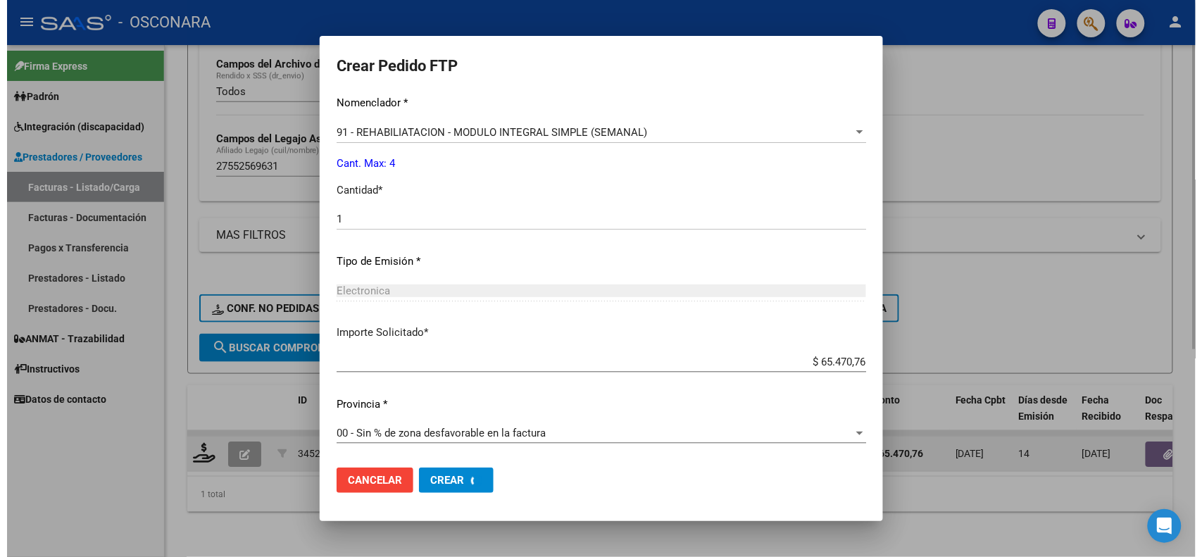
scroll to position [0, 0]
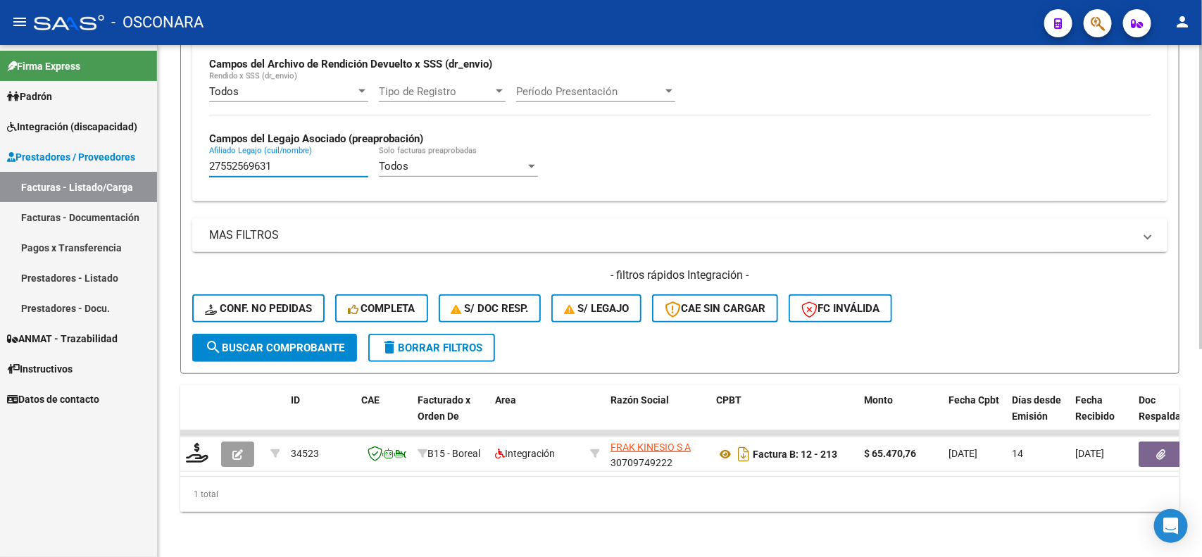
click at [268, 160] on input "27552569631" at bounding box center [288, 166] width 159 height 13
paste input "0555446455"
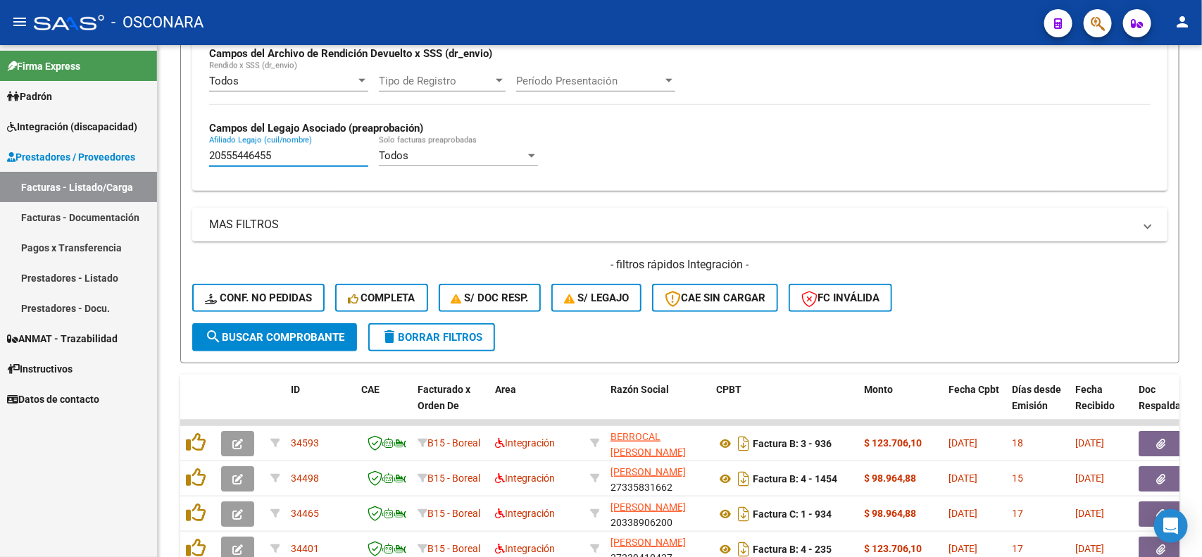
type input "20555446455"
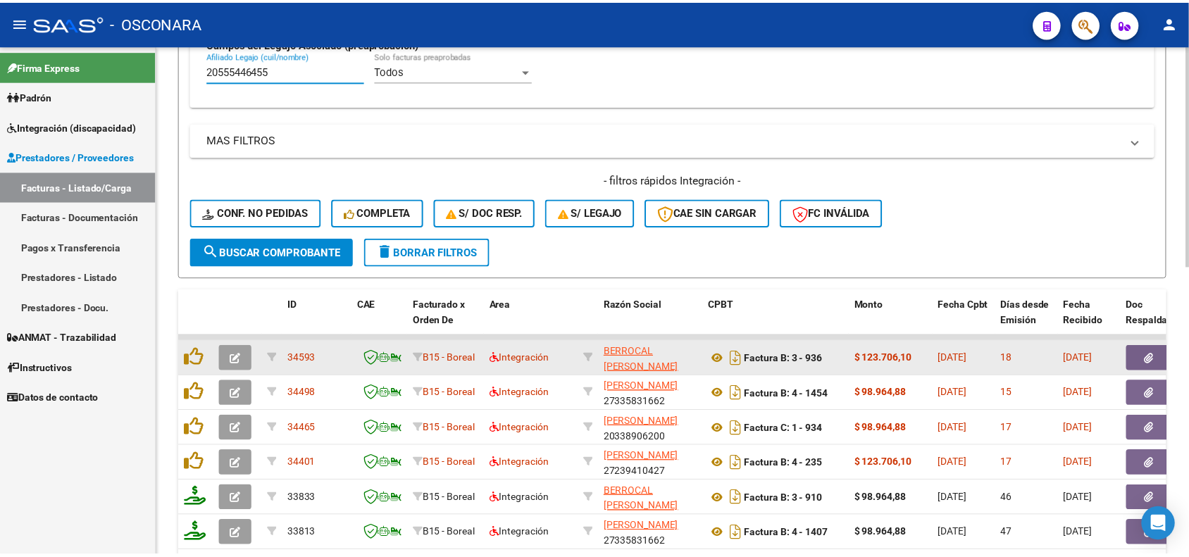
scroll to position [437, 0]
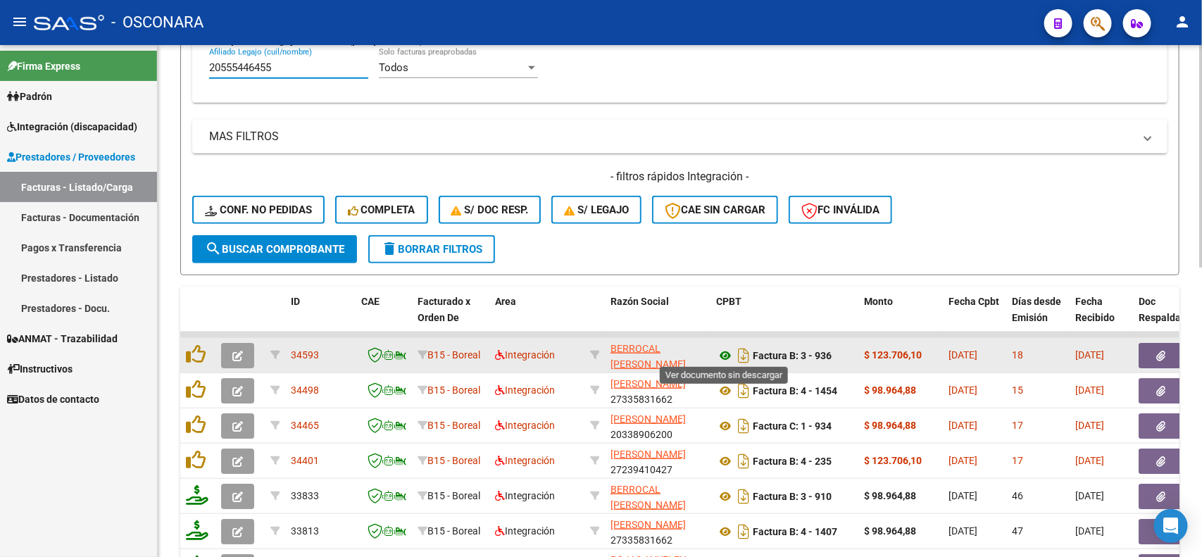
click at [720, 353] on icon at bounding box center [725, 355] width 18 height 17
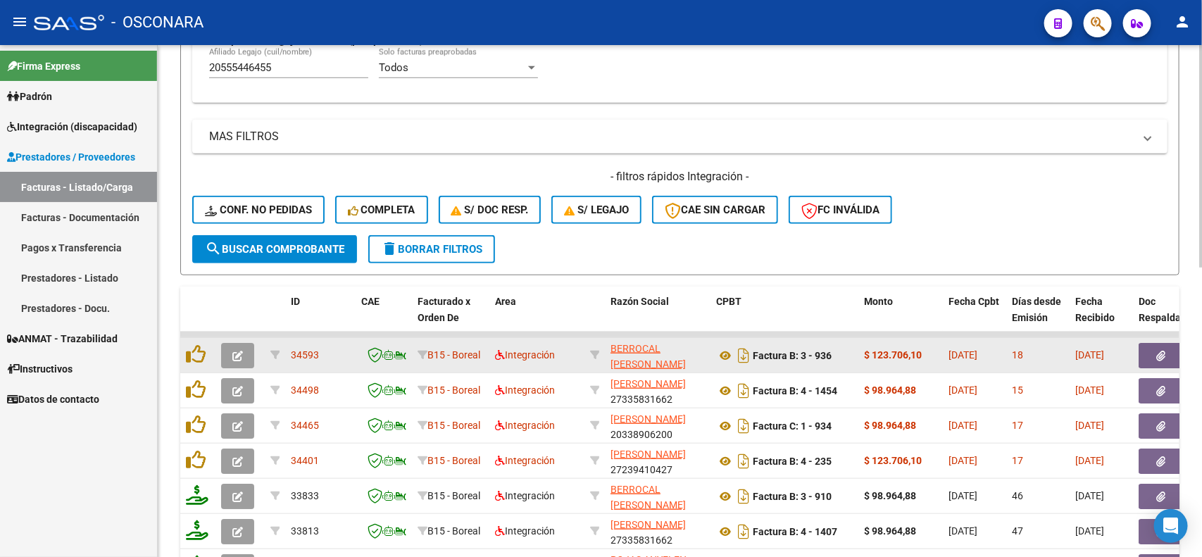
click at [1165, 353] on icon "button" at bounding box center [1161, 356] width 9 height 11
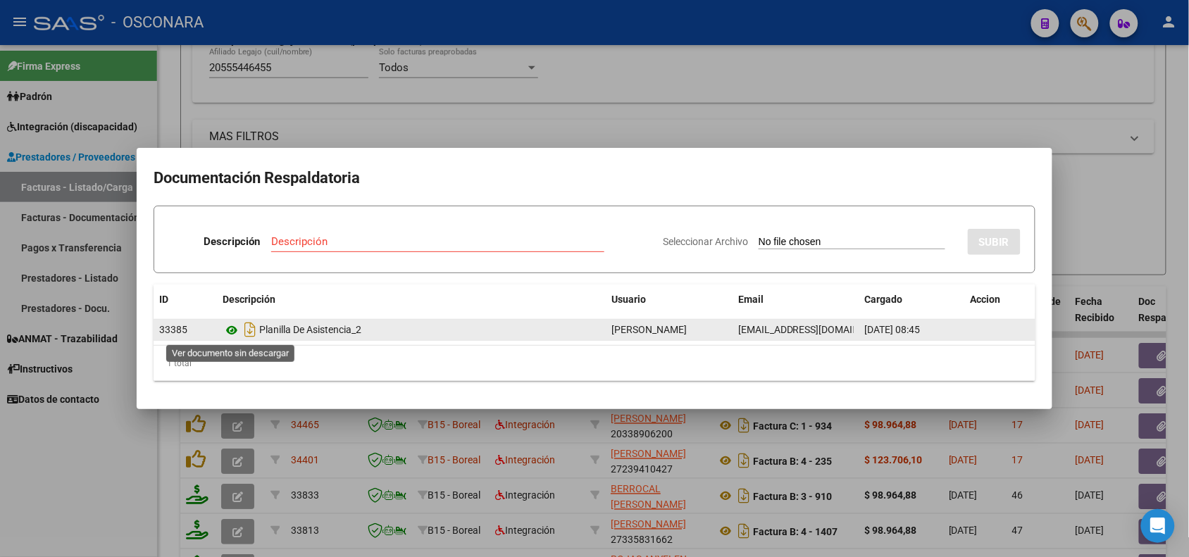
click at [230, 326] on icon at bounding box center [231, 330] width 18 height 17
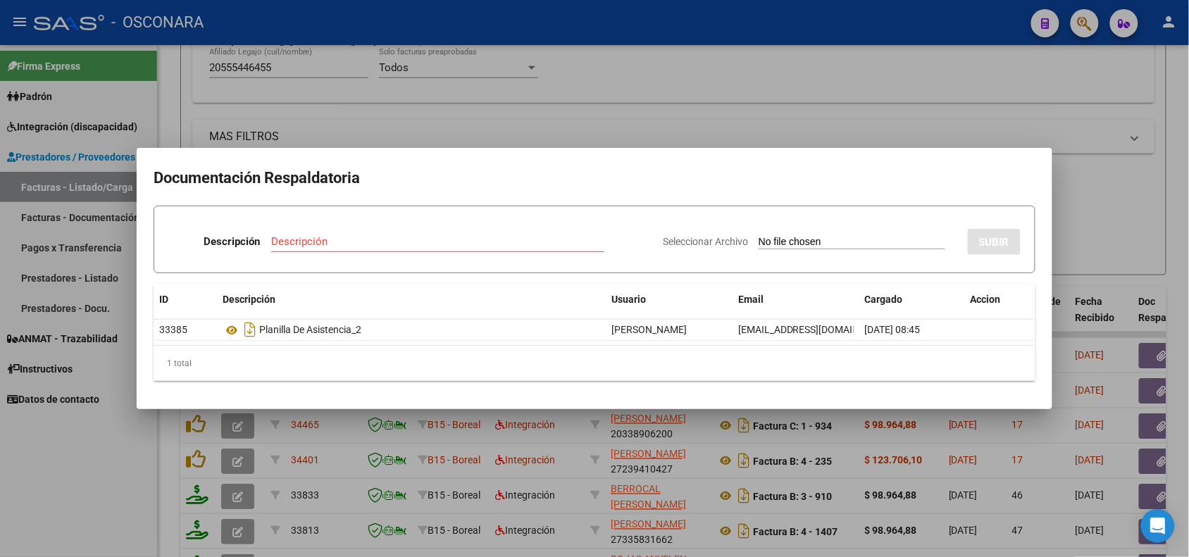
click at [310, 427] on div at bounding box center [594, 278] width 1189 height 557
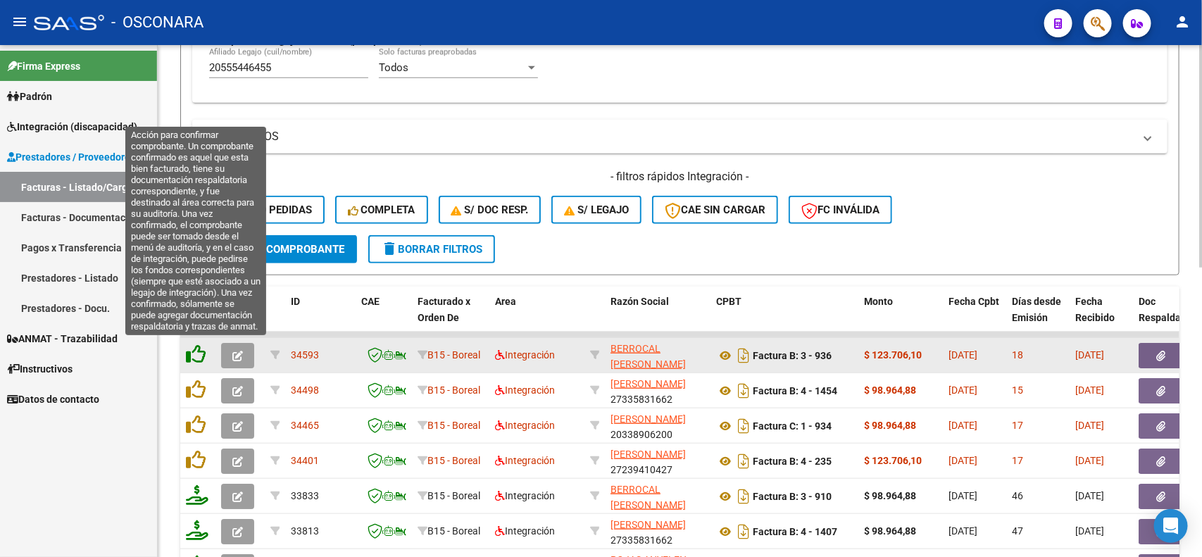
click at [195, 353] on icon at bounding box center [196, 354] width 20 height 20
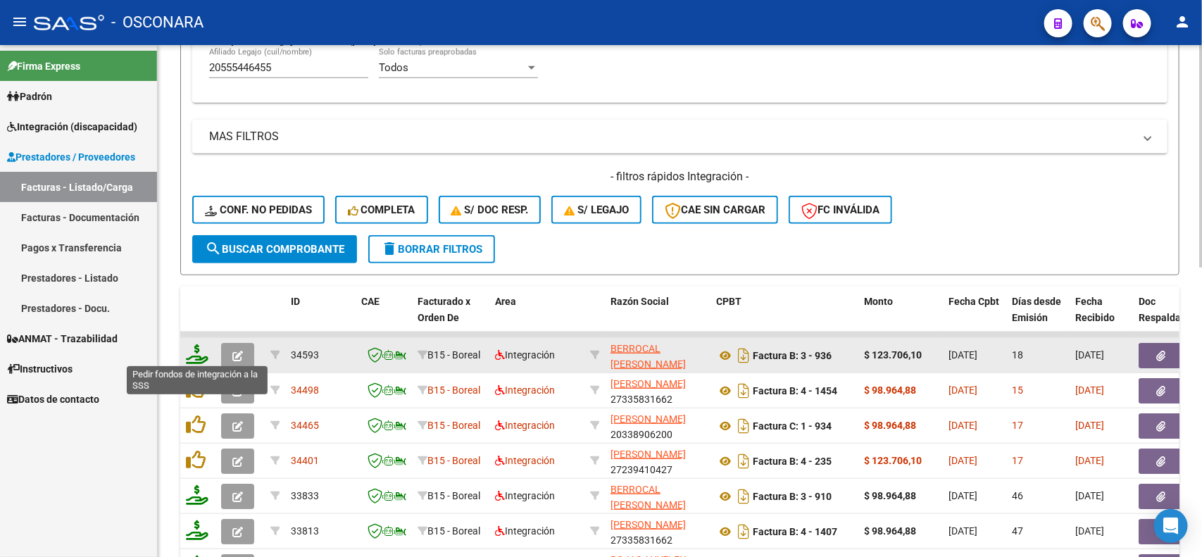
click at [196, 350] on icon at bounding box center [197, 354] width 23 height 20
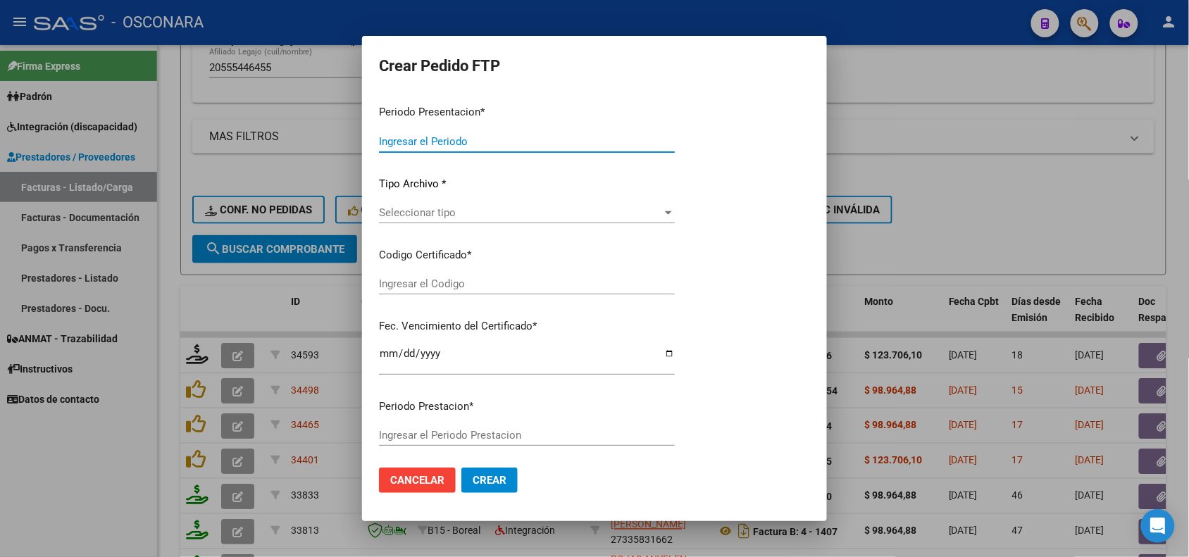
type input "202507"
type input "$ 123.706,10"
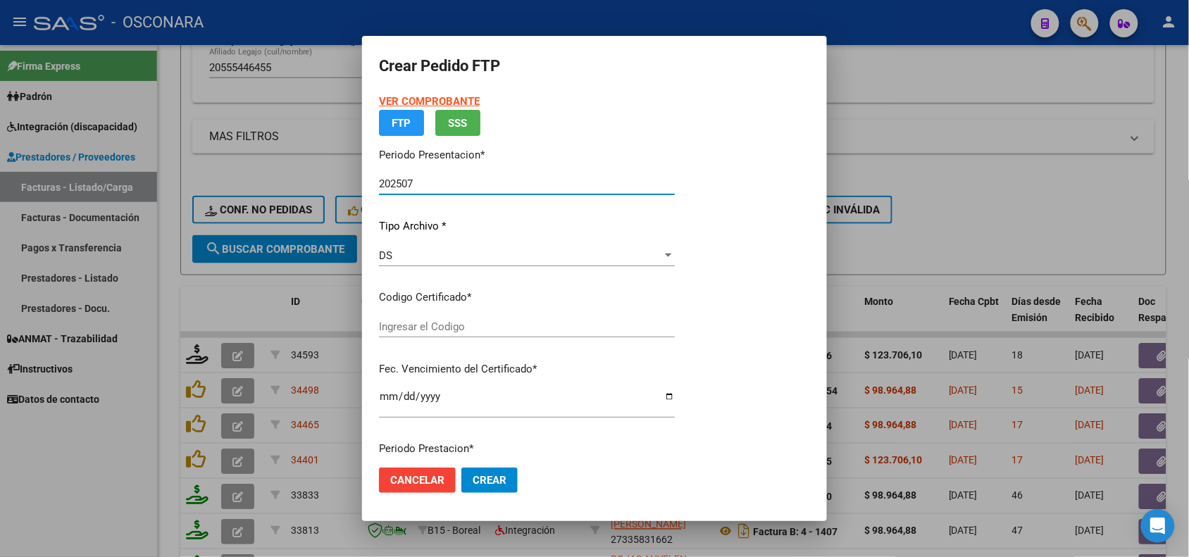
type input "ARG02000555446452023040320330403MZA203"
type input "[DATE]"
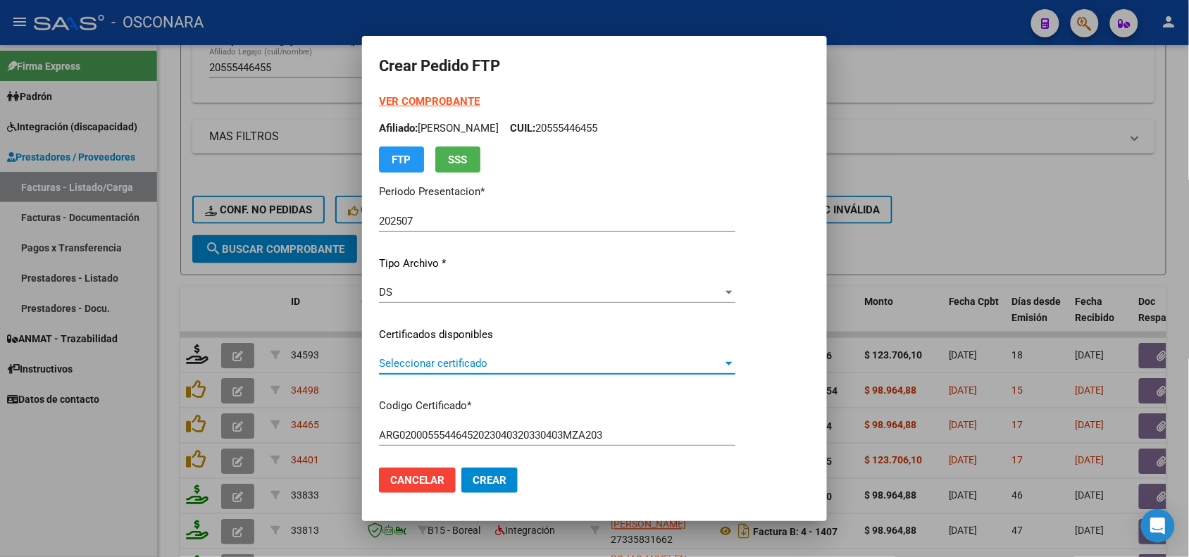
click at [491, 368] on span "Seleccionar certificado" at bounding box center [551, 363] width 344 height 13
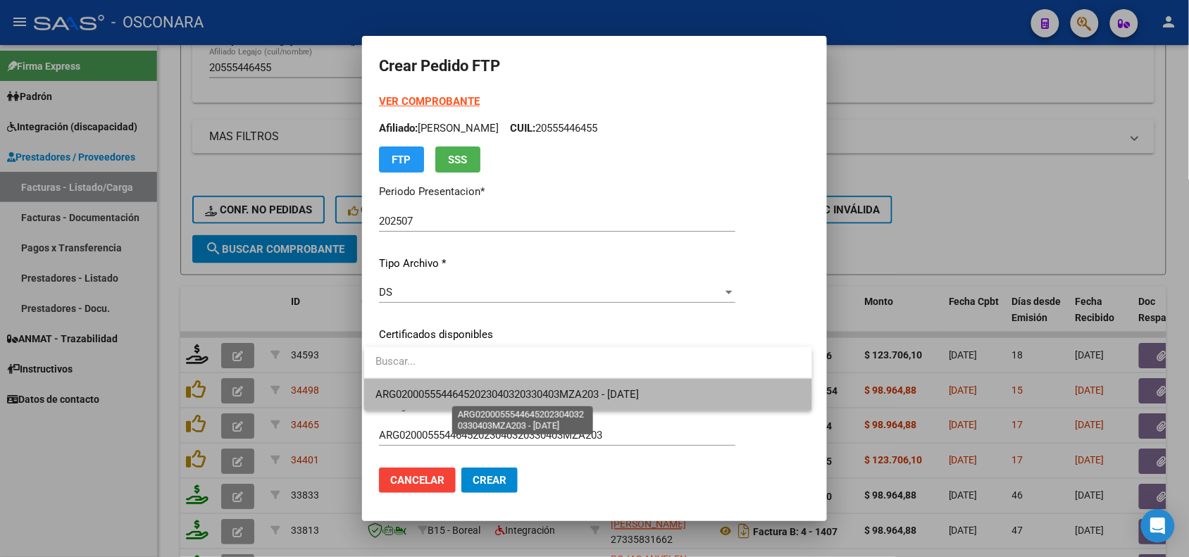
click at [497, 394] on span "ARG02000555446452023040320330403MZA203 - [DATE]" at bounding box center [506, 394] width 263 height 13
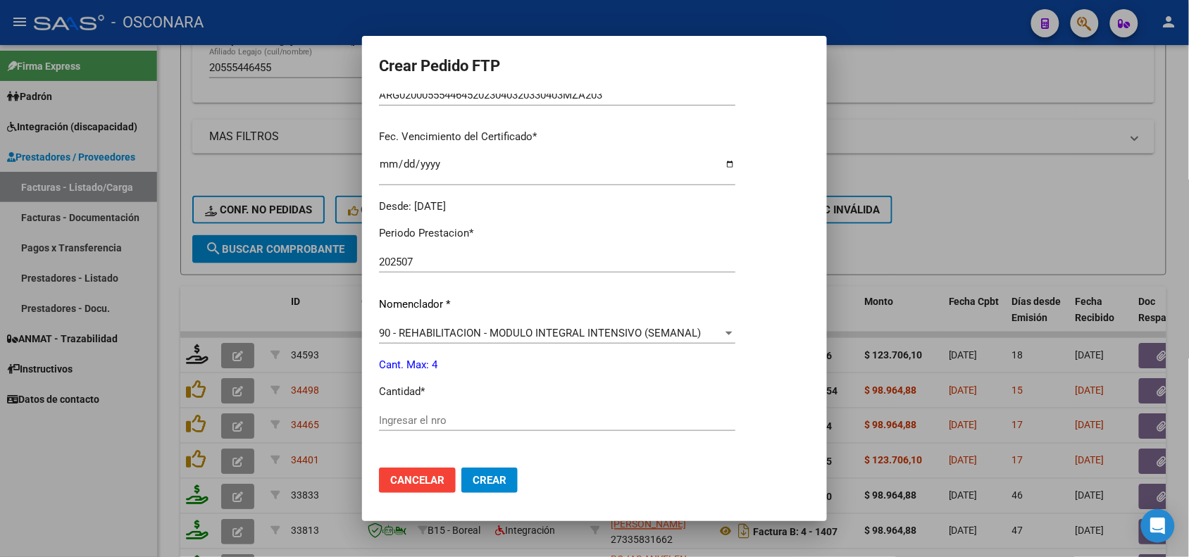
scroll to position [352, 0]
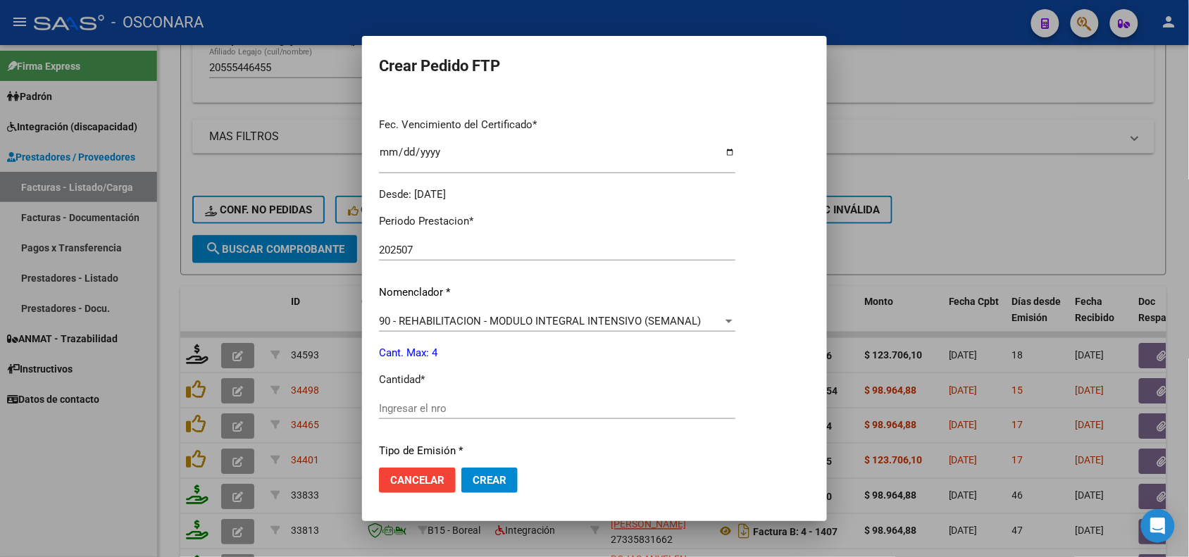
click at [501, 403] on input "Ingresar el nro" at bounding box center [557, 408] width 356 height 13
type input "4"
click at [593, 441] on div "Periodo Prestacion * 202507 Ingresar el Periodo Prestacion Nomenclador * 90 - R…" at bounding box center [557, 425] width 356 height 444
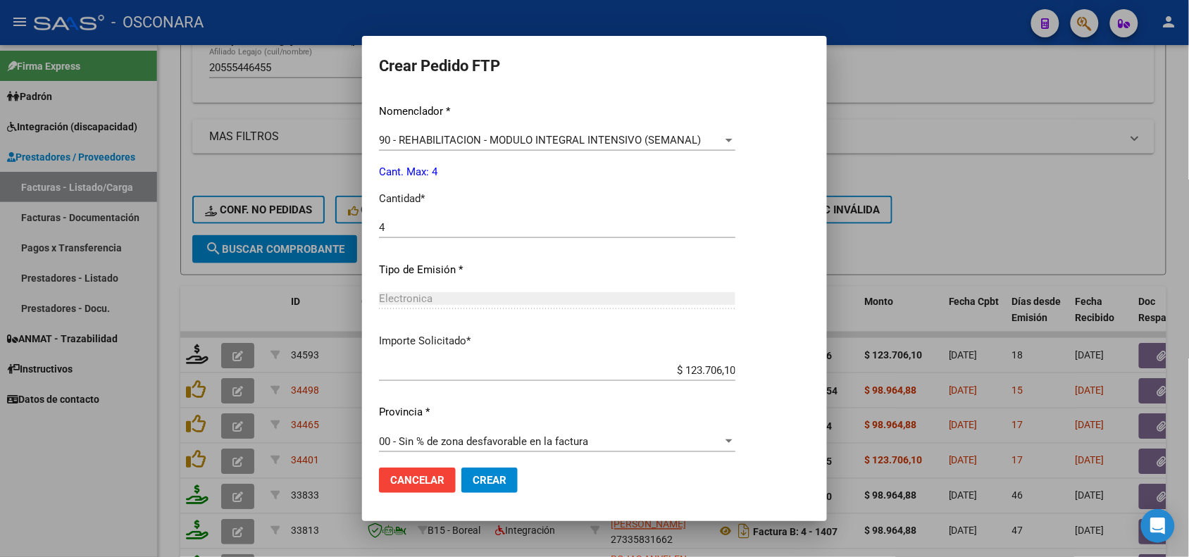
scroll to position [542, 0]
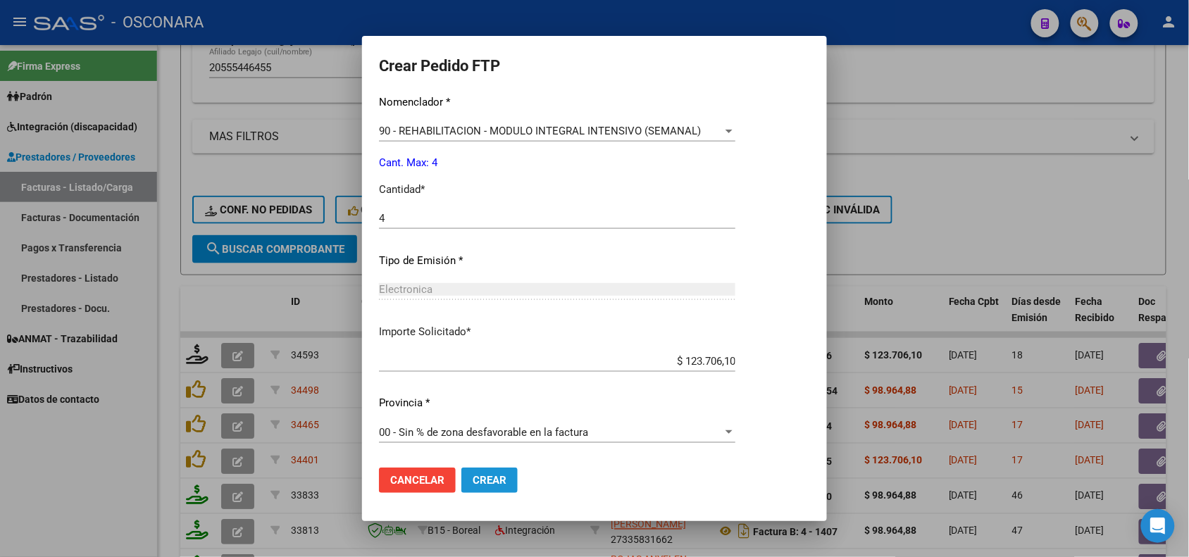
click at [494, 476] on span "Crear" at bounding box center [489, 480] width 34 height 13
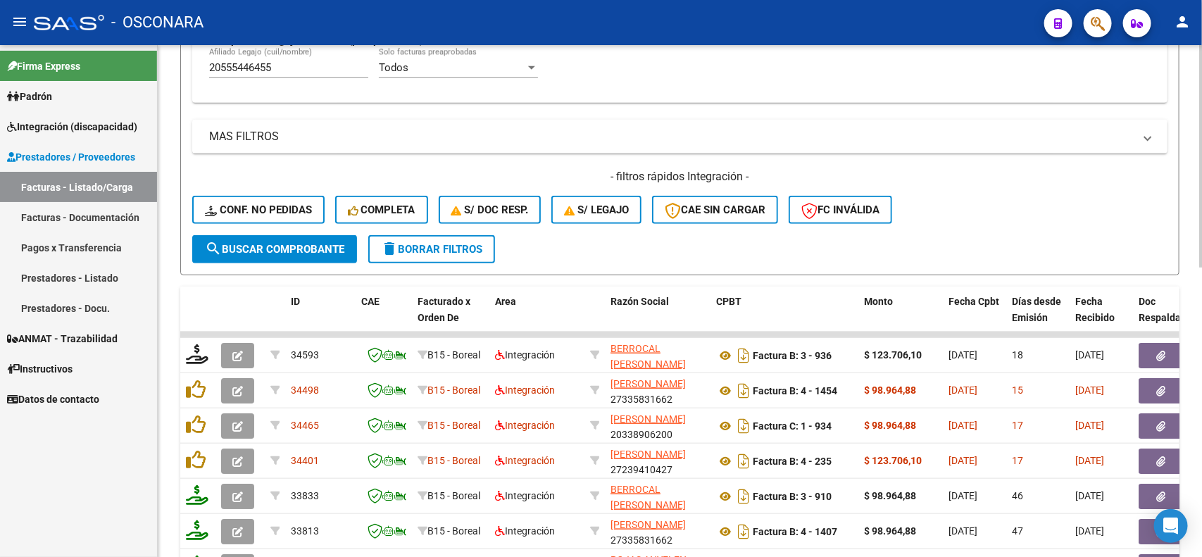
click at [265, 58] on div "20555446455 [PERSON_NAME] (cuil/nombre)" at bounding box center [288, 63] width 159 height 30
click at [269, 65] on input "20555446455" at bounding box center [288, 67] width 159 height 13
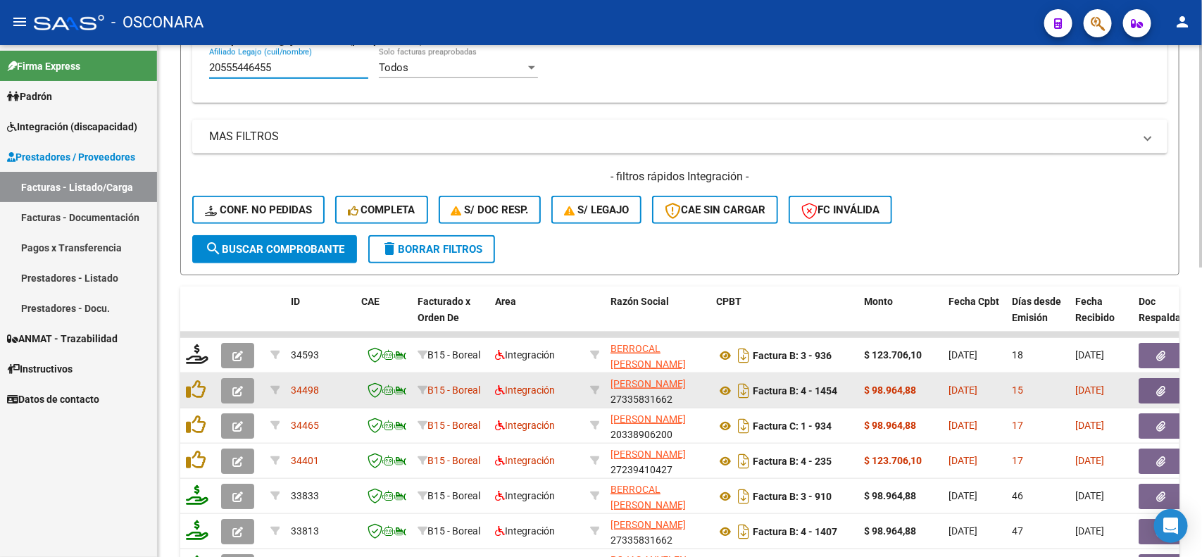
click at [1159, 387] on icon "button" at bounding box center [1161, 391] width 9 height 11
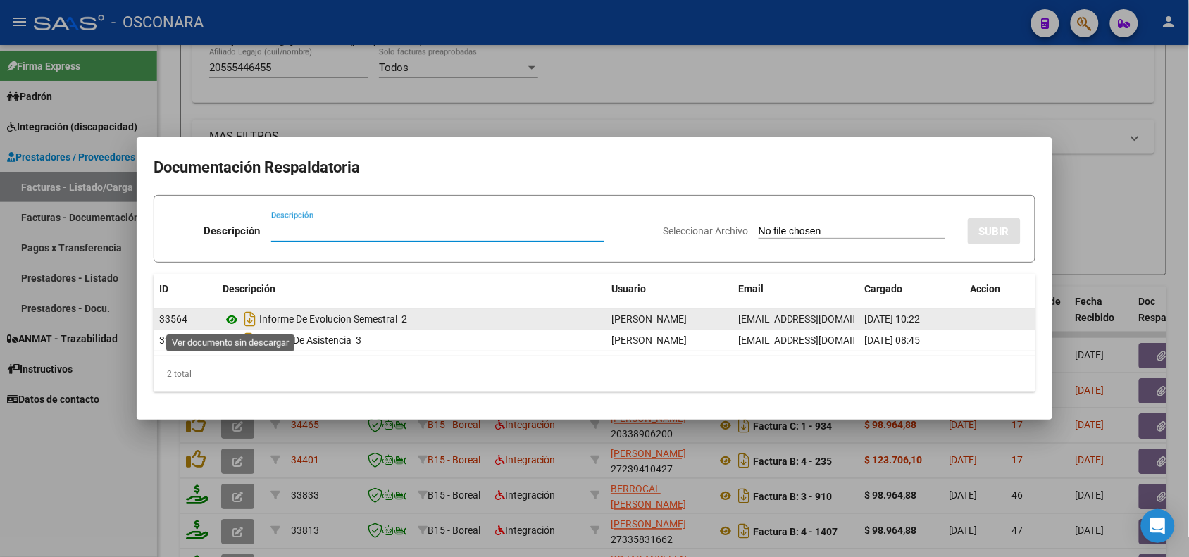
click at [233, 315] on icon at bounding box center [231, 319] width 18 height 17
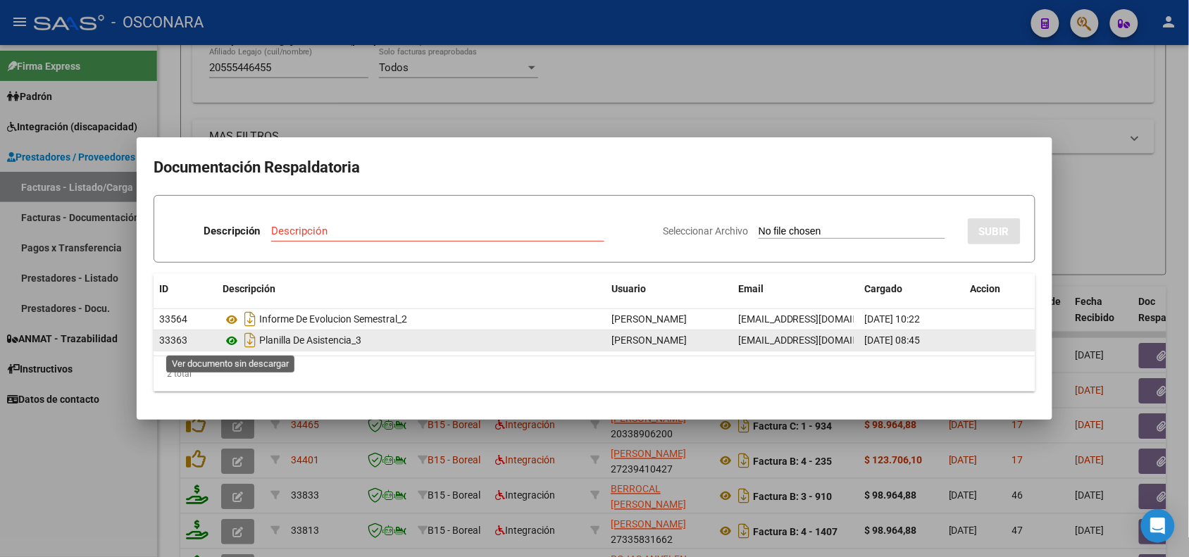
click at [236, 339] on icon at bounding box center [231, 340] width 18 height 17
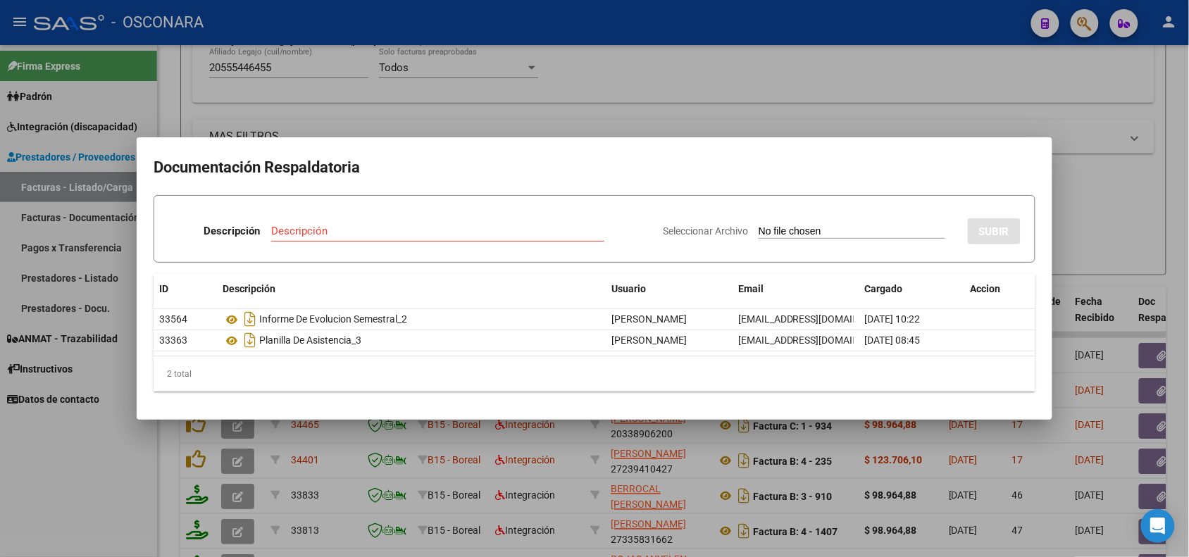
click at [410, 97] on div at bounding box center [594, 278] width 1189 height 557
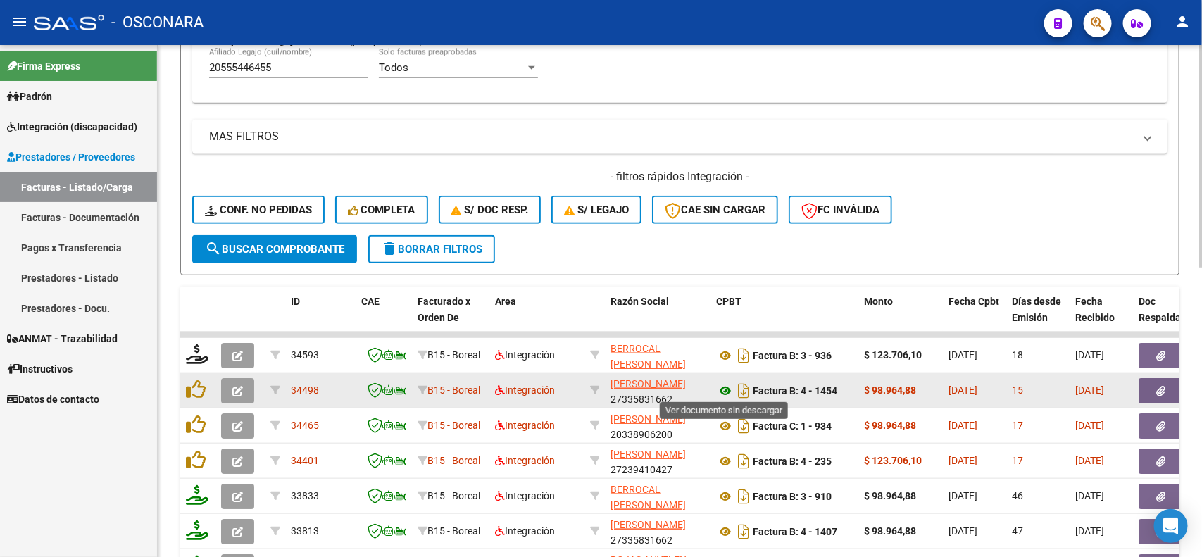
click at [723, 384] on icon at bounding box center [725, 390] width 18 height 17
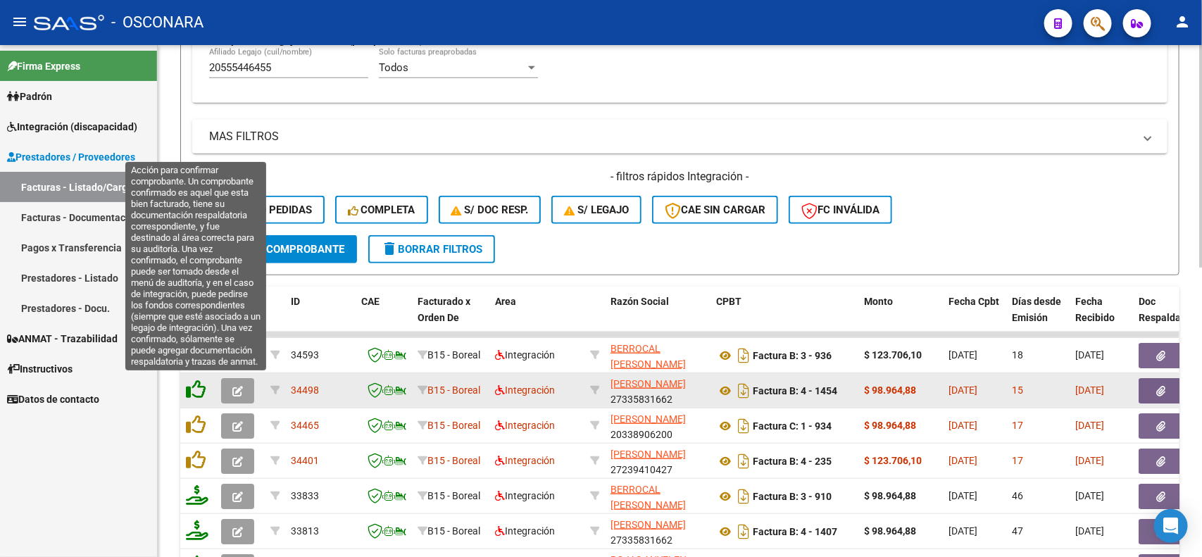
click at [194, 384] on icon at bounding box center [196, 390] width 20 height 20
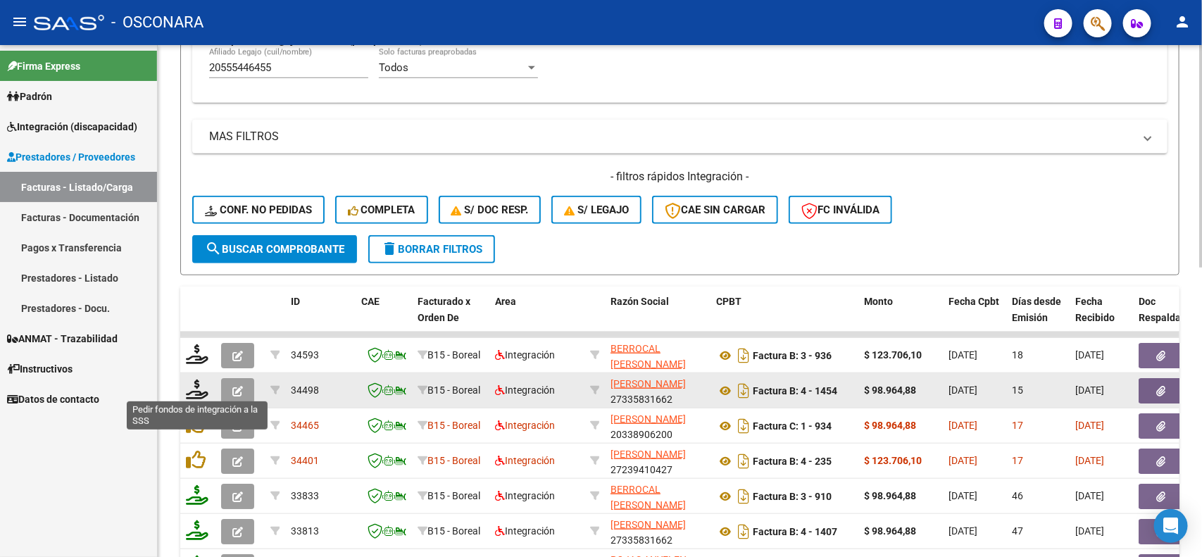
click at [194, 384] on icon at bounding box center [197, 390] width 23 height 20
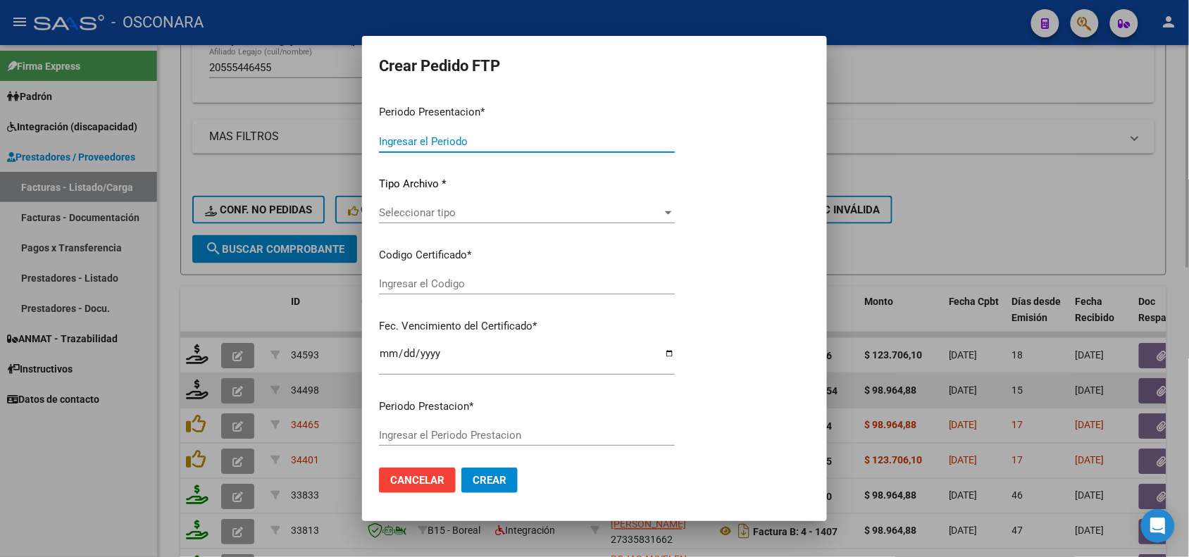
type input "202507"
type input "$ 98.964,88"
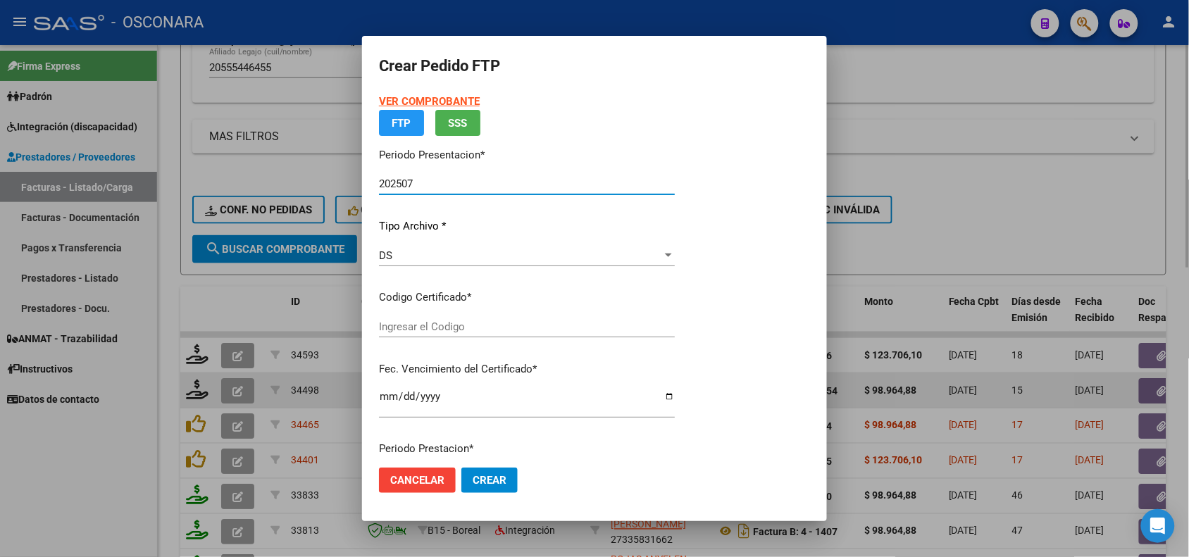
type input "ARG02000555446452023040320330403MZA203"
type input "[DATE]"
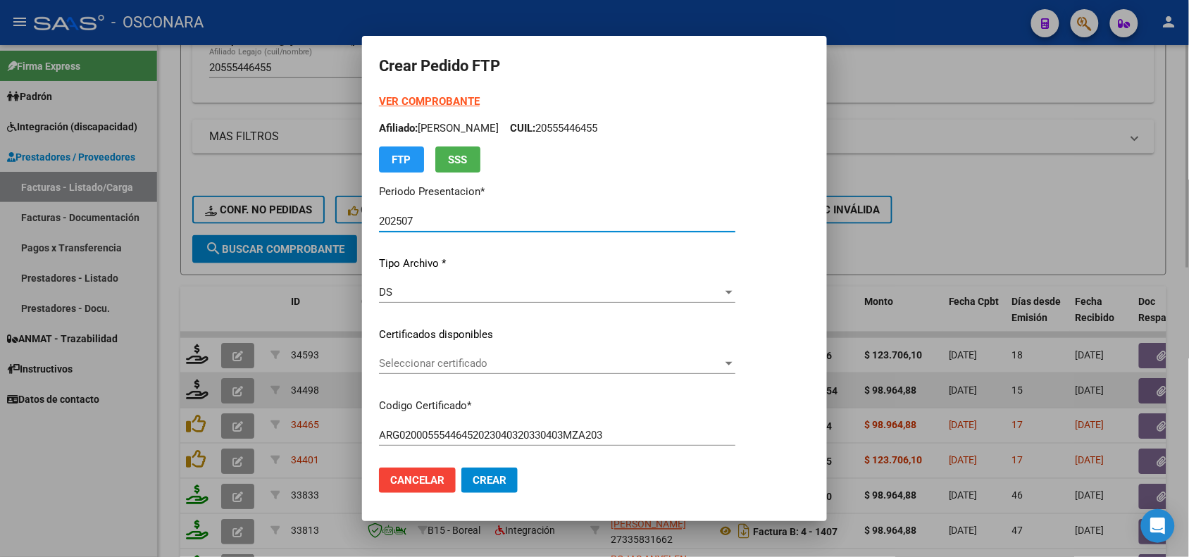
scroll to position [88, 0]
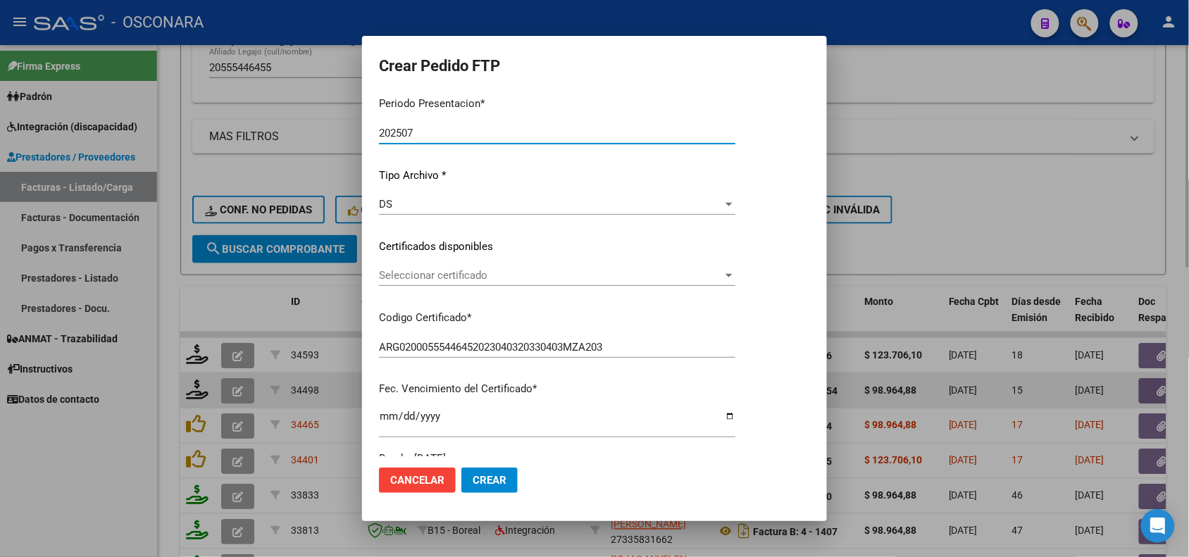
click at [541, 272] on span "Seleccionar certificado" at bounding box center [551, 275] width 344 height 13
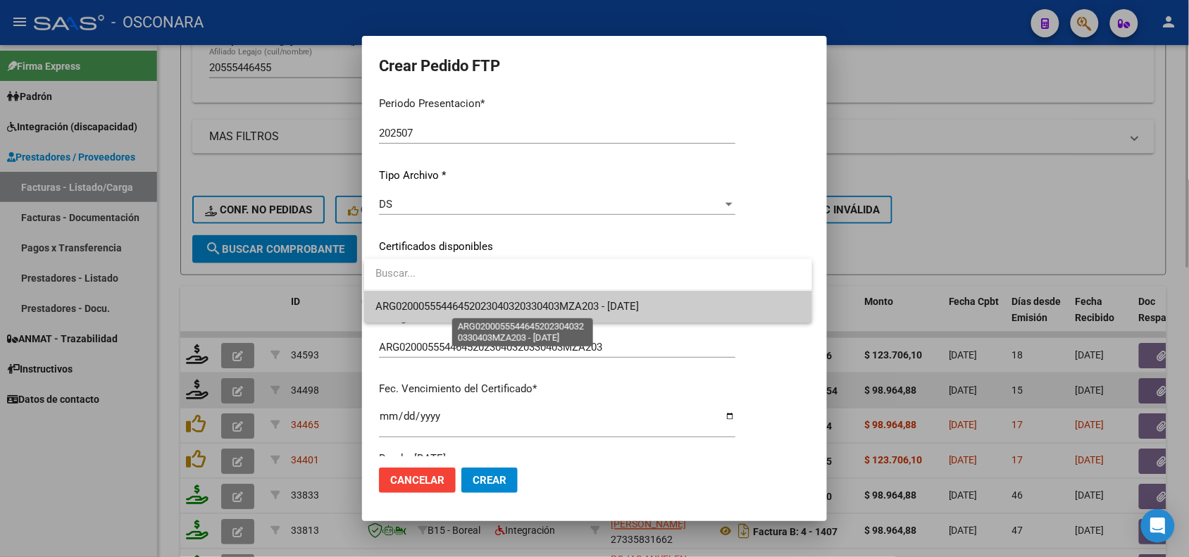
click at [529, 310] on span "ARG02000555446452023040320330403MZA203 - [DATE]" at bounding box center [506, 306] width 263 height 13
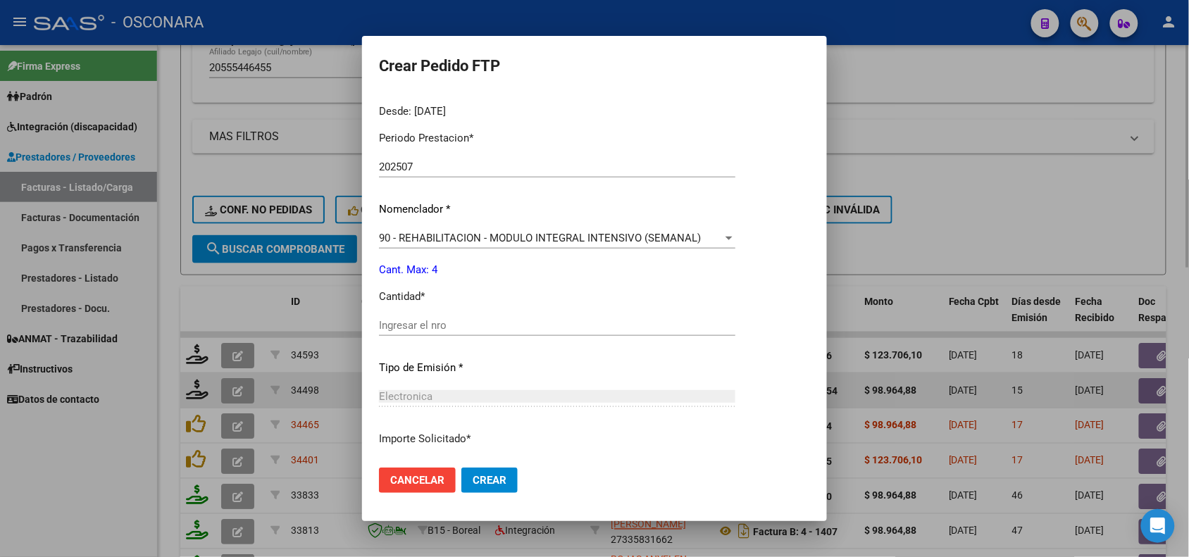
scroll to position [440, 0]
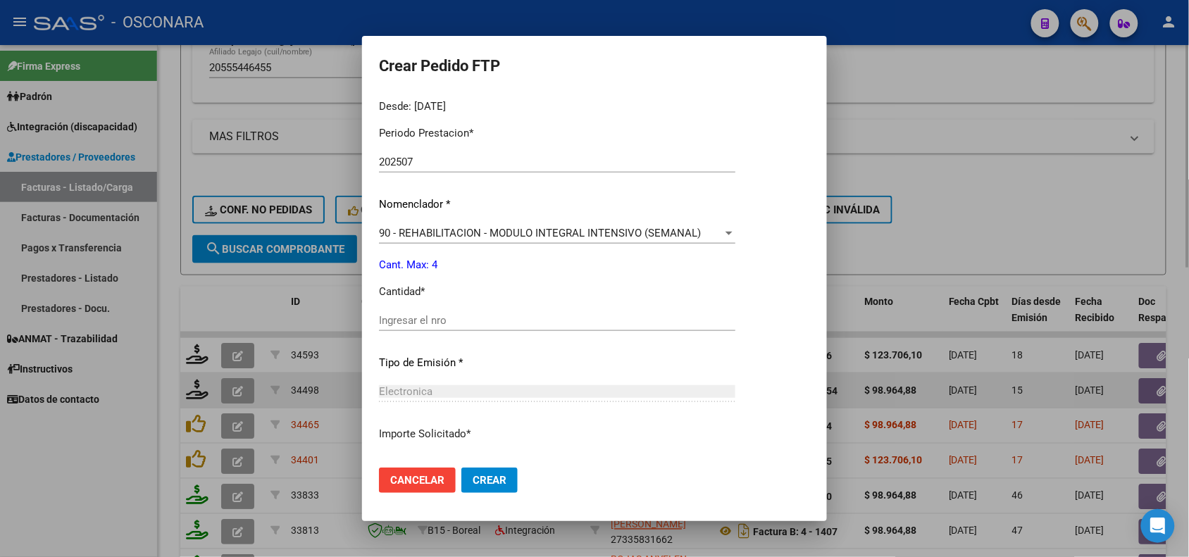
click at [410, 325] on input "Ingresar el nro" at bounding box center [557, 320] width 356 height 13
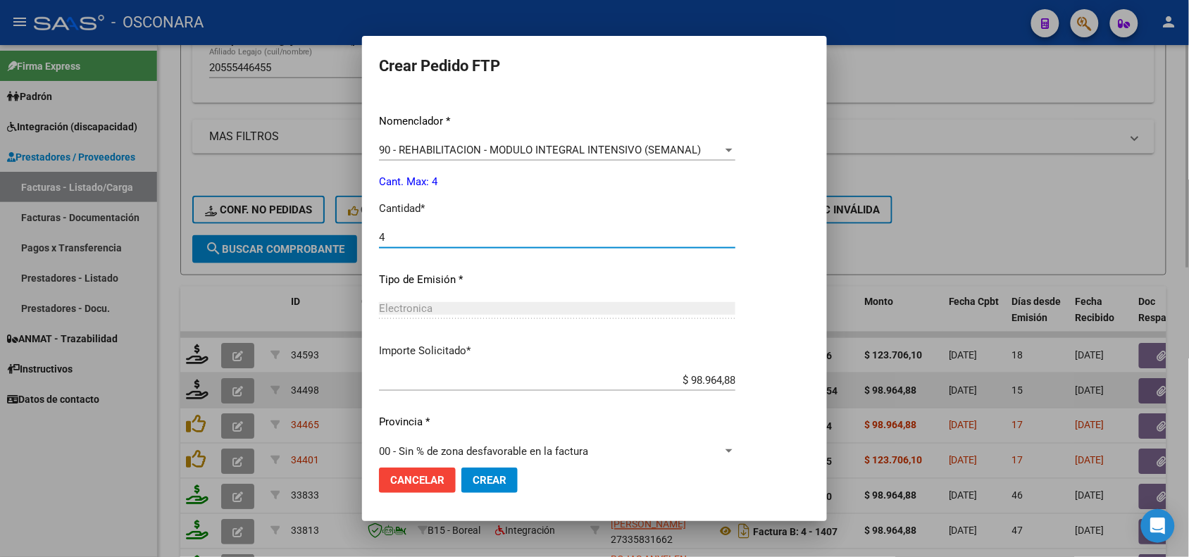
scroll to position [542, 0]
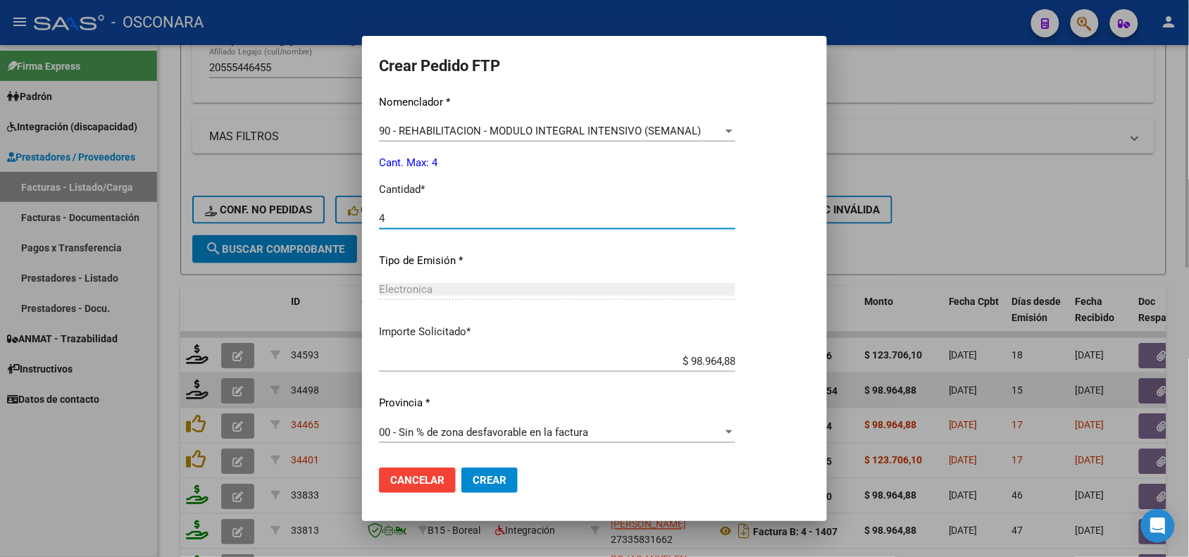
type input "4"
click at [501, 477] on span "Crear" at bounding box center [489, 480] width 34 height 13
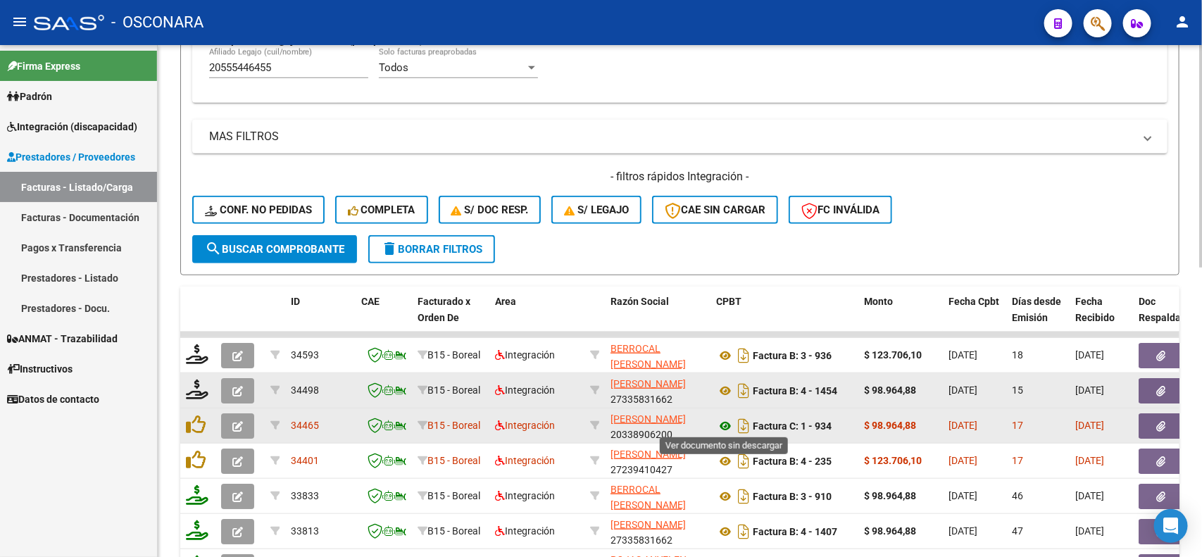
click at [723, 421] on icon at bounding box center [725, 426] width 18 height 17
click at [1170, 423] on button "button" at bounding box center [1161, 425] width 45 height 25
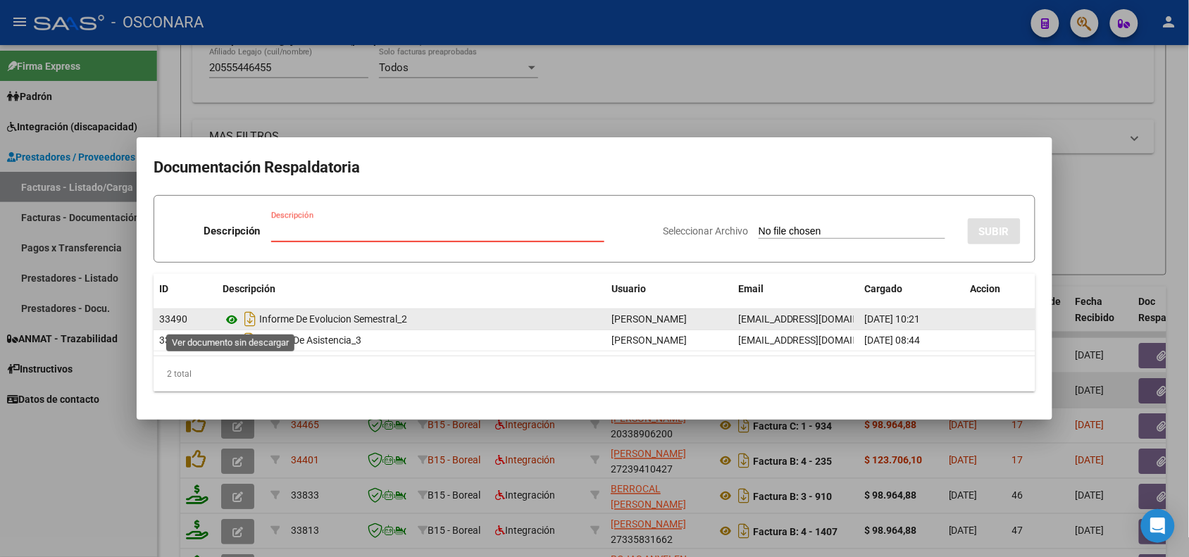
click at [230, 318] on icon at bounding box center [231, 319] width 18 height 17
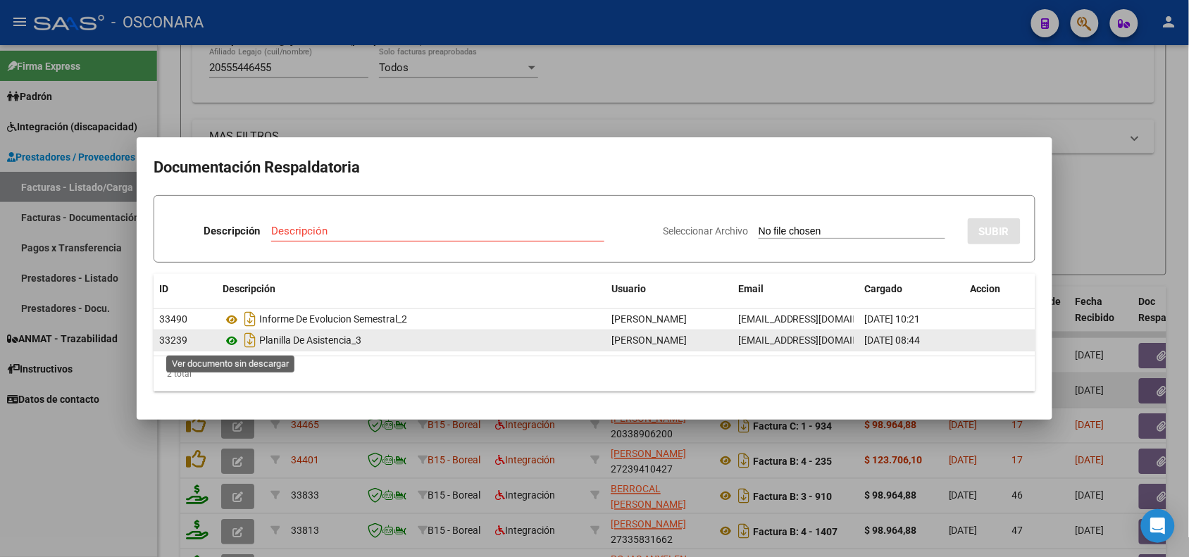
click at [233, 341] on icon at bounding box center [231, 340] width 18 height 17
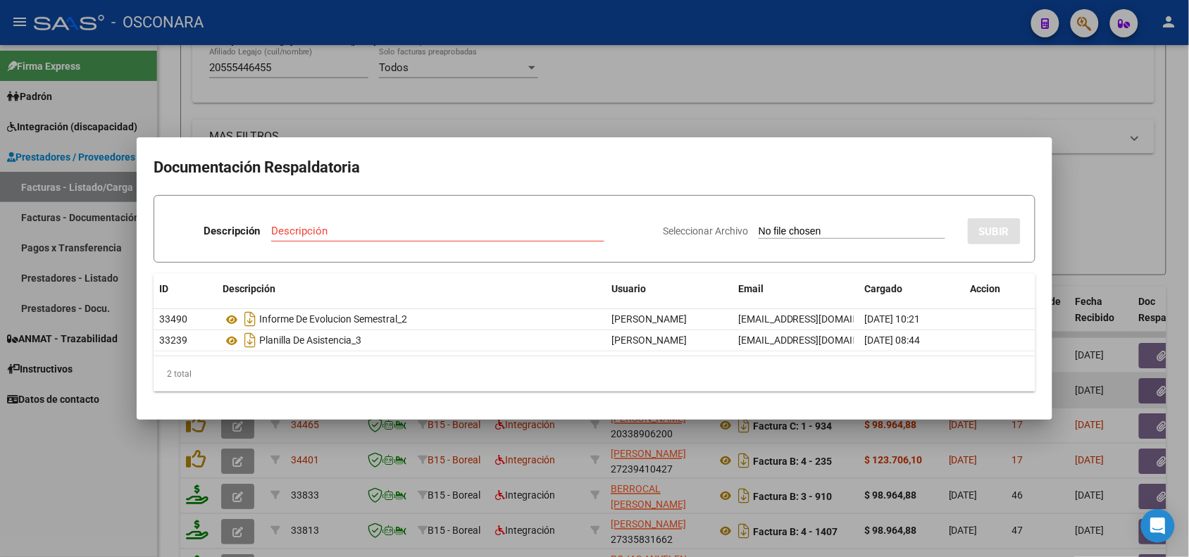
click at [1110, 306] on div at bounding box center [594, 278] width 1189 height 557
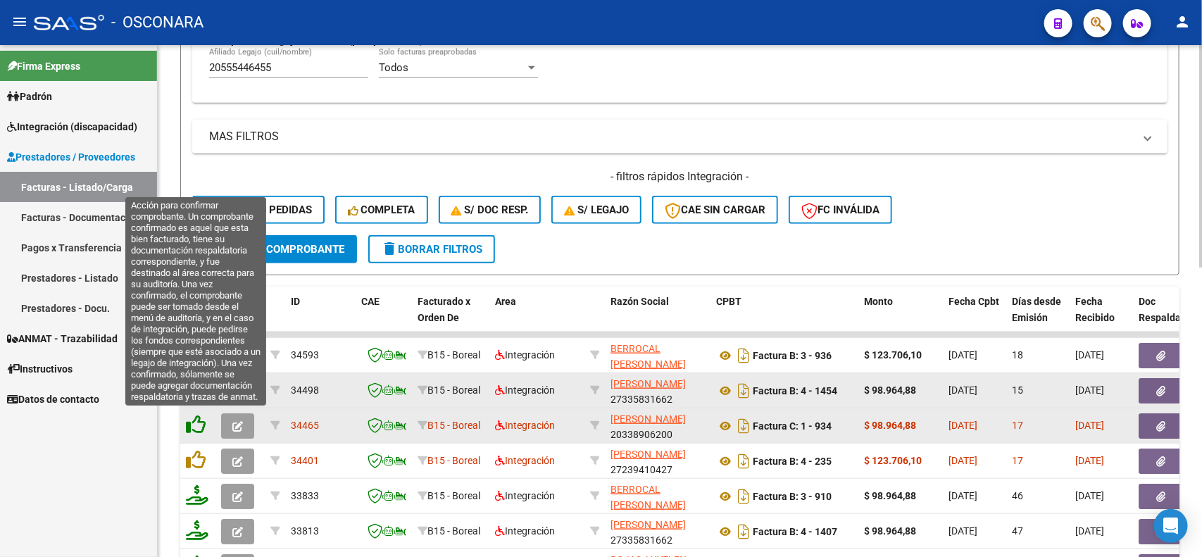
click at [194, 420] on icon at bounding box center [196, 425] width 20 height 20
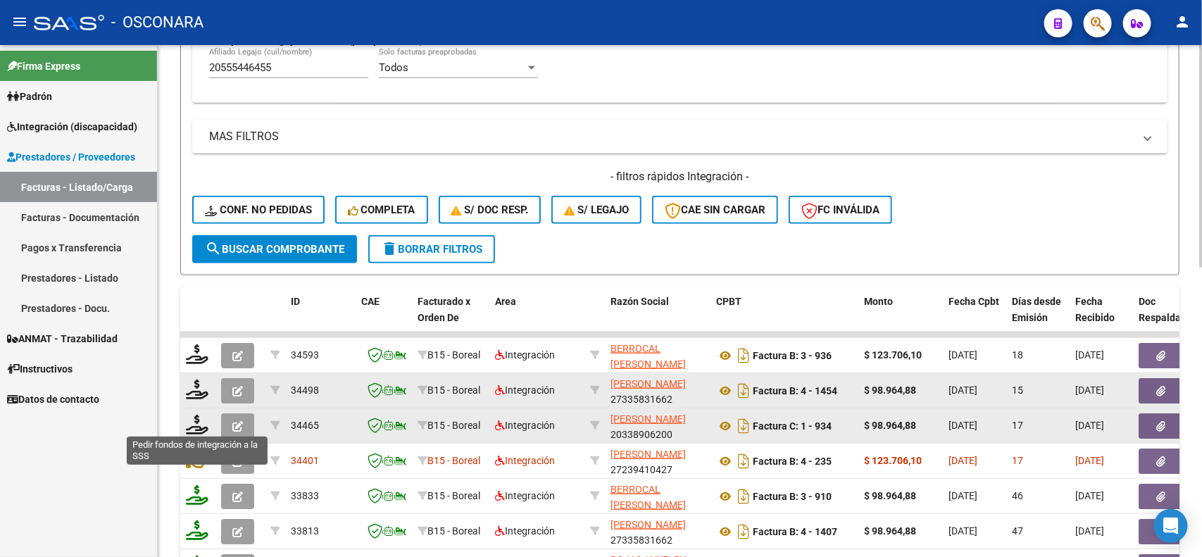
click at [194, 420] on icon at bounding box center [197, 425] width 23 height 20
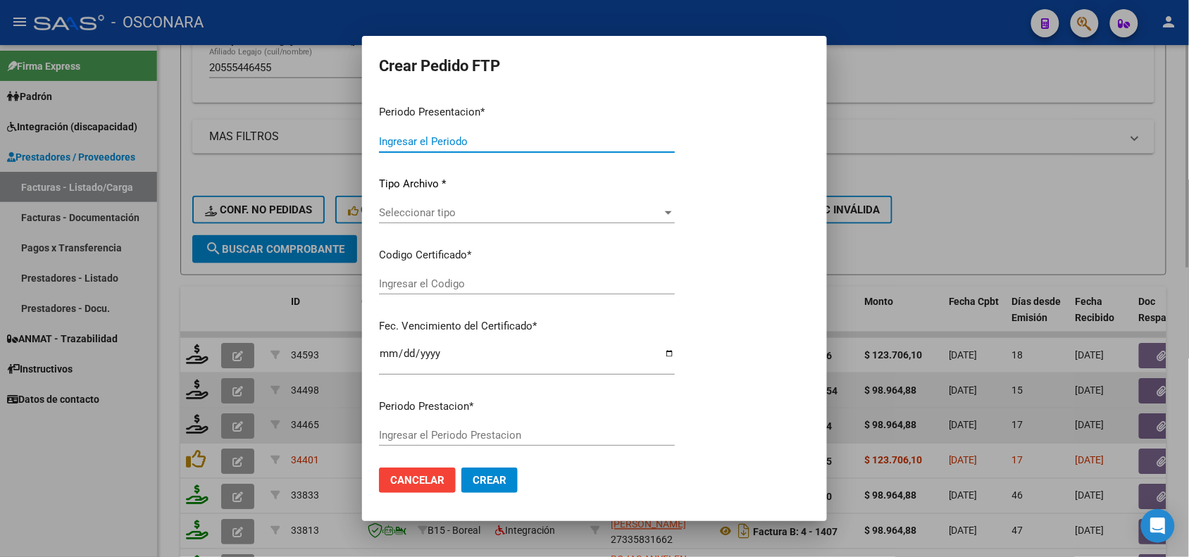
type input "202507"
type input "$ 98.964,88"
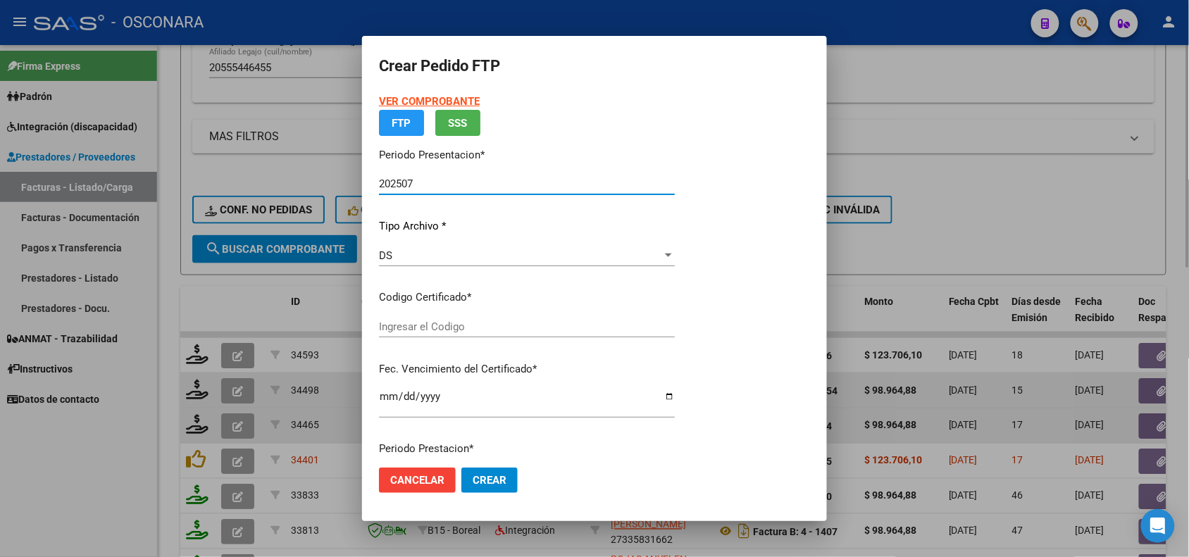
type input "ARG02000555446452023040320330403MZA203"
type input "[DATE]"
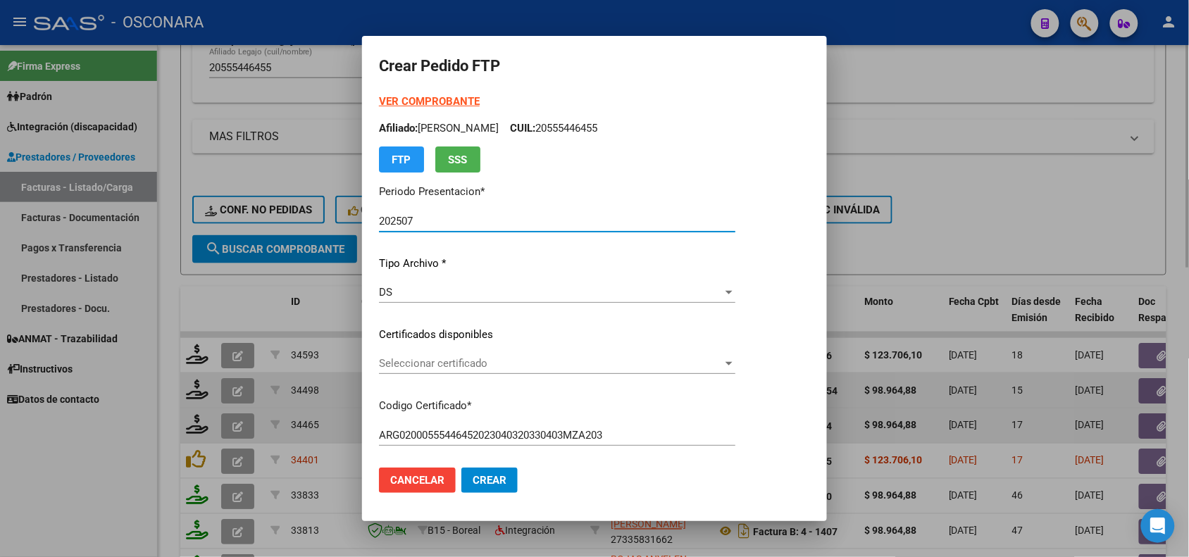
click at [500, 370] on div "Seleccionar certificado Seleccionar certificado" at bounding box center [557, 363] width 356 height 21
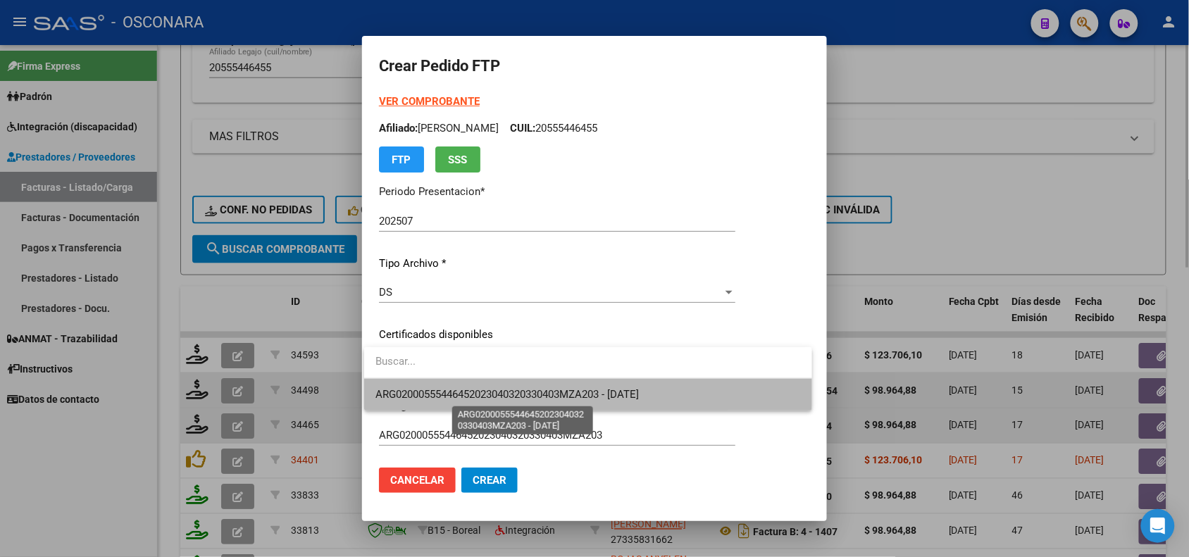
click at [501, 389] on span "ARG02000555446452023040320330403MZA203 - [DATE]" at bounding box center [506, 394] width 263 height 13
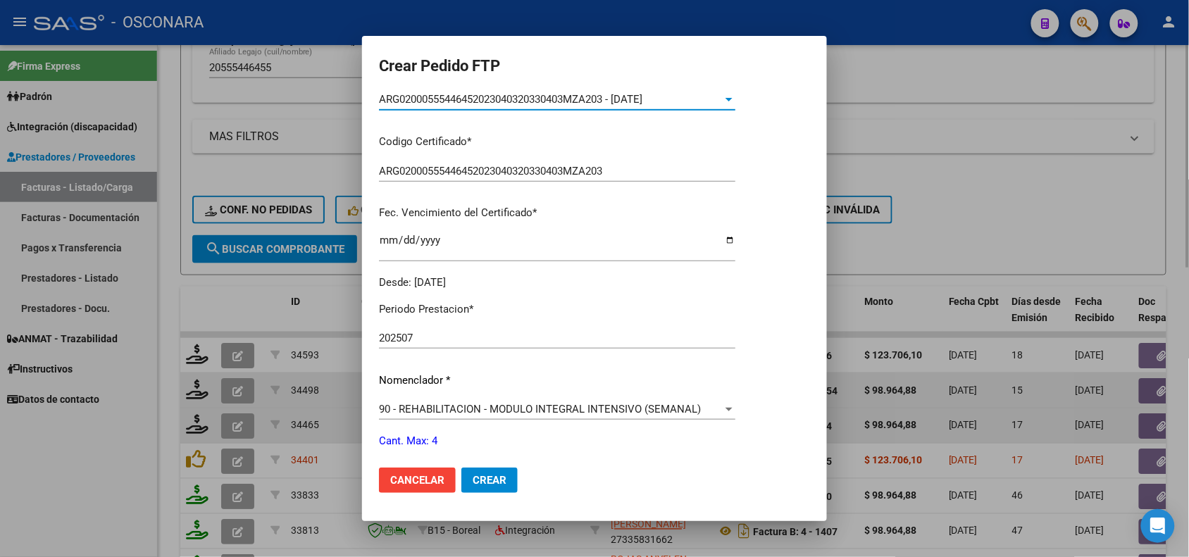
scroll to position [352, 0]
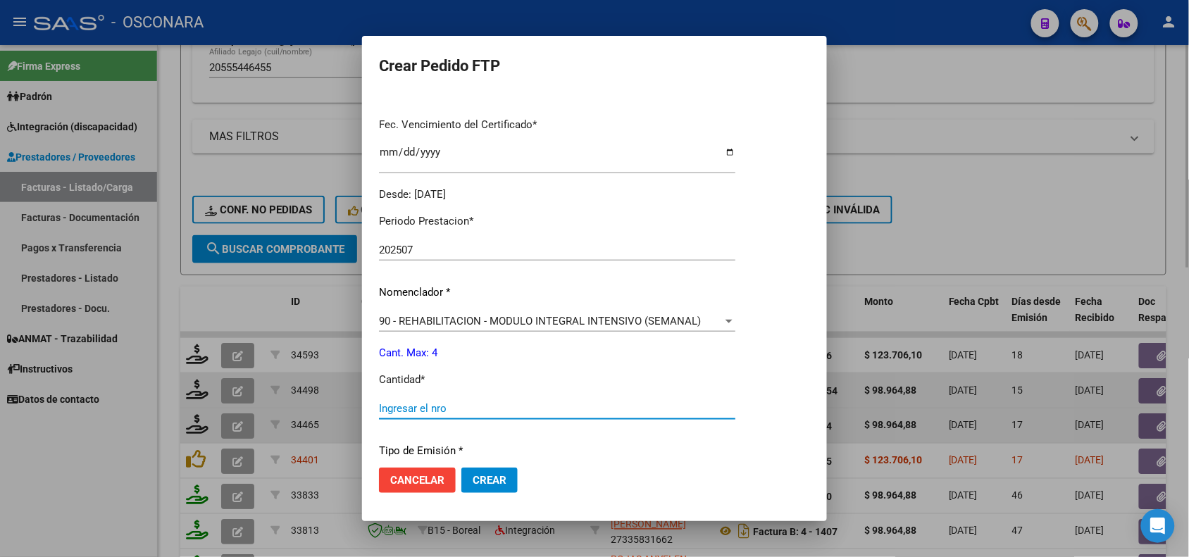
click at [498, 403] on input "Ingresar el nro" at bounding box center [557, 408] width 356 height 13
type input "4"
click at [544, 427] on div "4 Ingresar el nro" at bounding box center [557, 415] width 356 height 35
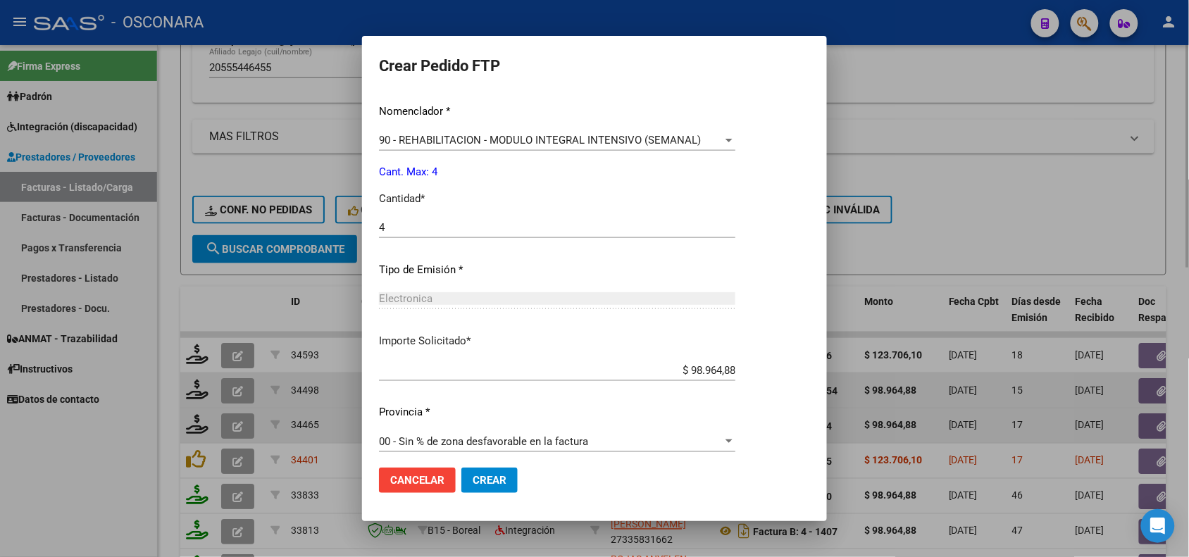
scroll to position [542, 0]
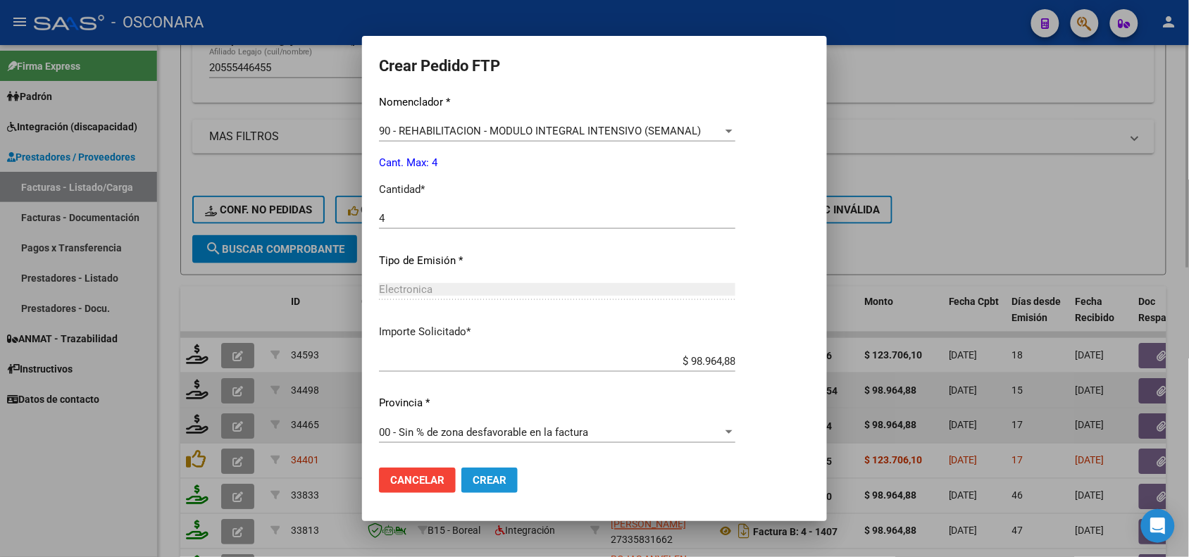
click at [477, 479] on span "Crear" at bounding box center [489, 480] width 34 height 13
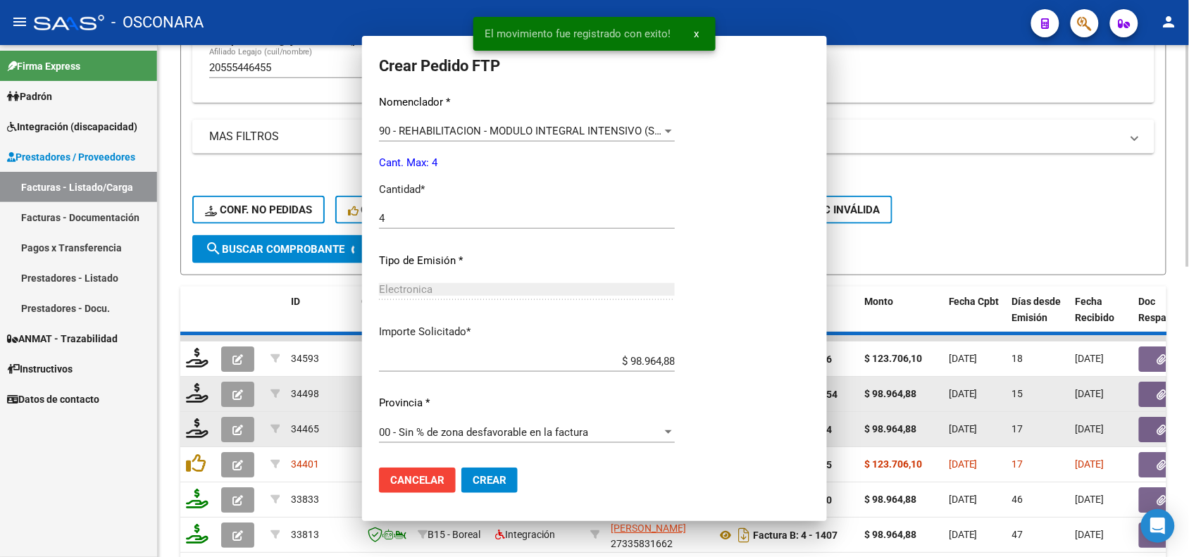
scroll to position [0, 0]
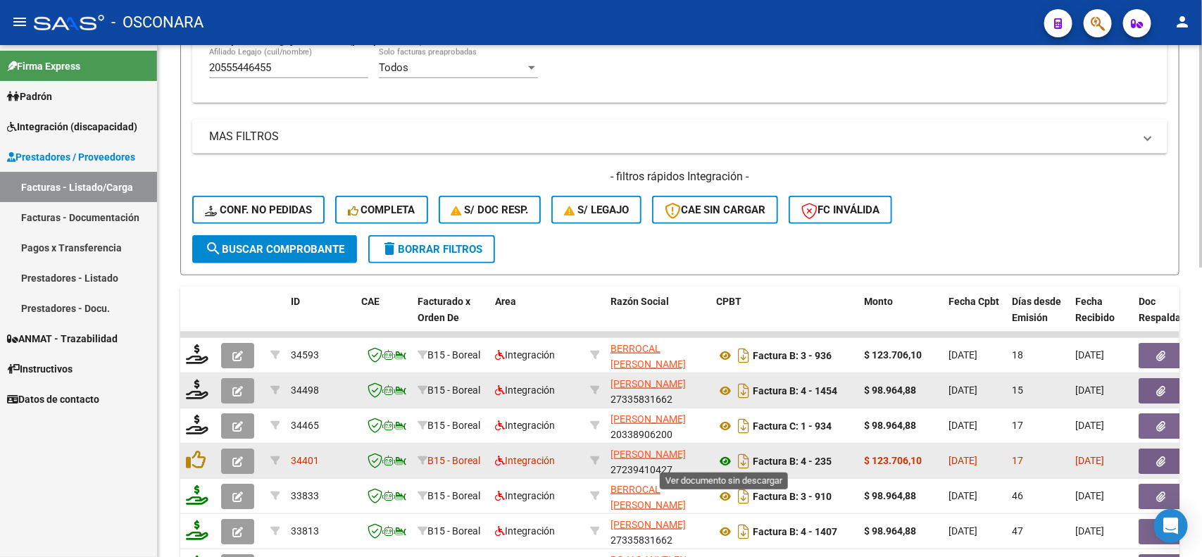
click at [722, 456] on icon at bounding box center [725, 461] width 18 height 17
click at [1165, 463] on span "button" at bounding box center [1161, 461] width 9 height 13
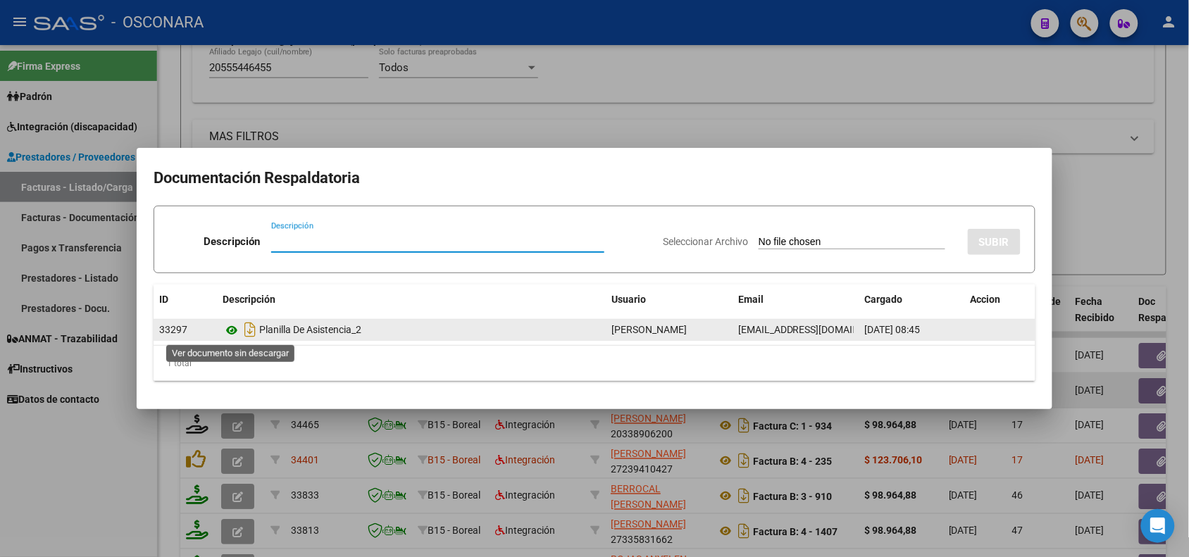
click at [234, 328] on icon at bounding box center [231, 330] width 18 height 17
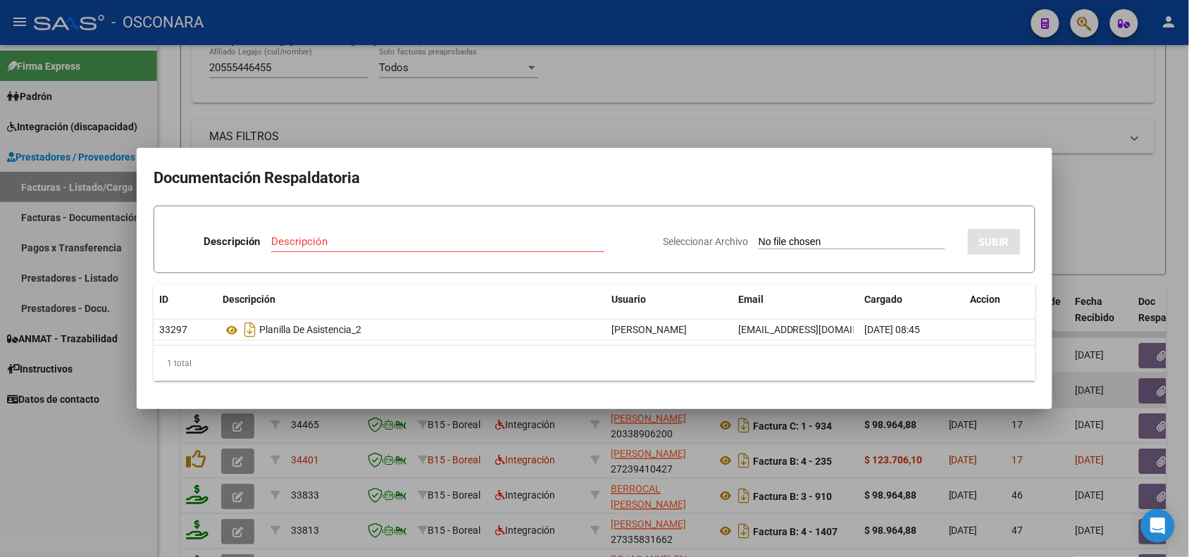
click at [344, 421] on div at bounding box center [594, 278] width 1189 height 557
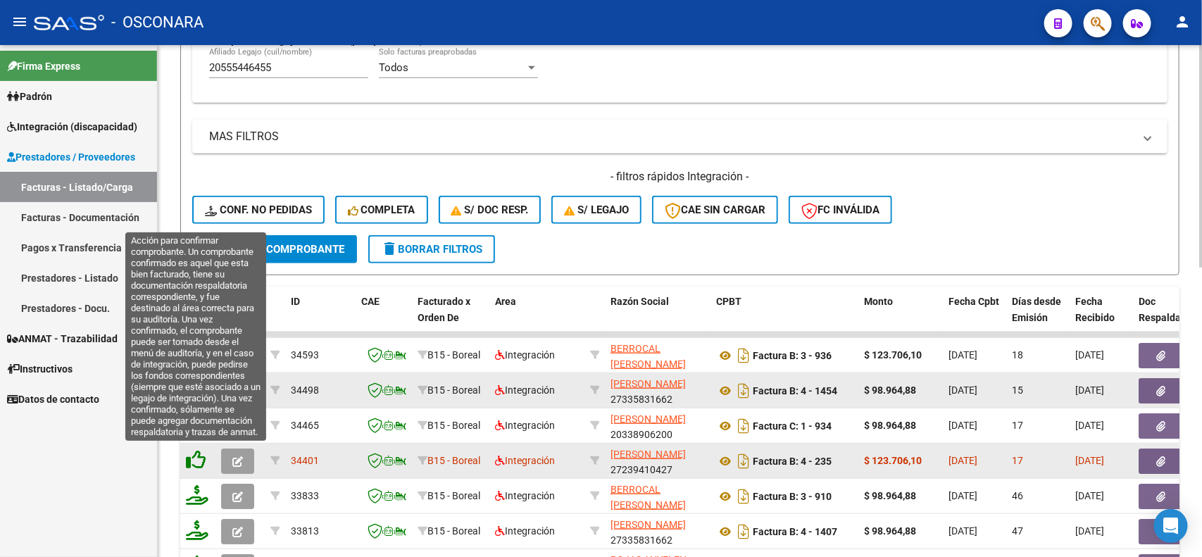
click at [195, 456] on icon at bounding box center [196, 460] width 20 height 20
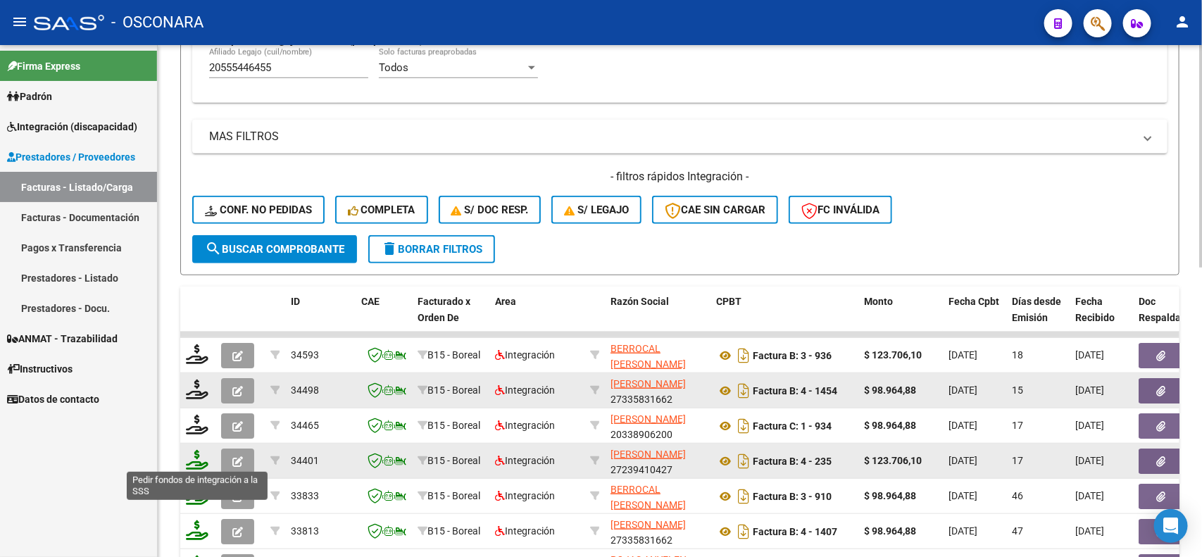
click at [196, 459] on icon at bounding box center [197, 460] width 23 height 20
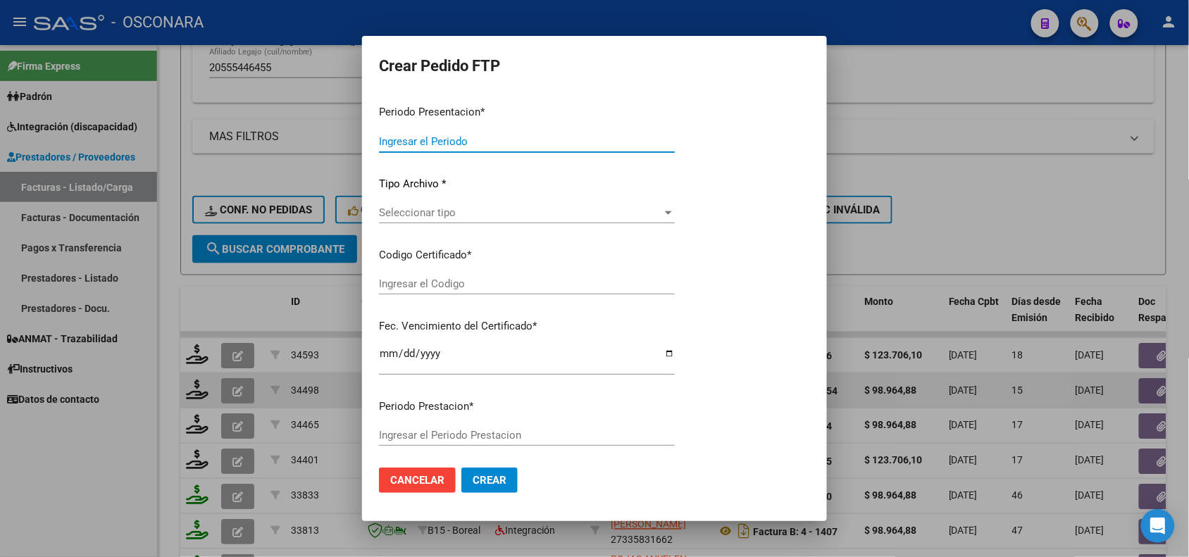
type input "202507"
type input "$ 123.706,10"
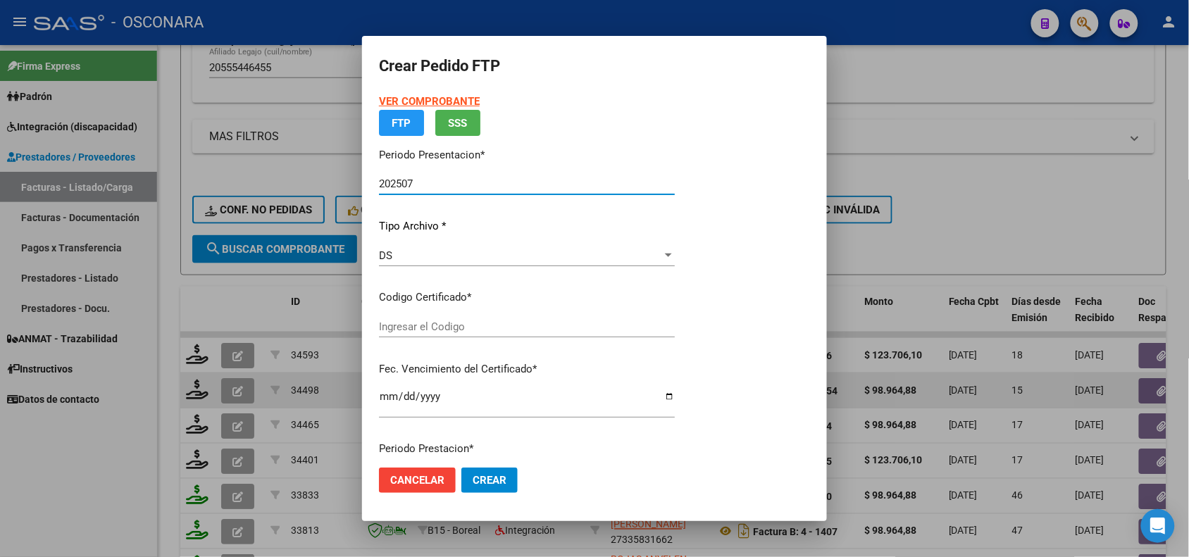
type input "ARG02000555446452023040320330403MZA203"
type input "[DATE]"
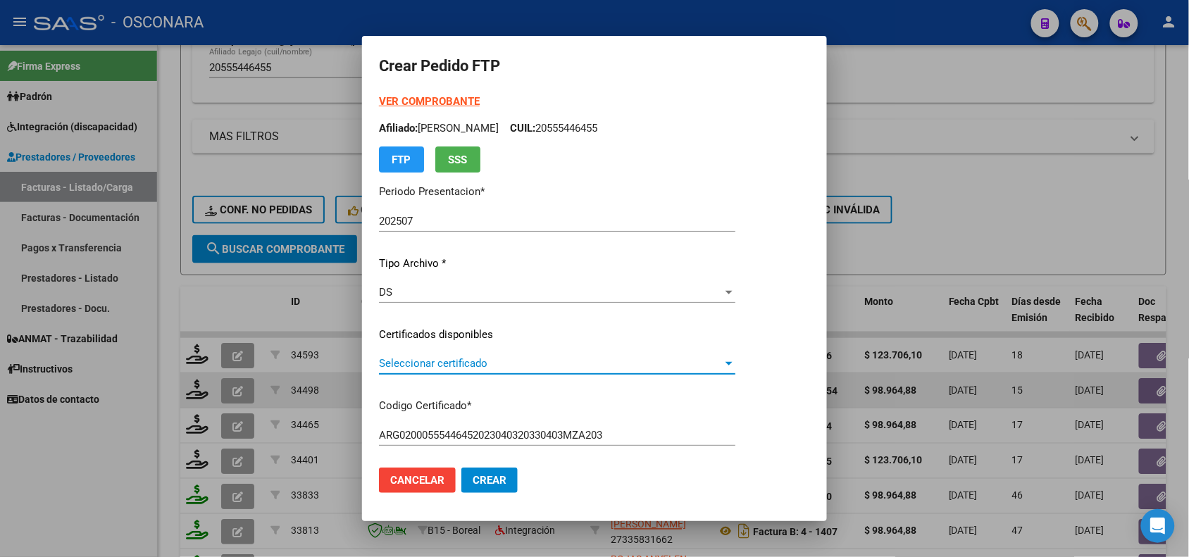
click at [533, 368] on span "Seleccionar certificado" at bounding box center [551, 363] width 344 height 13
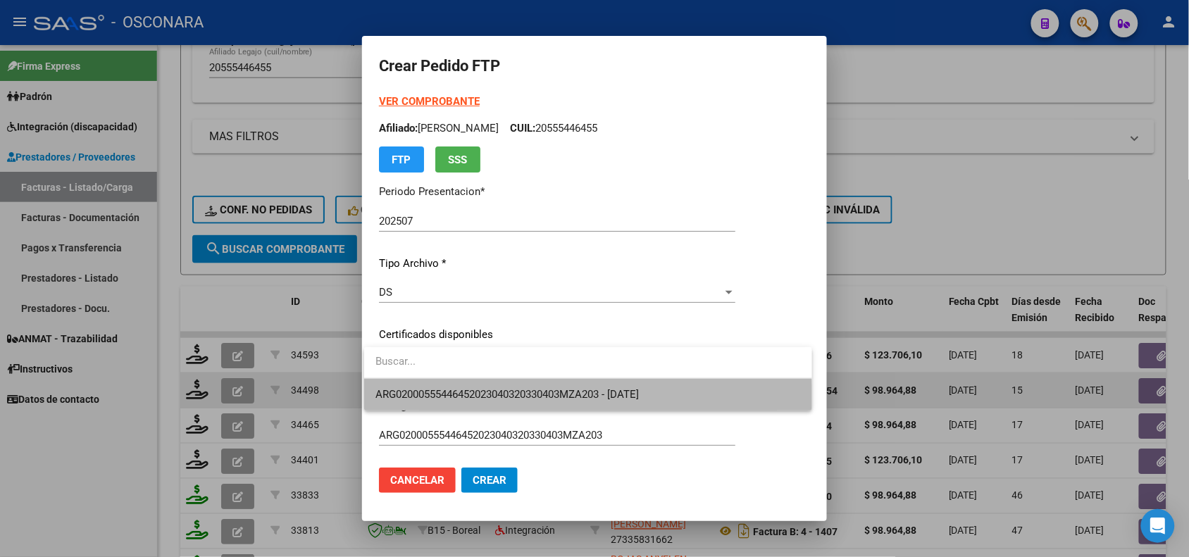
click at [526, 401] on span "ARG02000555446452023040320330403MZA203 - [DATE]" at bounding box center [587, 395] width 425 height 32
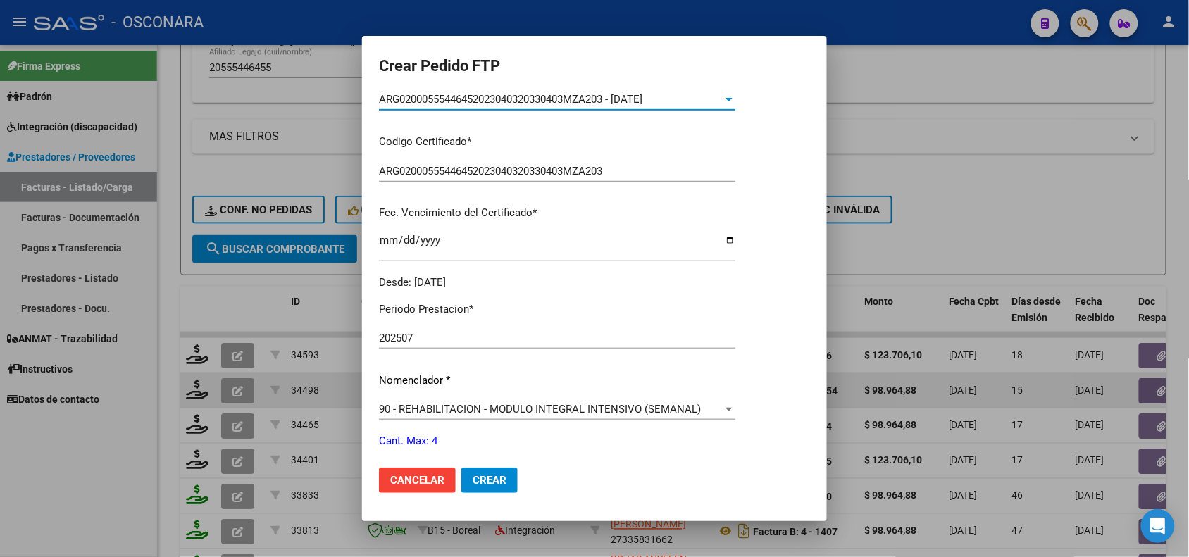
scroll to position [352, 0]
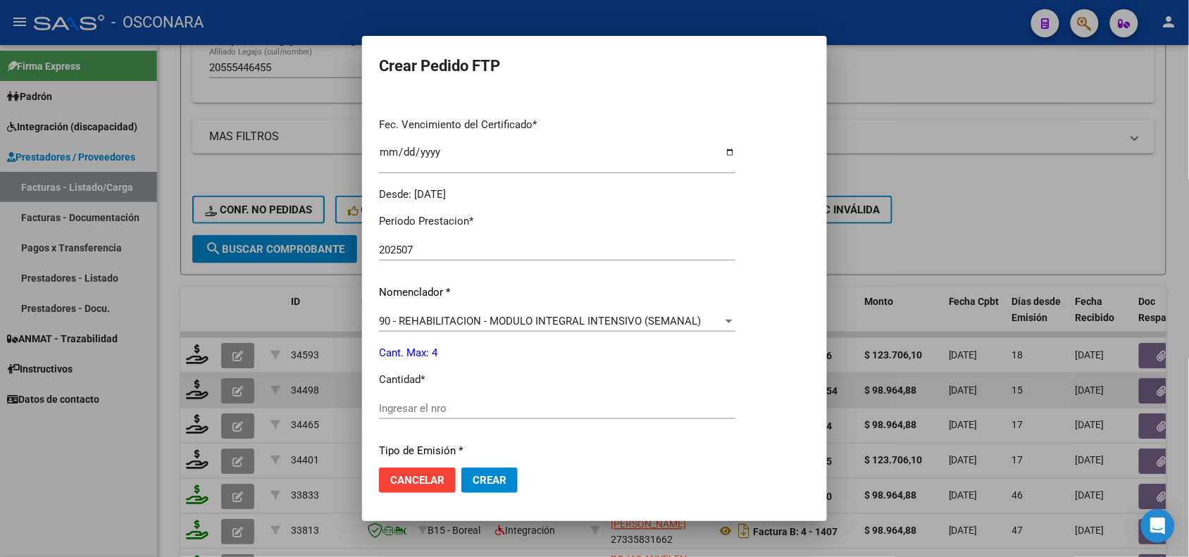
click at [412, 406] on input "Ingresar el nro" at bounding box center [557, 408] width 356 height 13
type input "4"
click at [449, 375] on p "Cantidad *" at bounding box center [557, 380] width 356 height 16
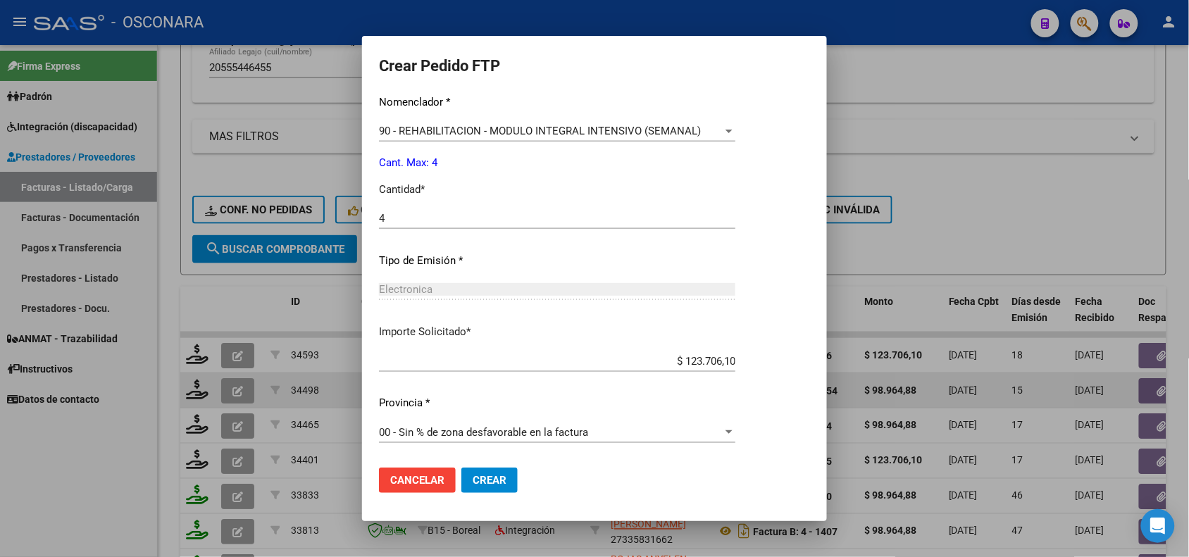
click at [475, 483] on span "Crear" at bounding box center [489, 480] width 34 height 13
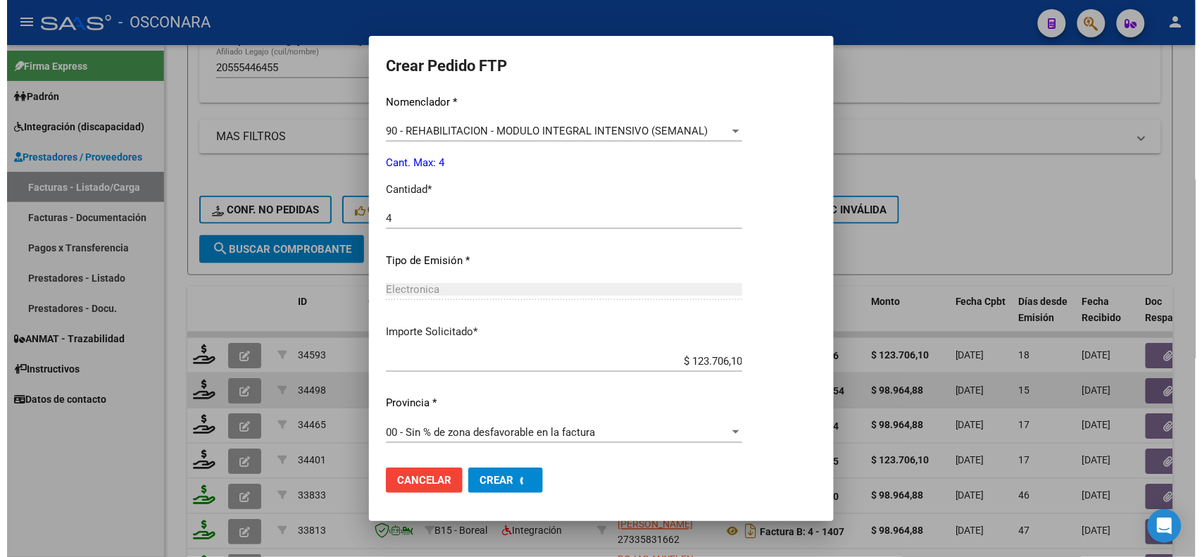
scroll to position [463, 0]
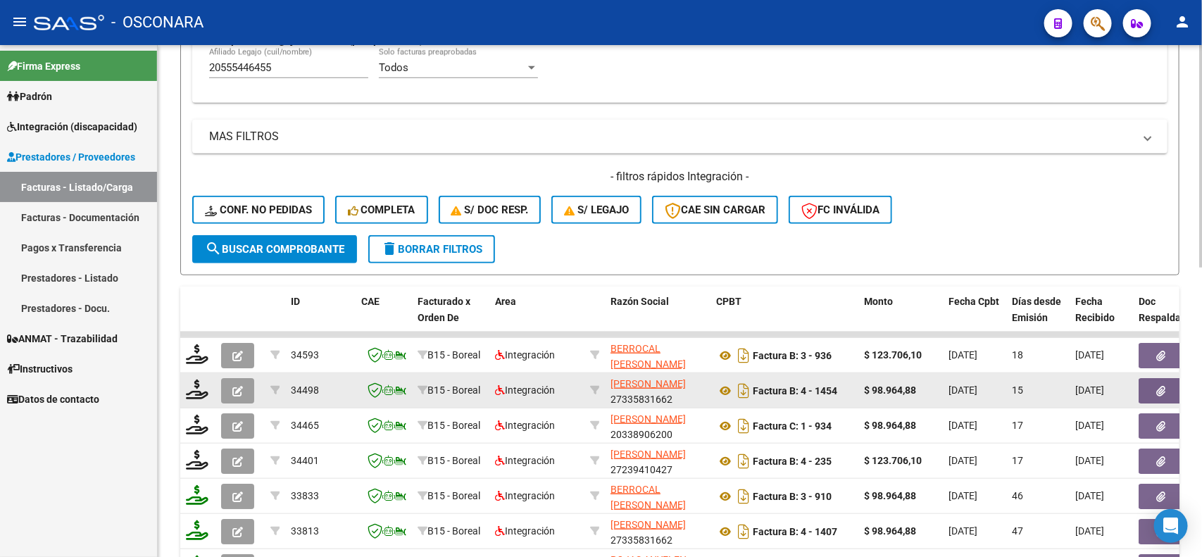
click at [276, 62] on input "20555446455" at bounding box center [288, 67] width 159 height 13
paste input "83860887"
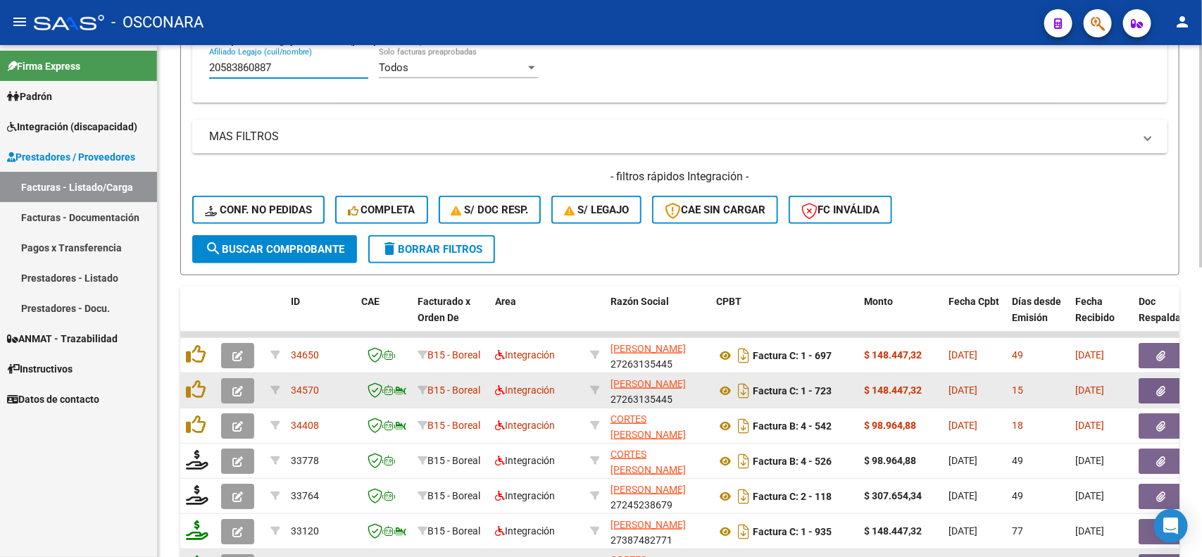
type input "20583860887"
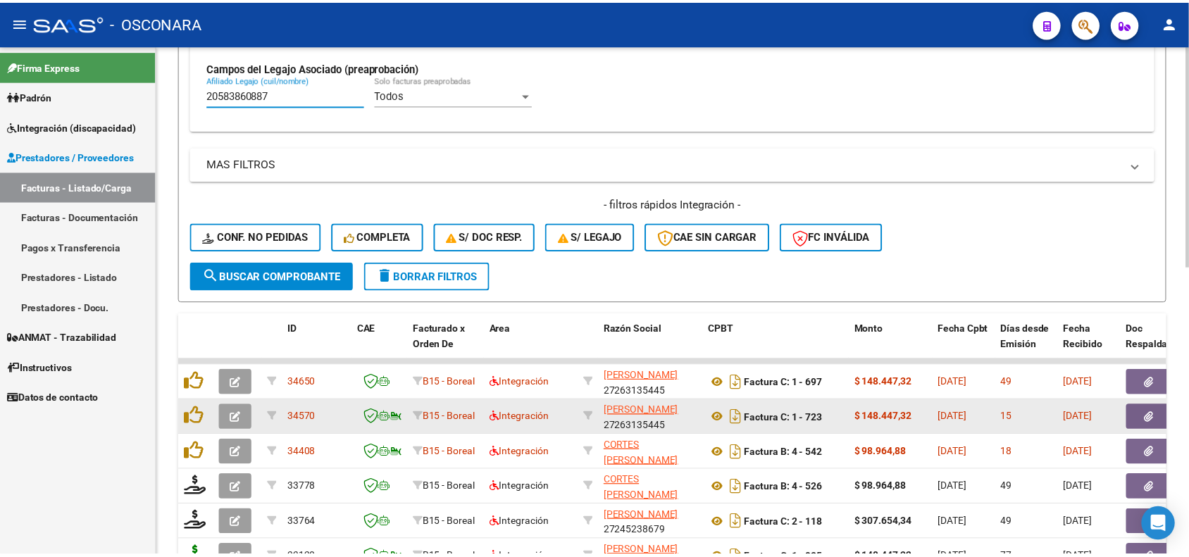
scroll to position [437, 0]
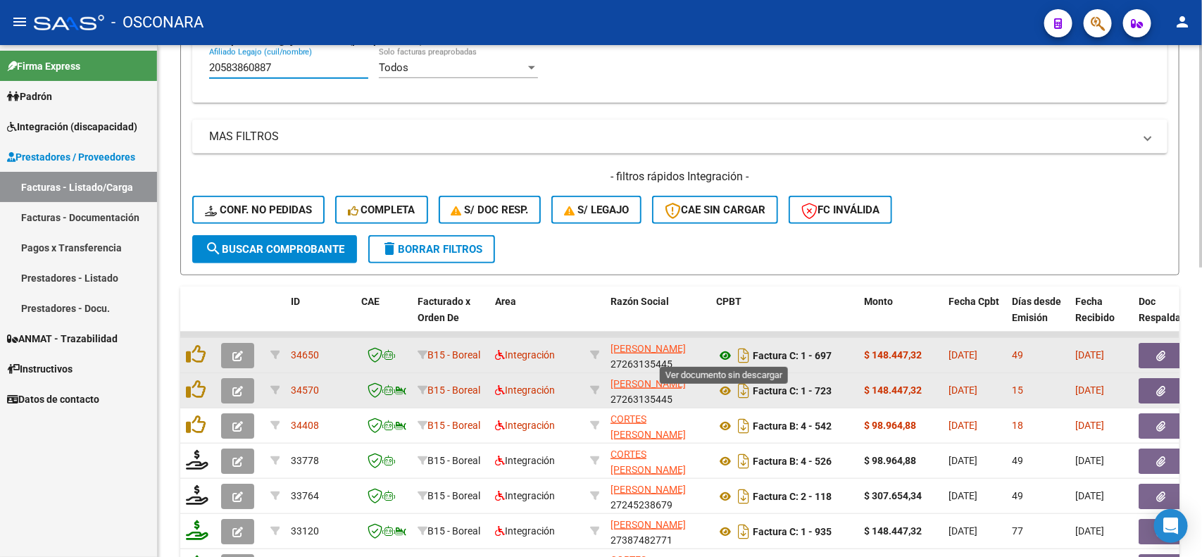
click at [722, 353] on icon at bounding box center [725, 355] width 18 height 17
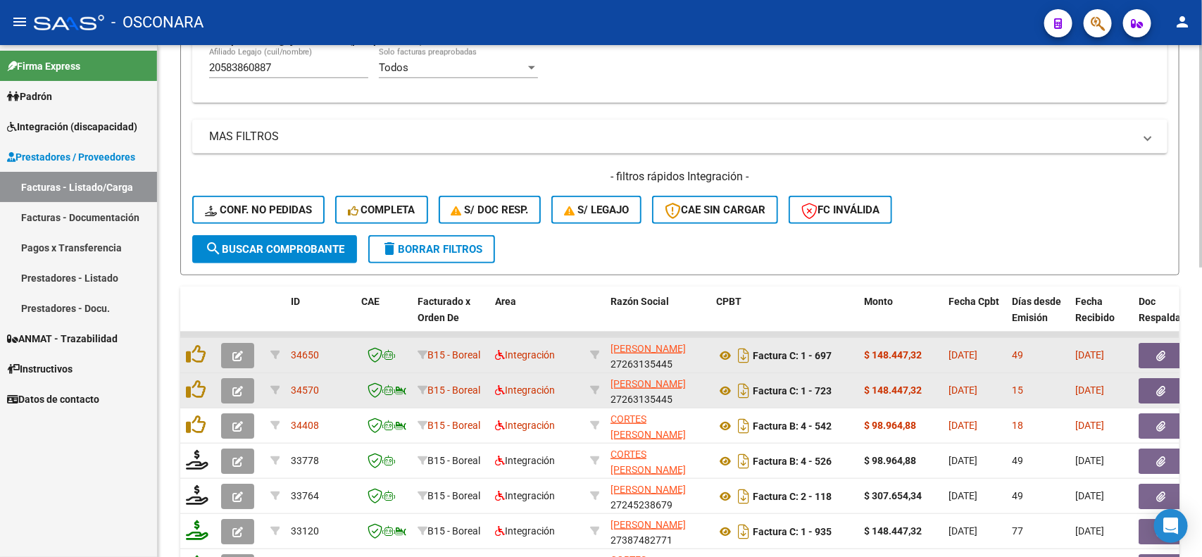
click at [1169, 354] on button "button" at bounding box center [1161, 355] width 45 height 25
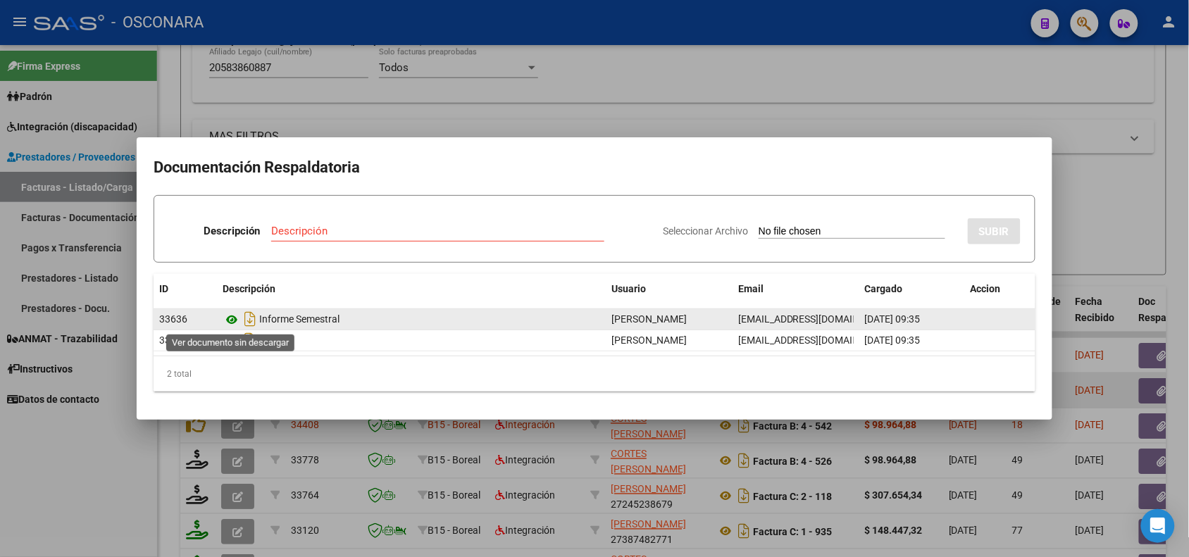
click at [233, 322] on icon at bounding box center [231, 319] width 18 height 17
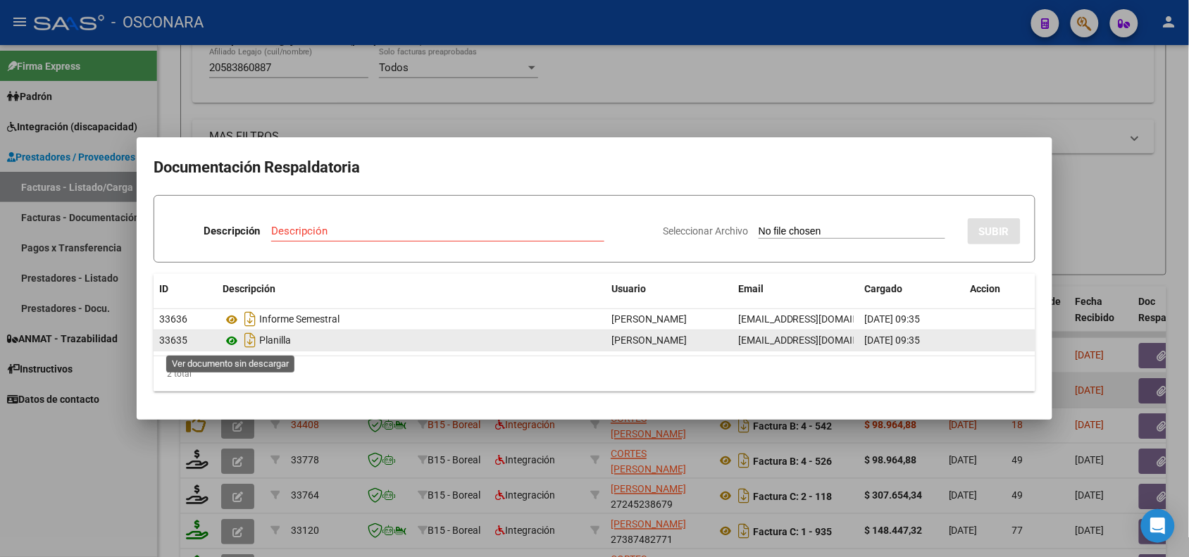
click at [230, 345] on icon at bounding box center [231, 340] width 18 height 17
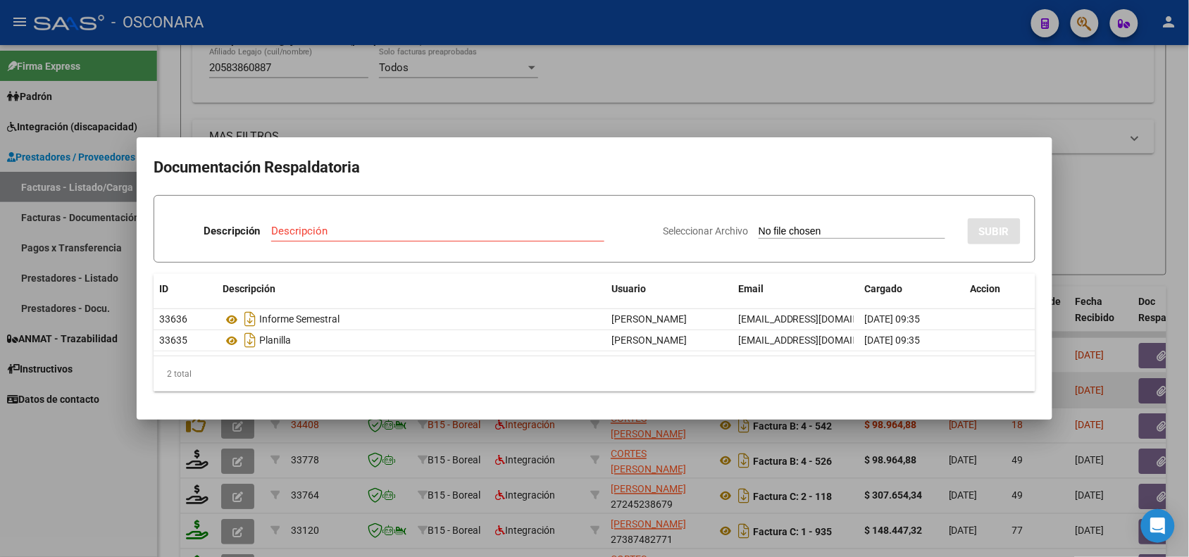
click at [346, 437] on div at bounding box center [594, 278] width 1189 height 557
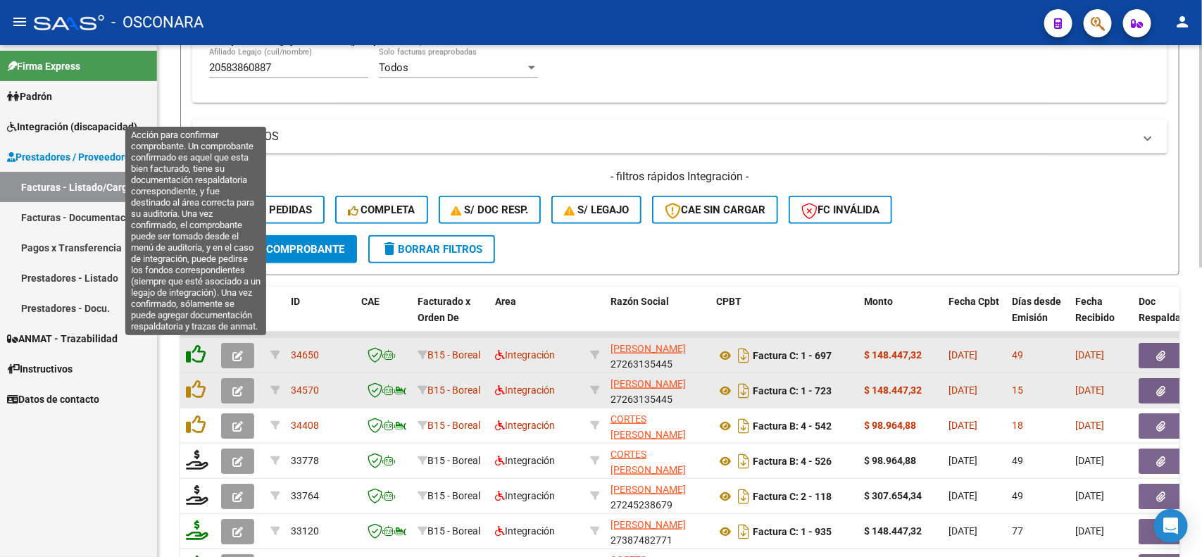
click at [195, 351] on icon at bounding box center [196, 354] width 20 height 20
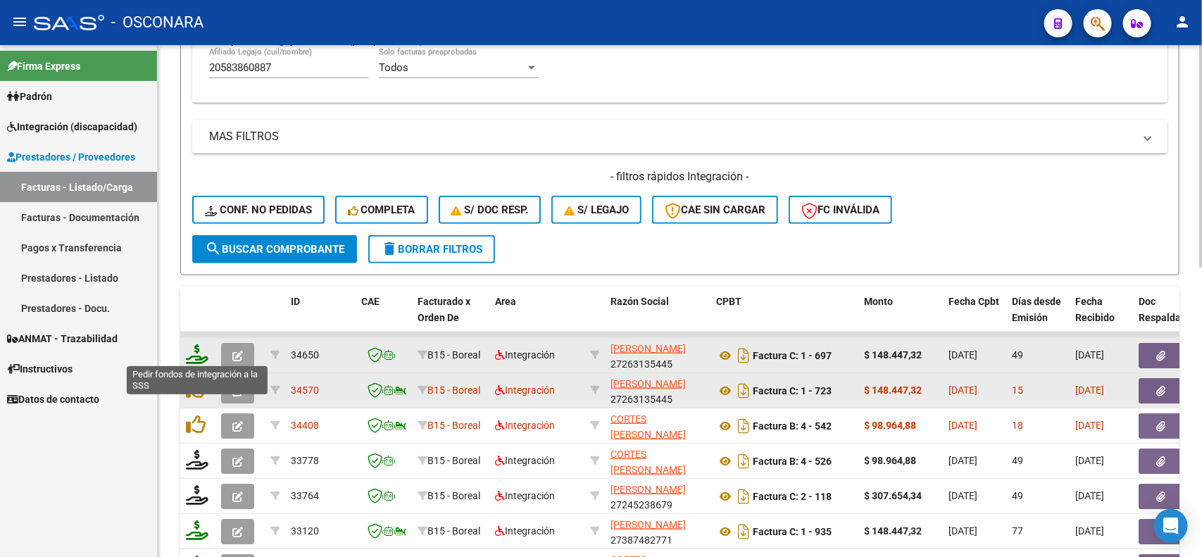
click at [192, 345] on icon at bounding box center [197, 354] width 23 height 20
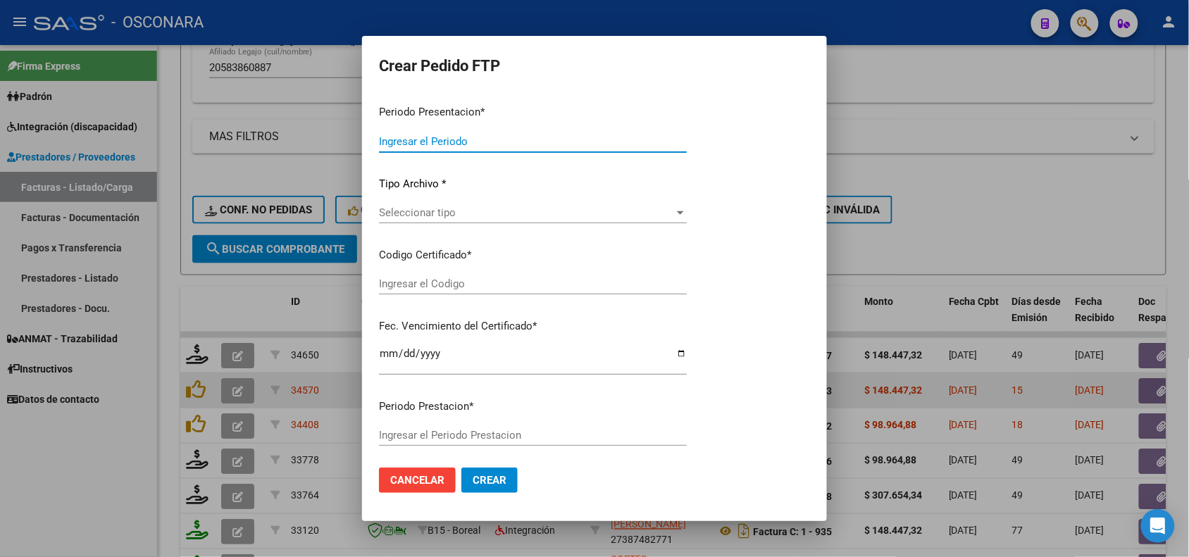
type input "202507"
type input "202506"
type input "$ 148.447,32"
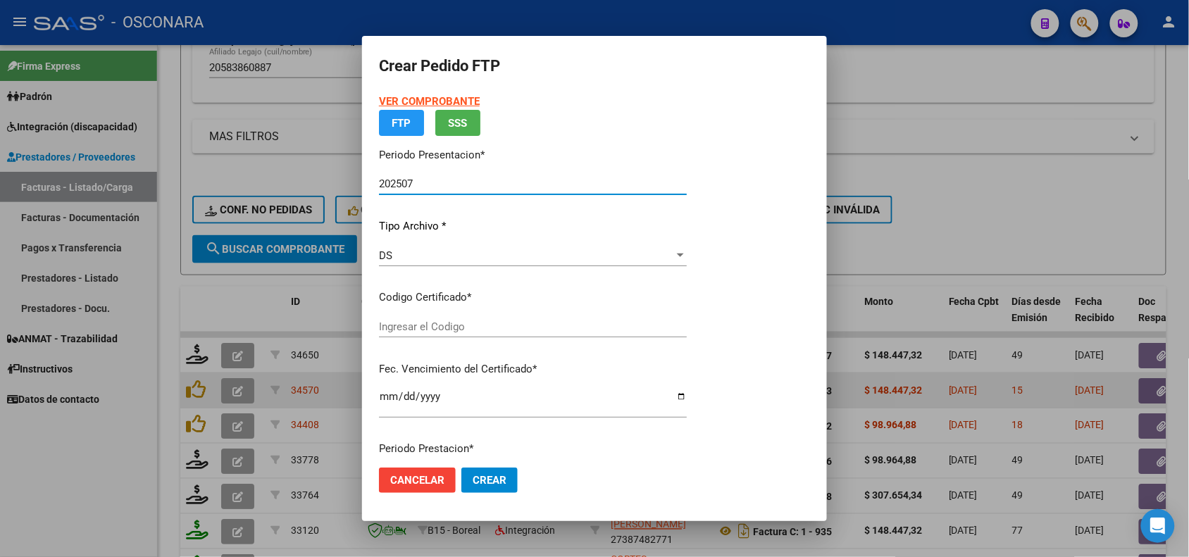
type input "ARG02000583860882023080320280803COR234"
type input "[DATE]"
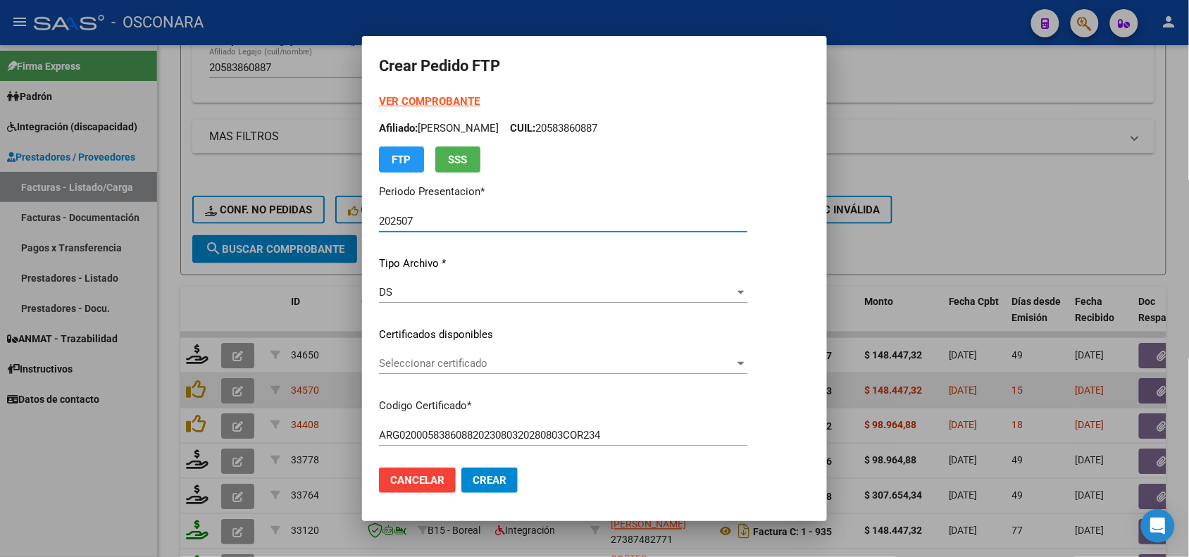
click at [511, 366] on span "Seleccionar certificado" at bounding box center [557, 363] width 356 height 13
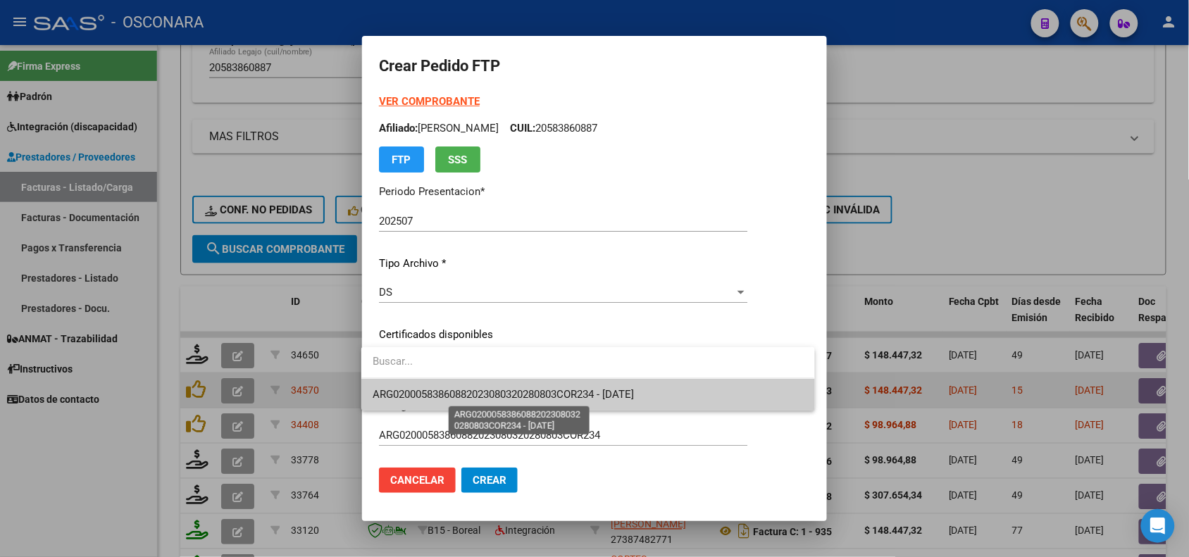
click at [513, 394] on span "ARG02000583860882023080320280803COR234 - [DATE]" at bounding box center [502, 394] width 261 height 13
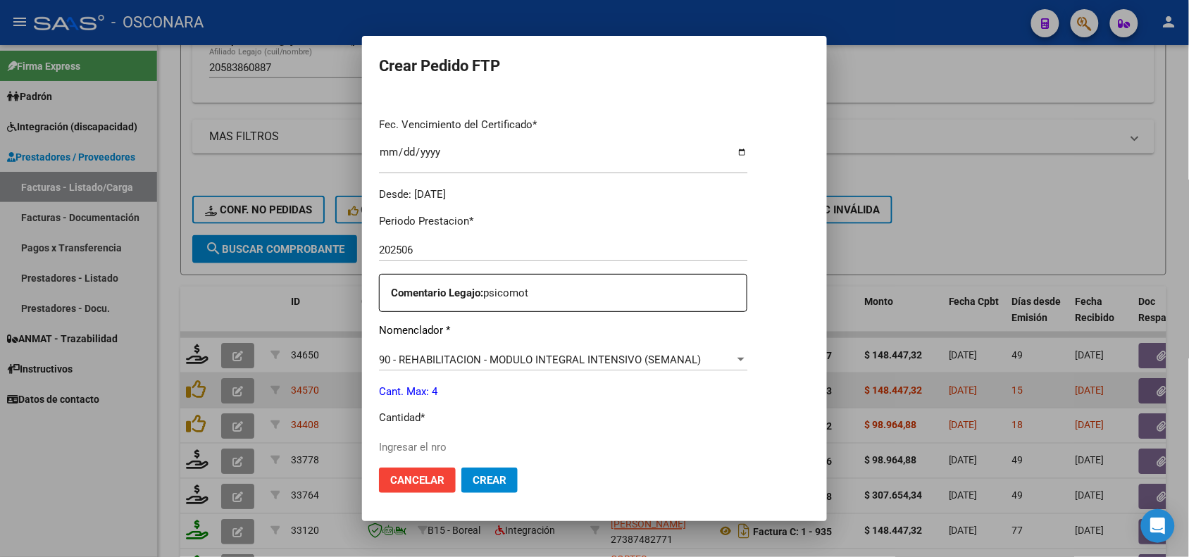
scroll to position [440, 0]
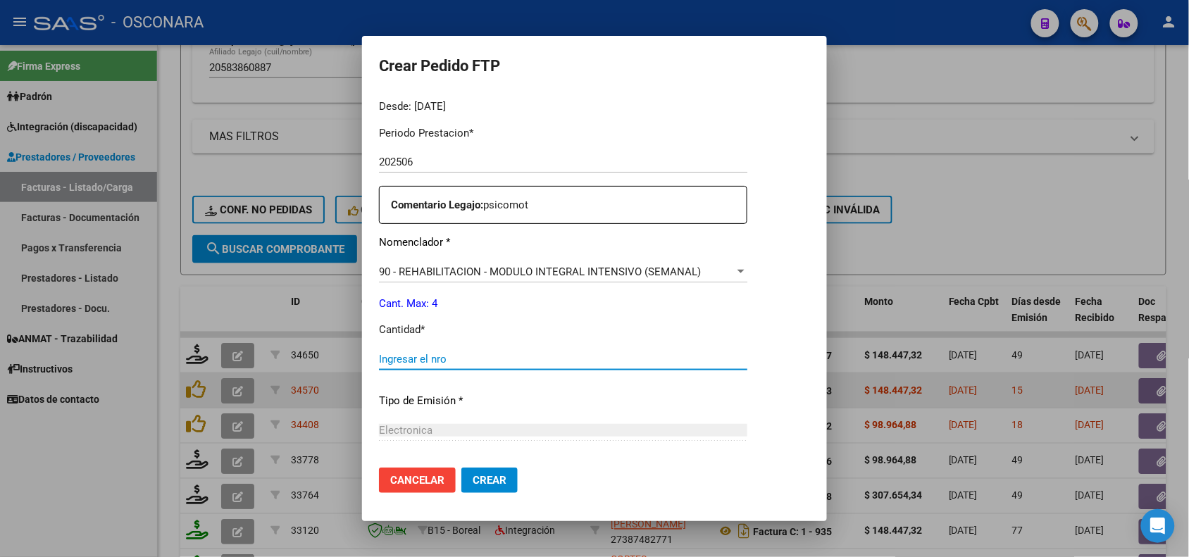
click at [399, 357] on input "Ingresar el nro" at bounding box center [563, 359] width 368 height 13
type input "4"
click at [490, 387] on div "Periodo Prestacion * 202506 Ingresar el Periodo Prestacion Comentario Legajo: p…" at bounding box center [563, 356] width 368 height 482
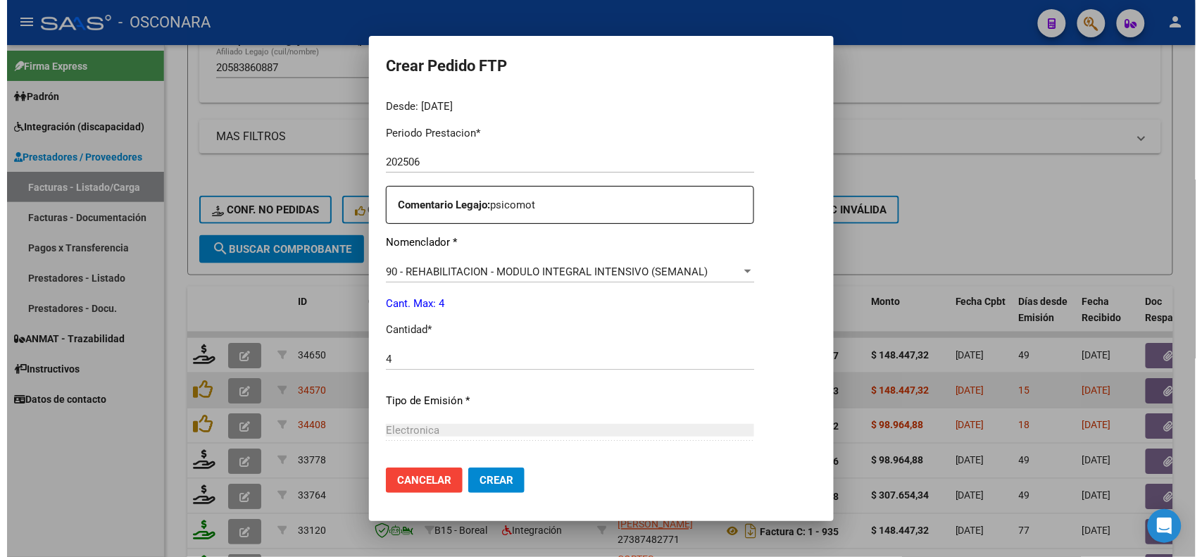
scroll to position [581, 0]
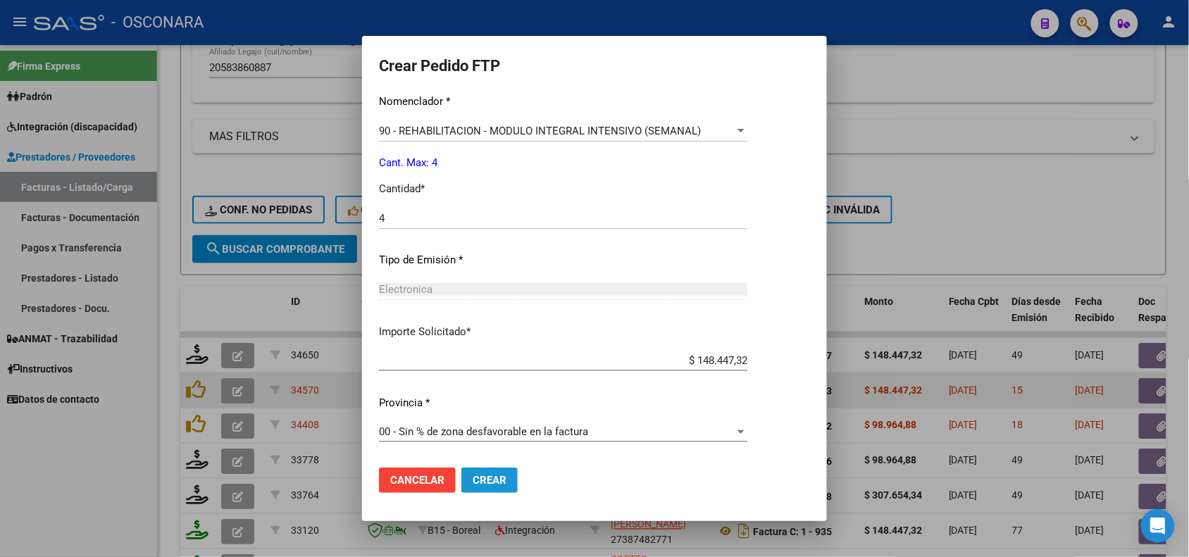
click at [497, 490] on button "Crear" at bounding box center [489, 480] width 56 height 25
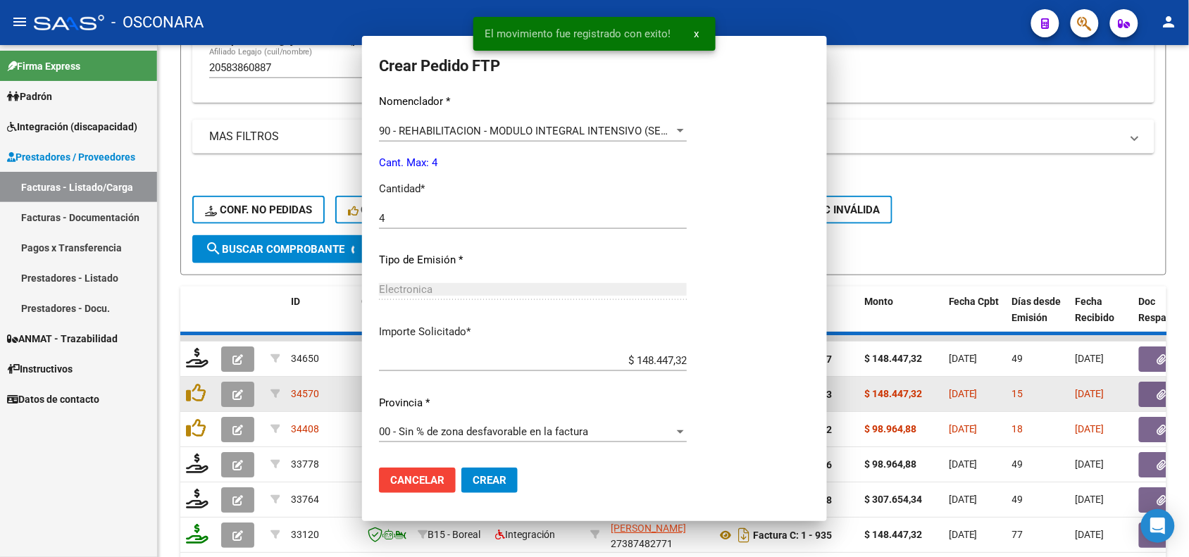
scroll to position [0, 0]
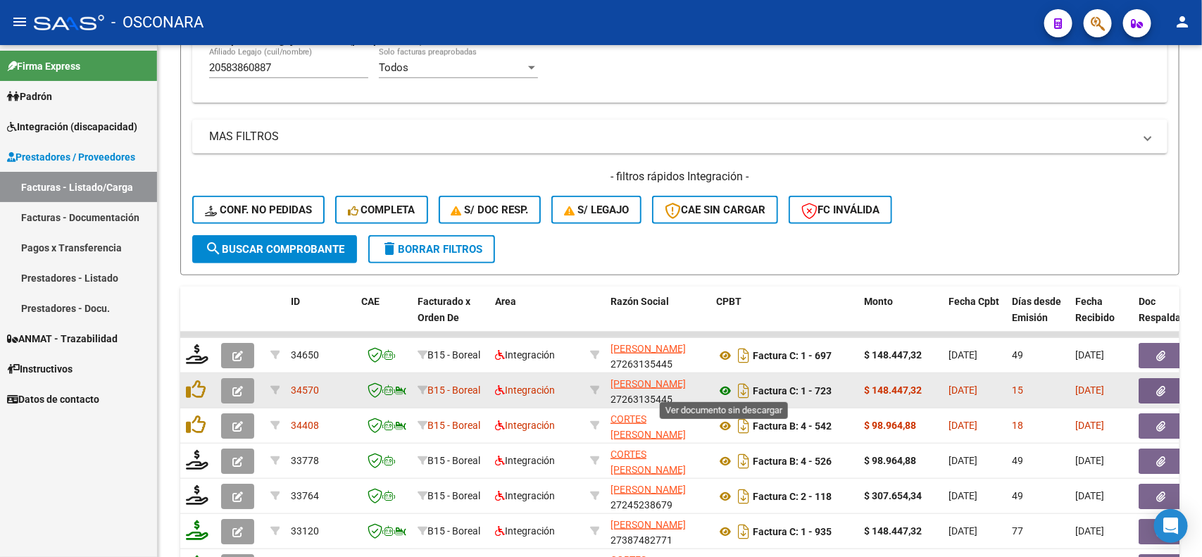
click at [724, 387] on icon at bounding box center [725, 390] width 18 height 17
click at [1162, 386] on icon "button" at bounding box center [1161, 391] width 9 height 11
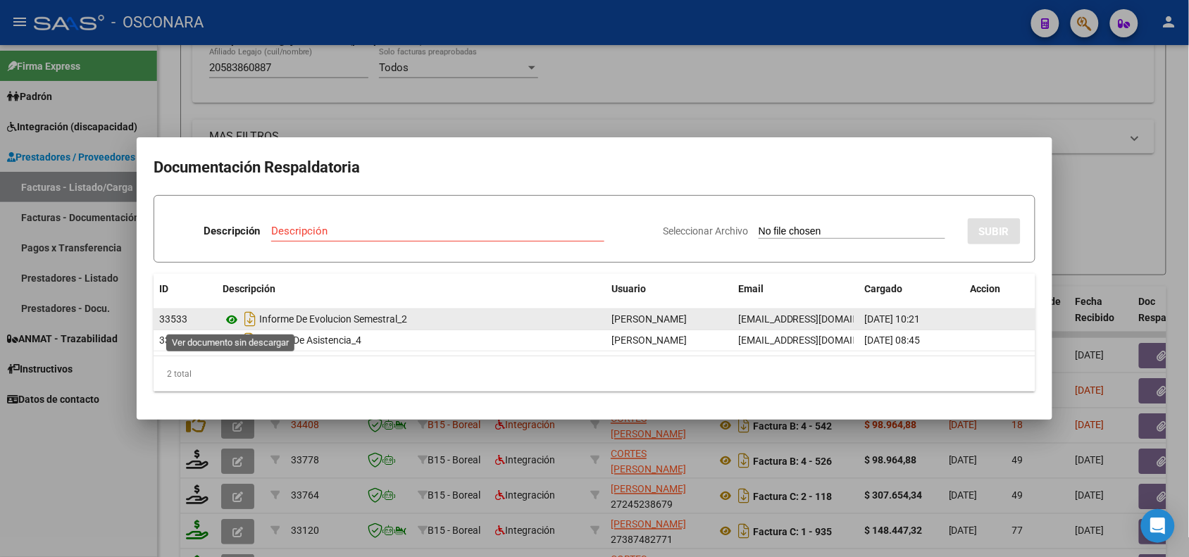
click at [230, 318] on icon at bounding box center [231, 319] width 18 height 17
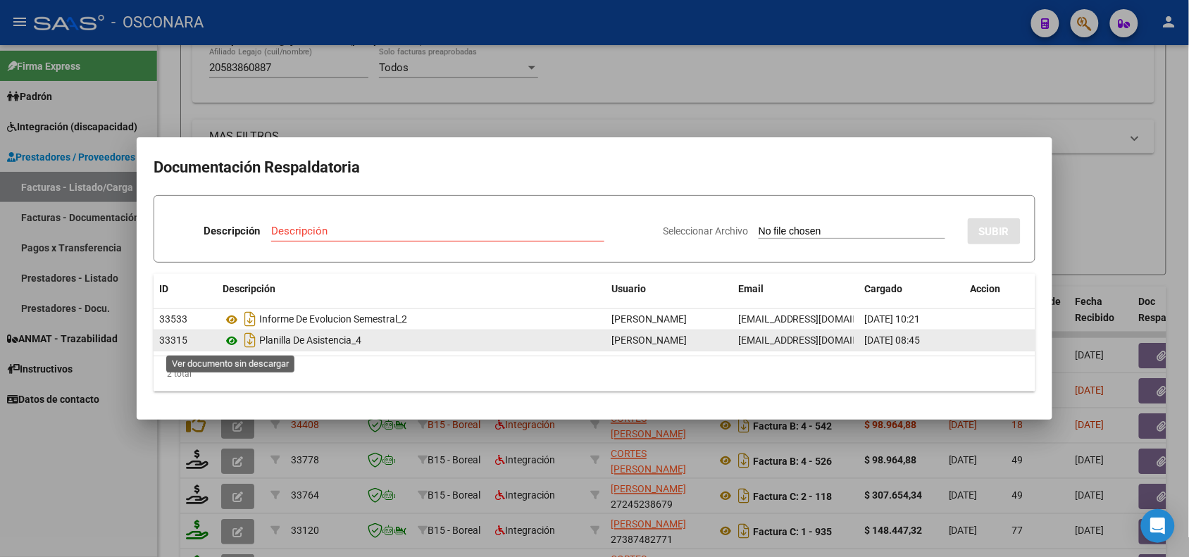
click at [230, 346] on icon at bounding box center [231, 340] width 18 height 17
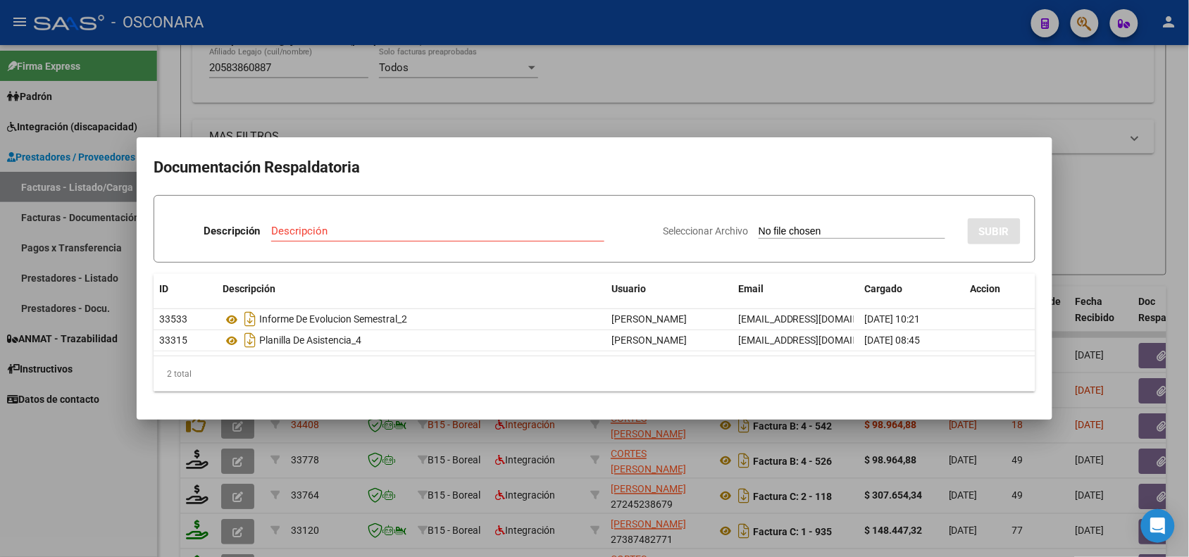
click at [293, 434] on div at bounding box center [594, 278] width 1189 height 557
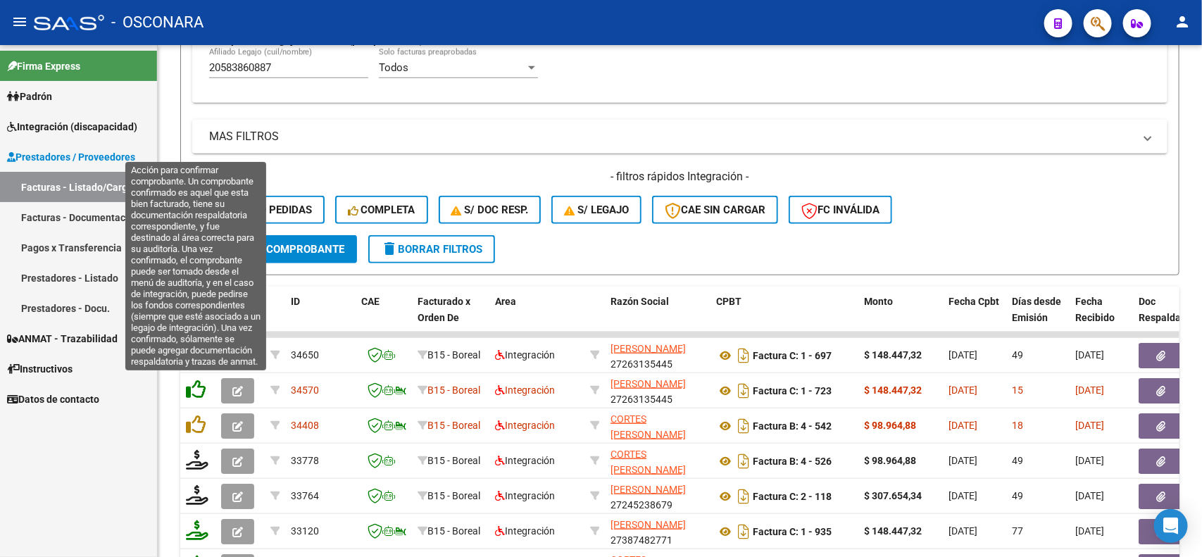
click at [191, 387] on icon at bounding box center [196, 390] width 20 height 20
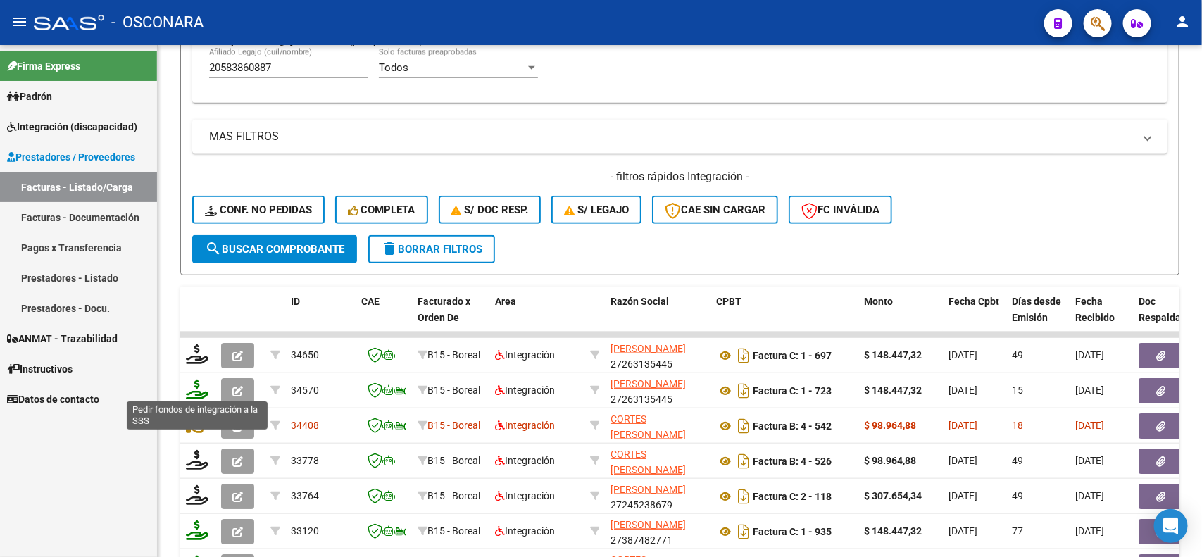
click at [195, 386] on icon at bounding box center [197, 390] width 23 height 20
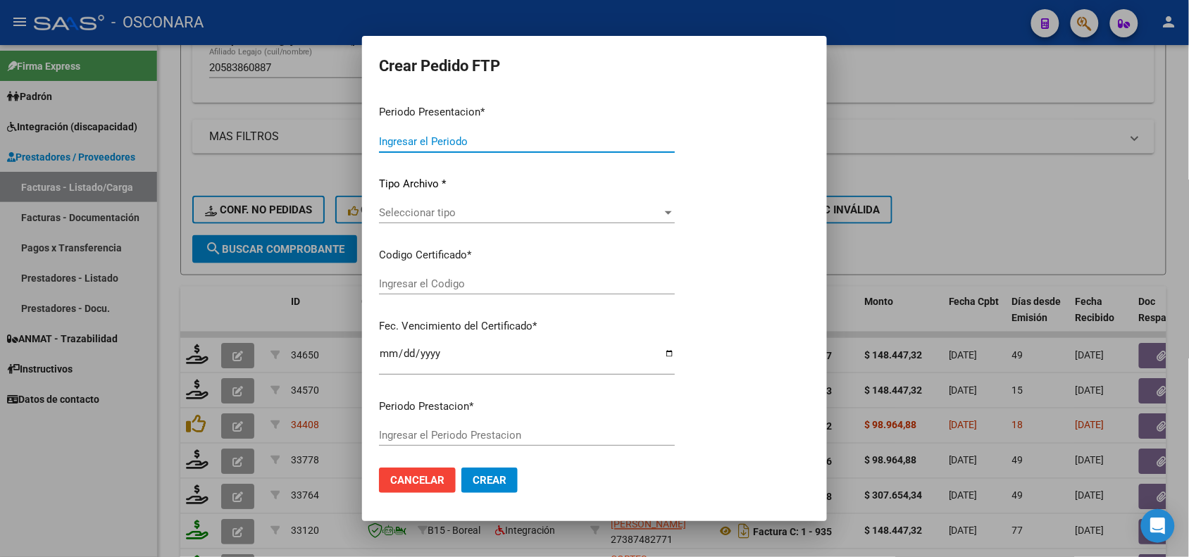
type input "202507"
type input "$ 148.447,32"
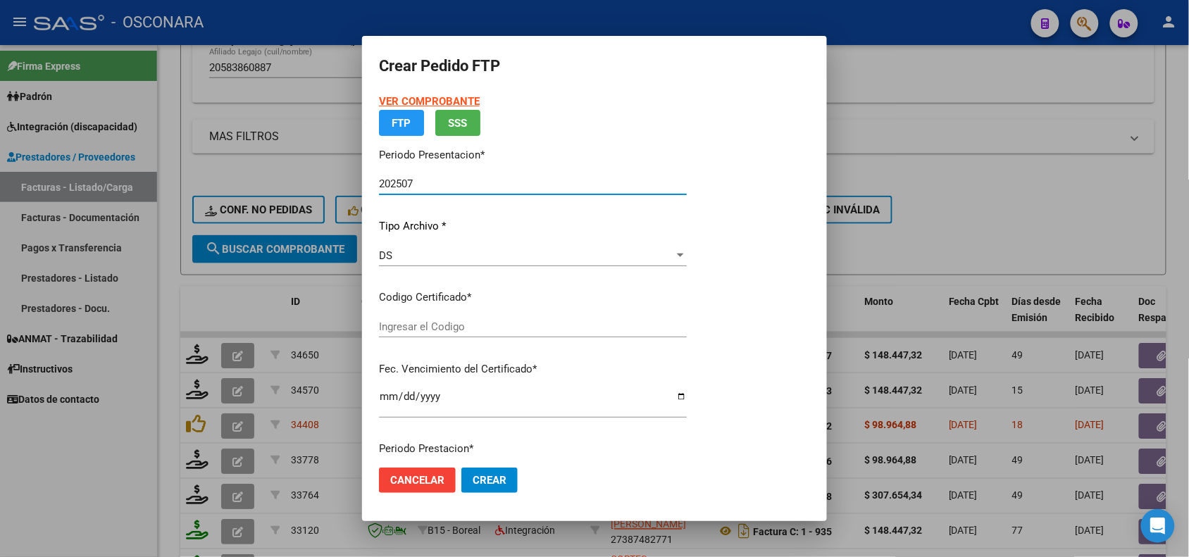
type input "ARG02000583860882023080320280803COR234"
type input "[DATE]"
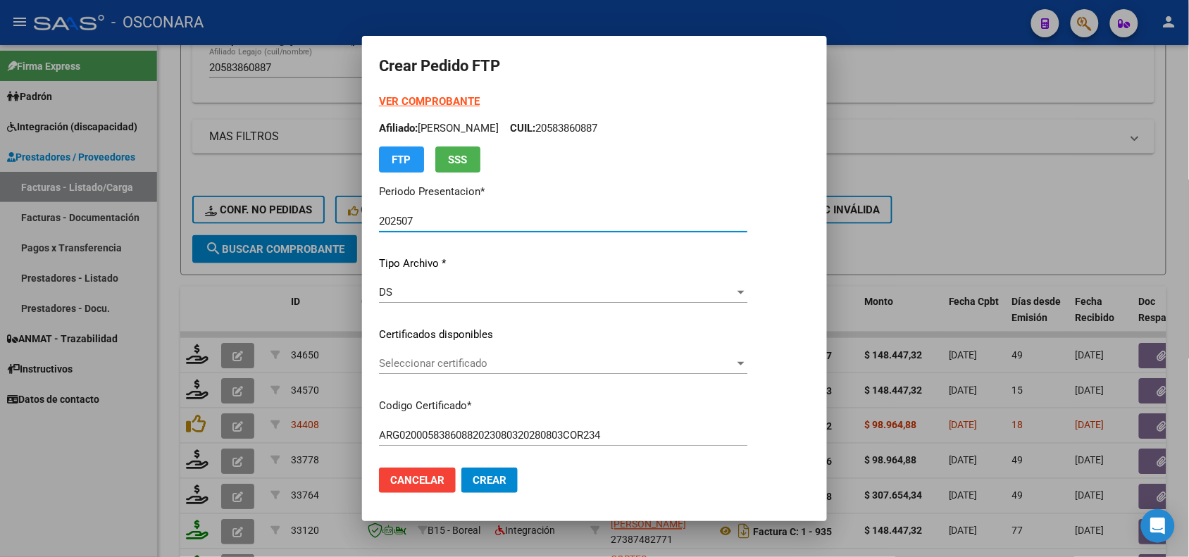
scroll to position [88, 0]
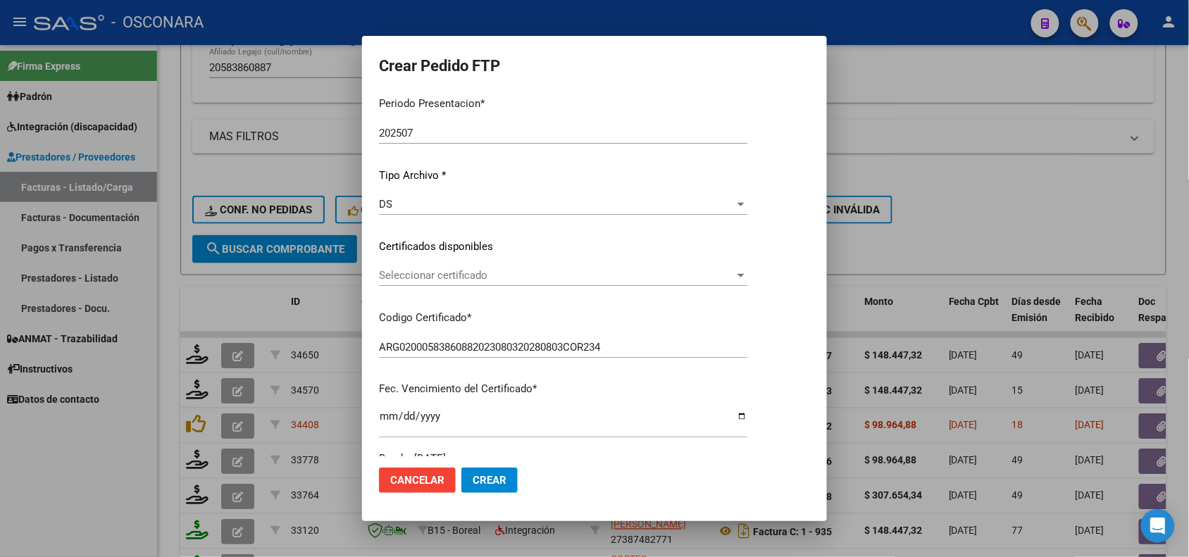
click at [567, 282] on div "Seleccionar certificado Seleccionar certificado" at bounding box center [563, 275] width 368 height 21
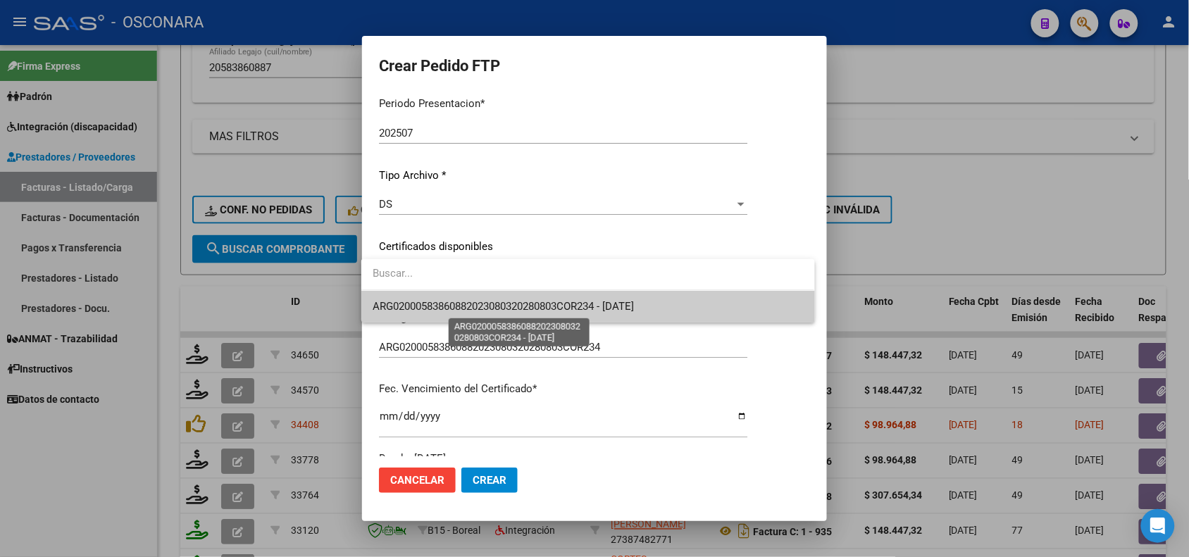
click at [551, 306] on span "ARG02000583860882023080320280803COR234 - [DATE]" at bounding box center [502, 306] width 261 height 13
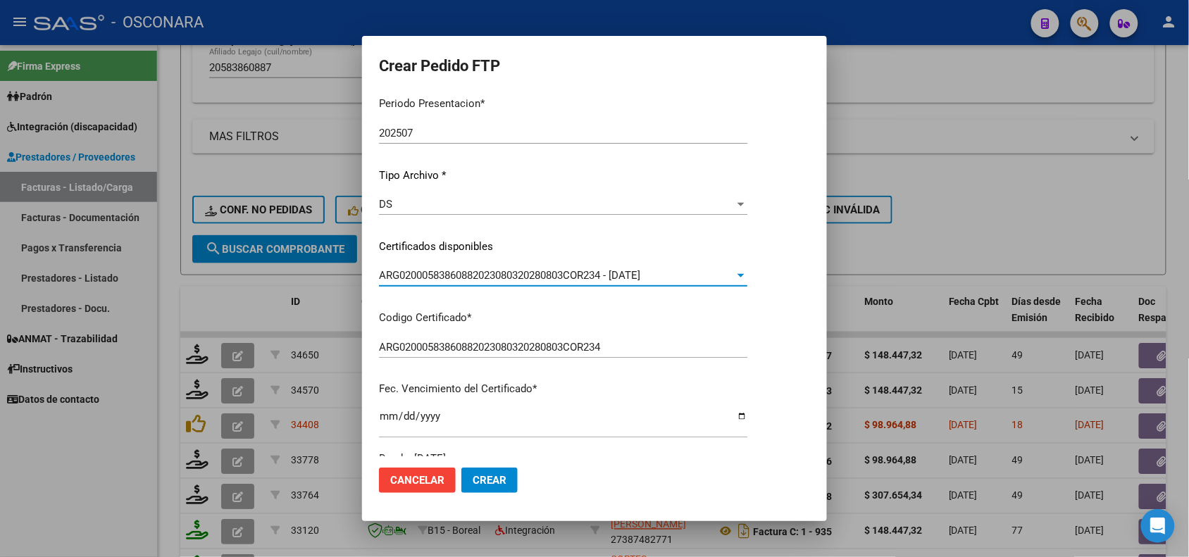
click at [553, 303] on div "VER COMPROBANTE ARCA Padrón Afiliado: [PERSON_NAME]: 20583860887 FTP SSS Period…" at bounding box center [563, 236] width 368 height 460
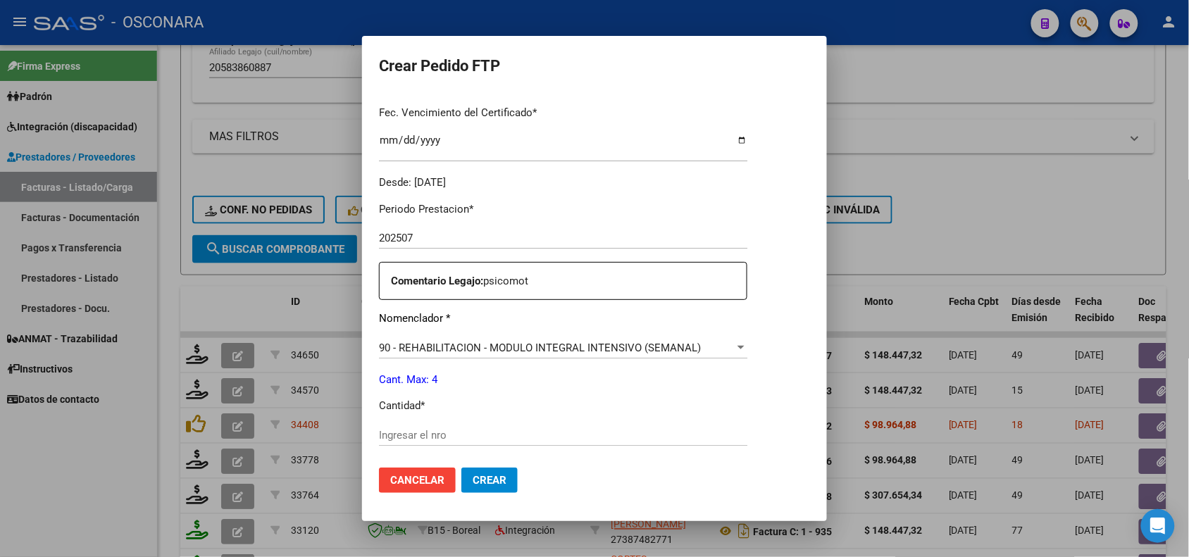
scroll to position [440, 0]
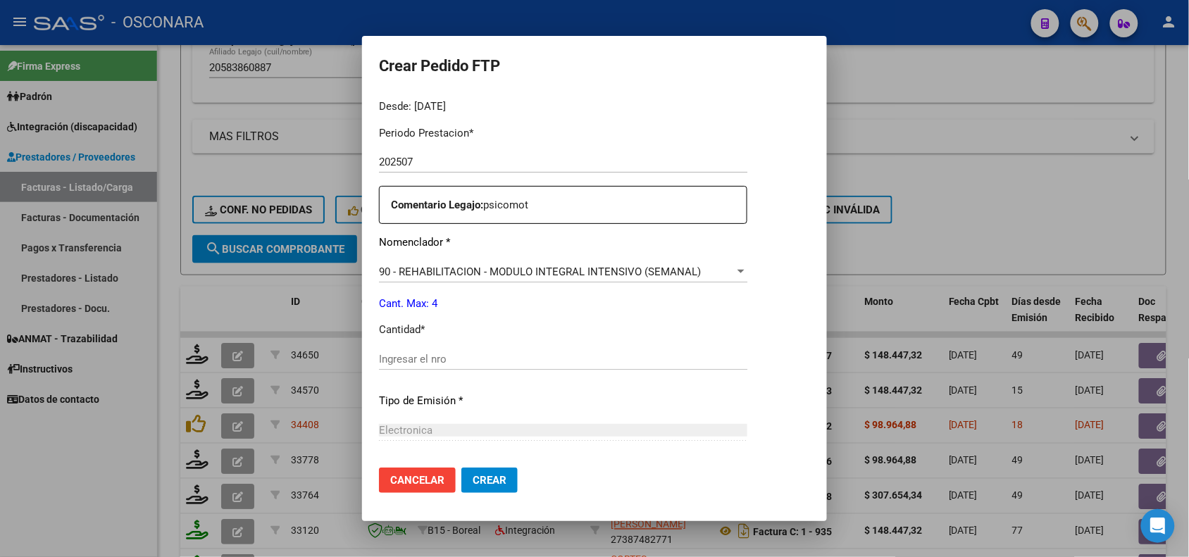
click at [441, 360] on input "Ingresar el nro" at bounding box center [563, 359] width 368 height 13
type input "4"
click at [459, 389] on div "Periodo Prestacion * 202507 Ingresar el Periodo Prestacion Comentario Legajo: p…" at bounding box center [563, 356] width 368 height 482
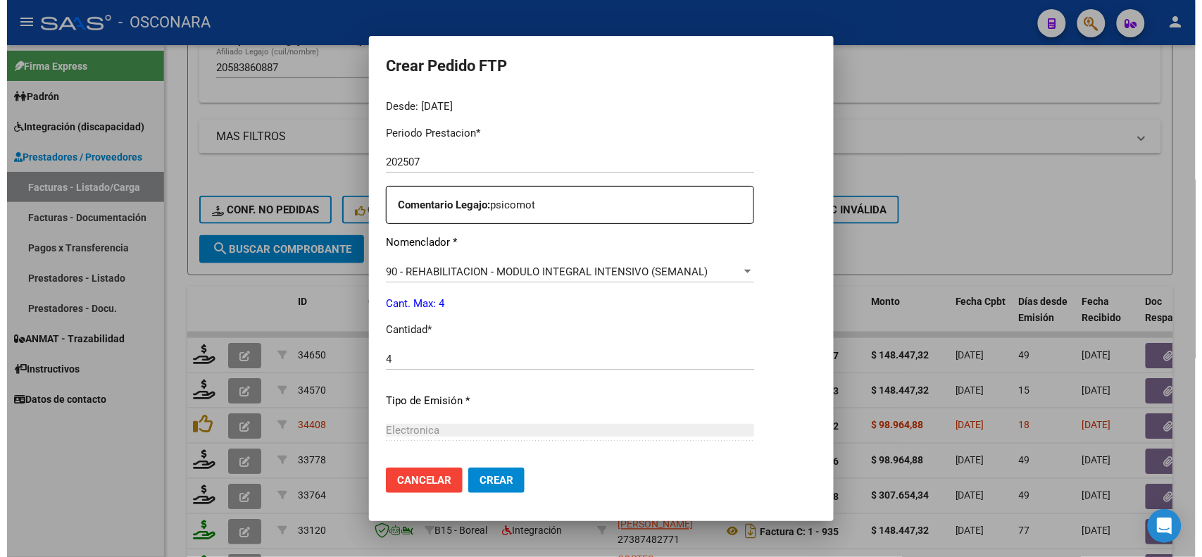
scroll to position [581, 0]
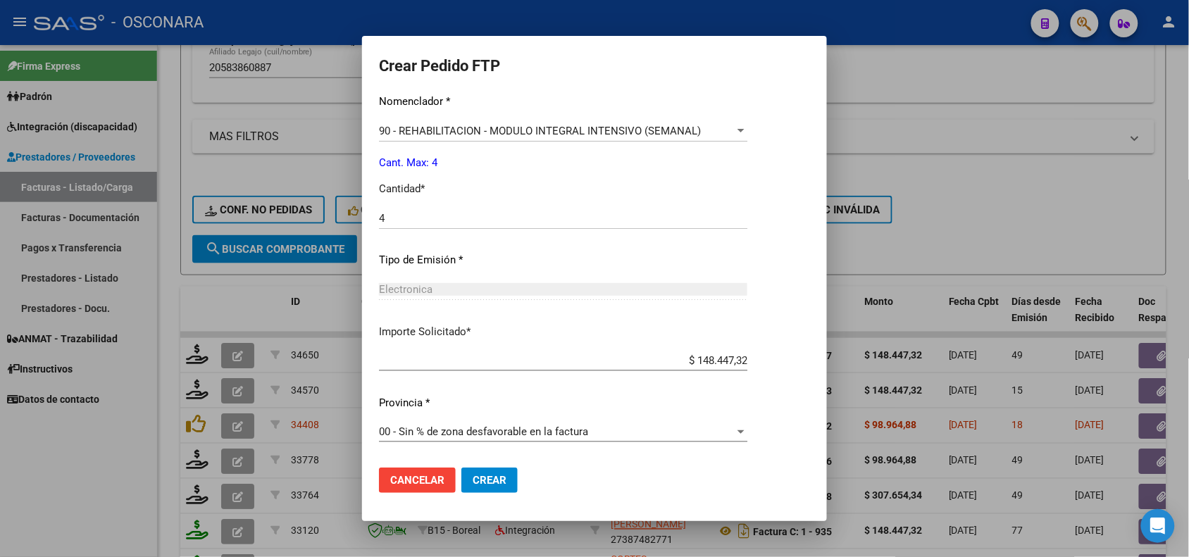
click at [497, 477] on span "Crear" at bounding box center [489, 480] width 34 height 13
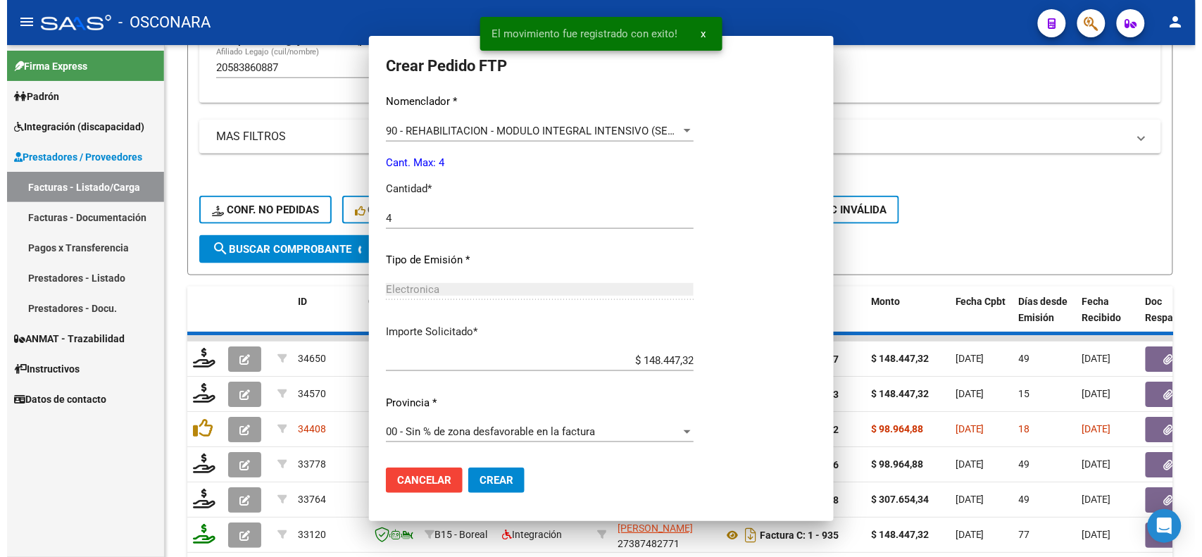
scroll to position [0, 0]
